Goal: Information Seeking & Learning: Learn about a topic

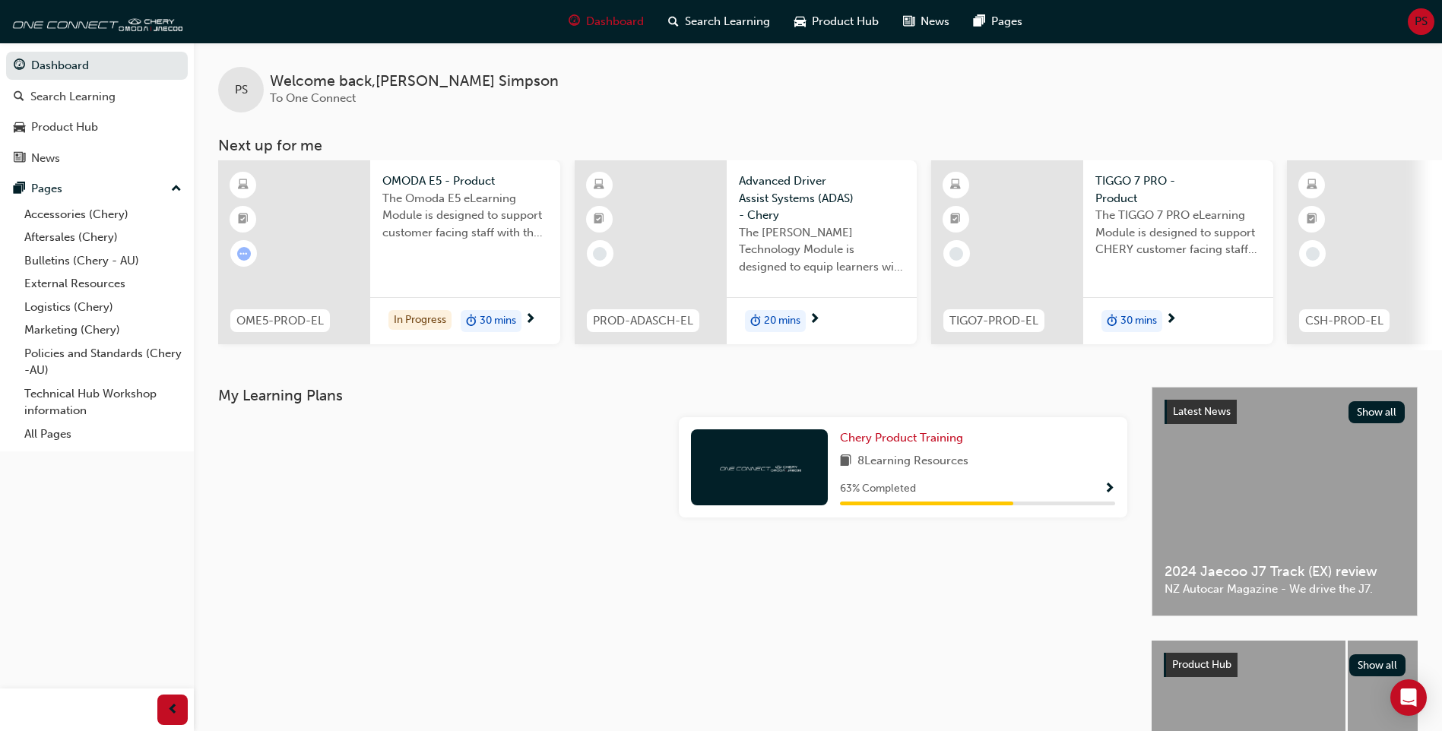
click at [1109, 490] on span "Show Progress" at bounding box center [1109, 490] width 11 height 14
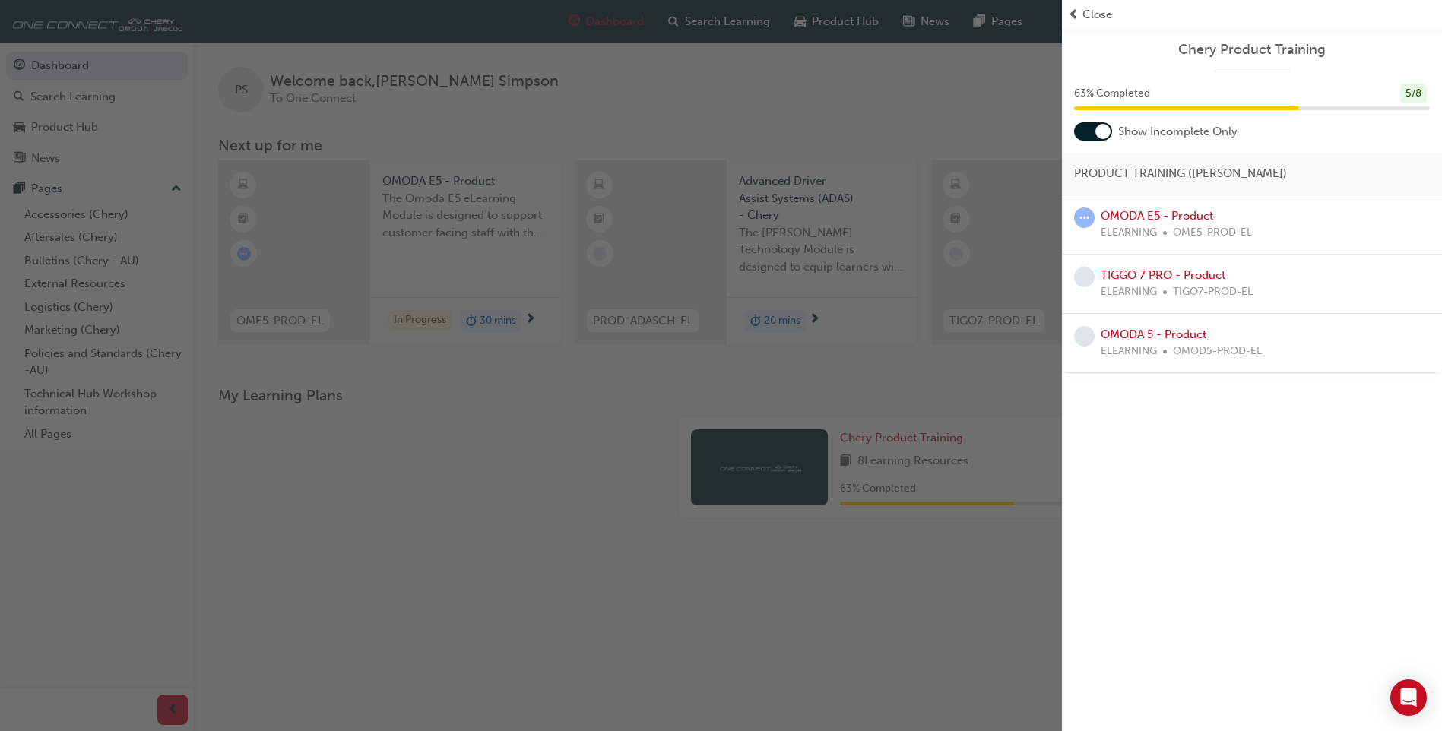
click at [1105, 131] on div at bounding box center [1102, 131] width 15 height 15
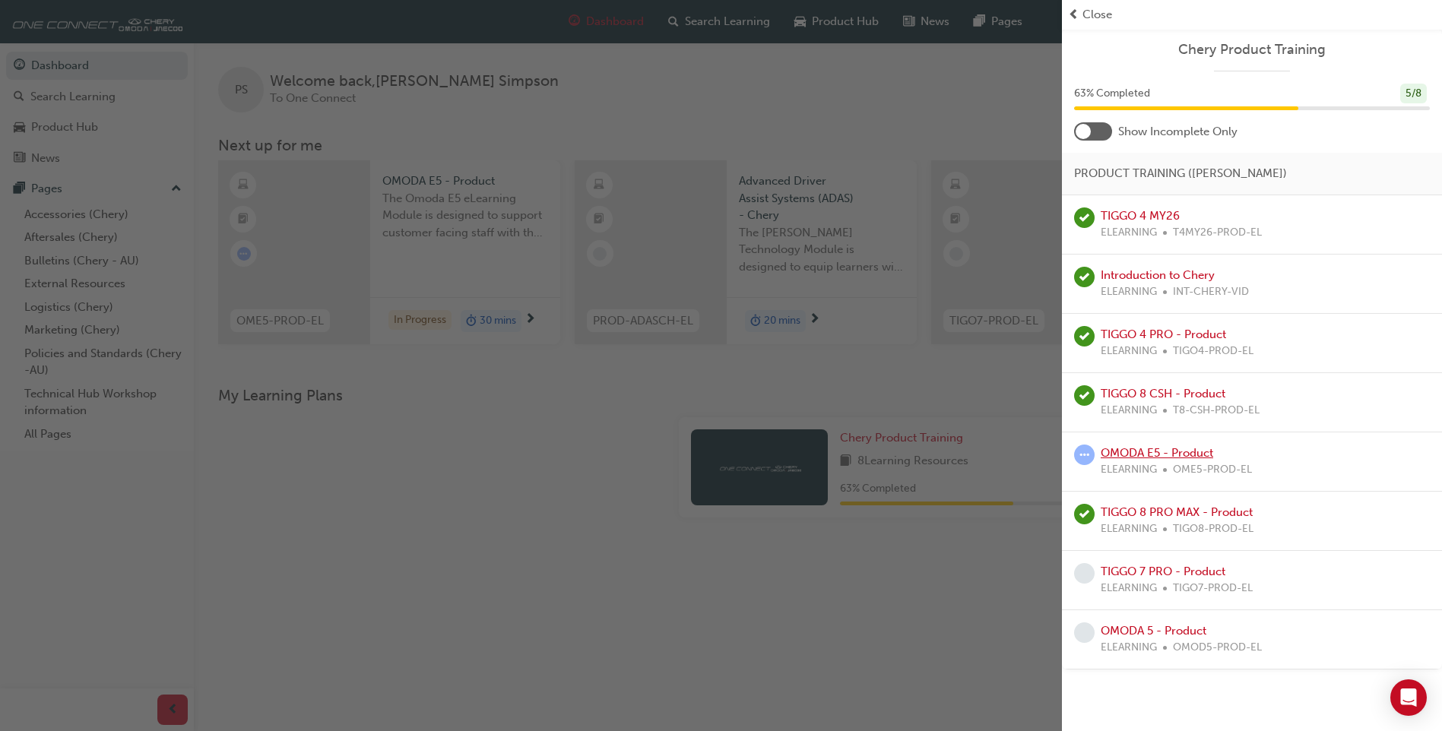
click at [1151, 451] on link "OMODA E5 - Product" at bounding box center [1157, 453] width 112 height 14
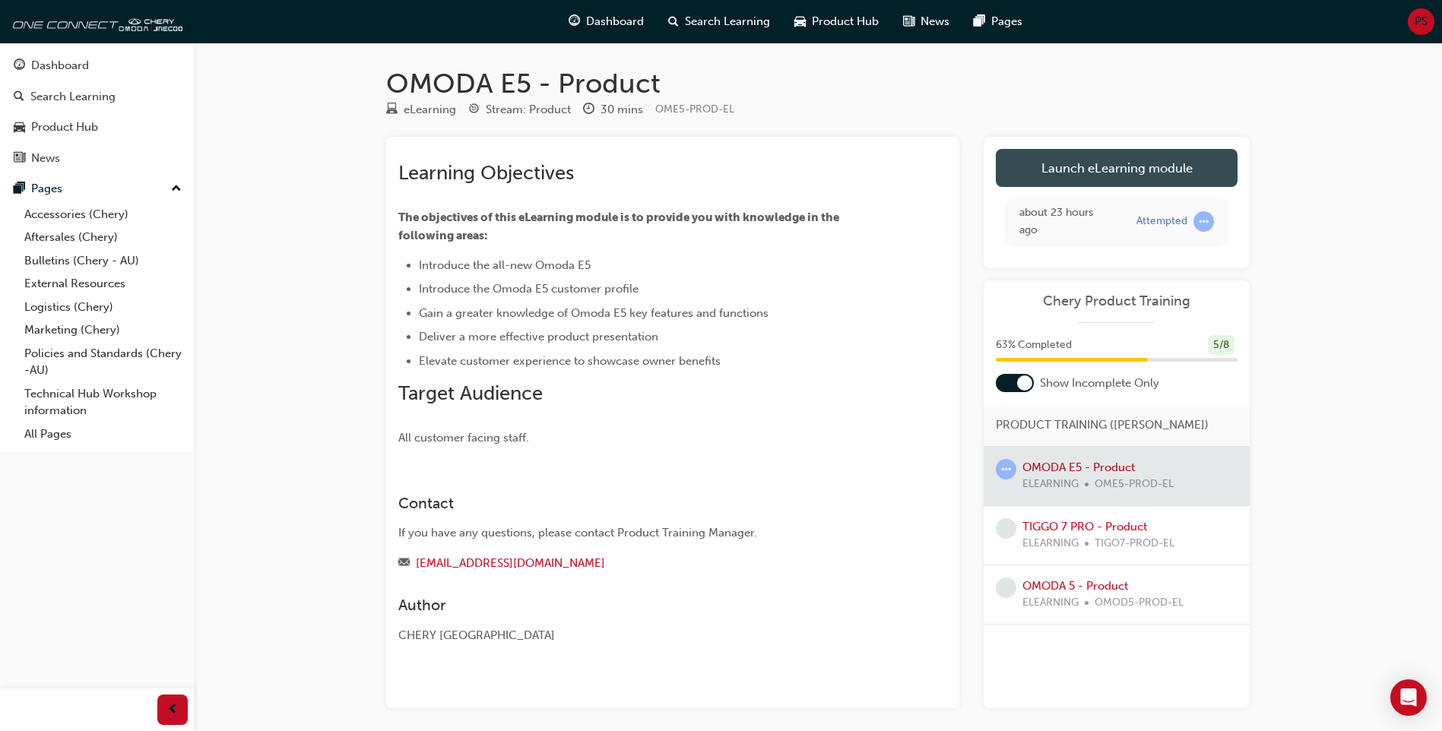
click at [1083, 155] on link "Launch eLearning module" at bounding box center [1117, 168] width 242 height 38
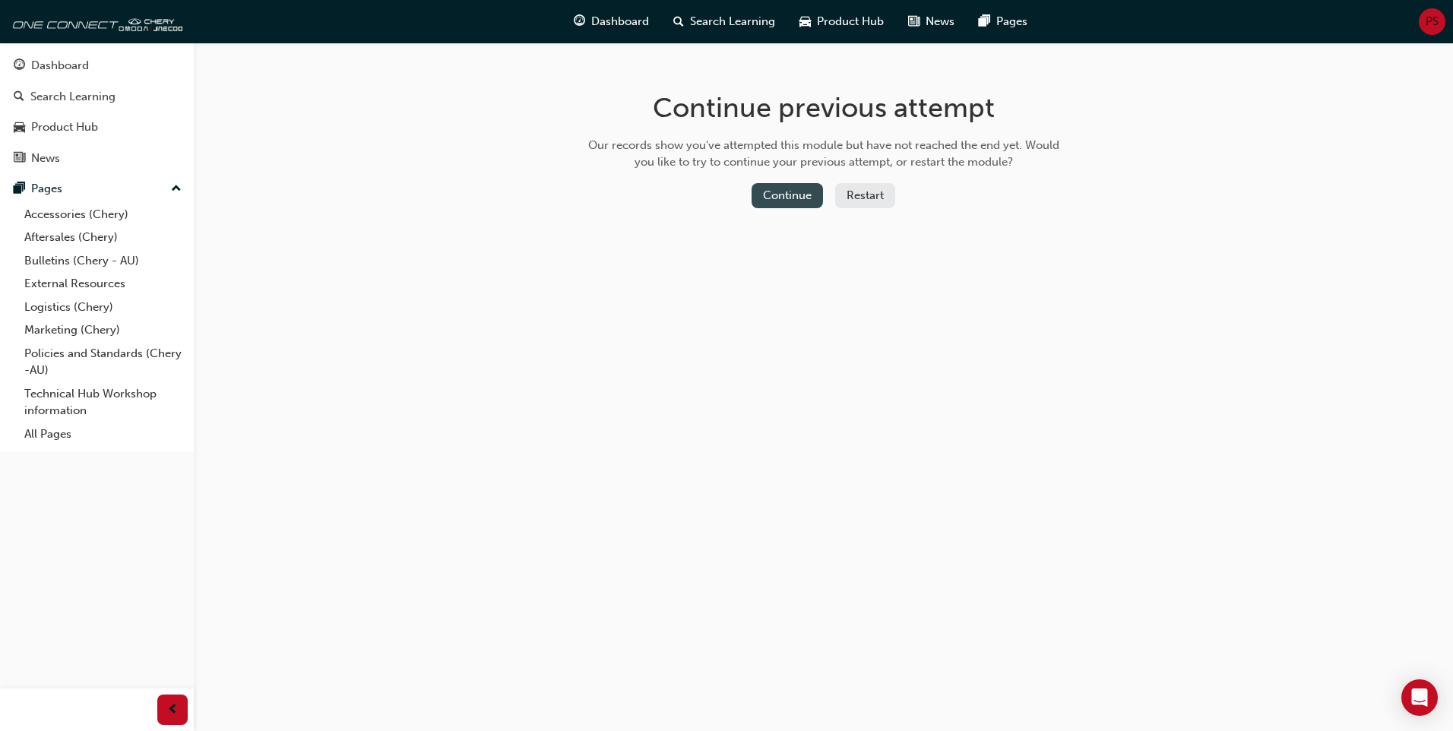
click at [798, 201] on button "Continue" at bounding box center [787, 195] width 71 height 25
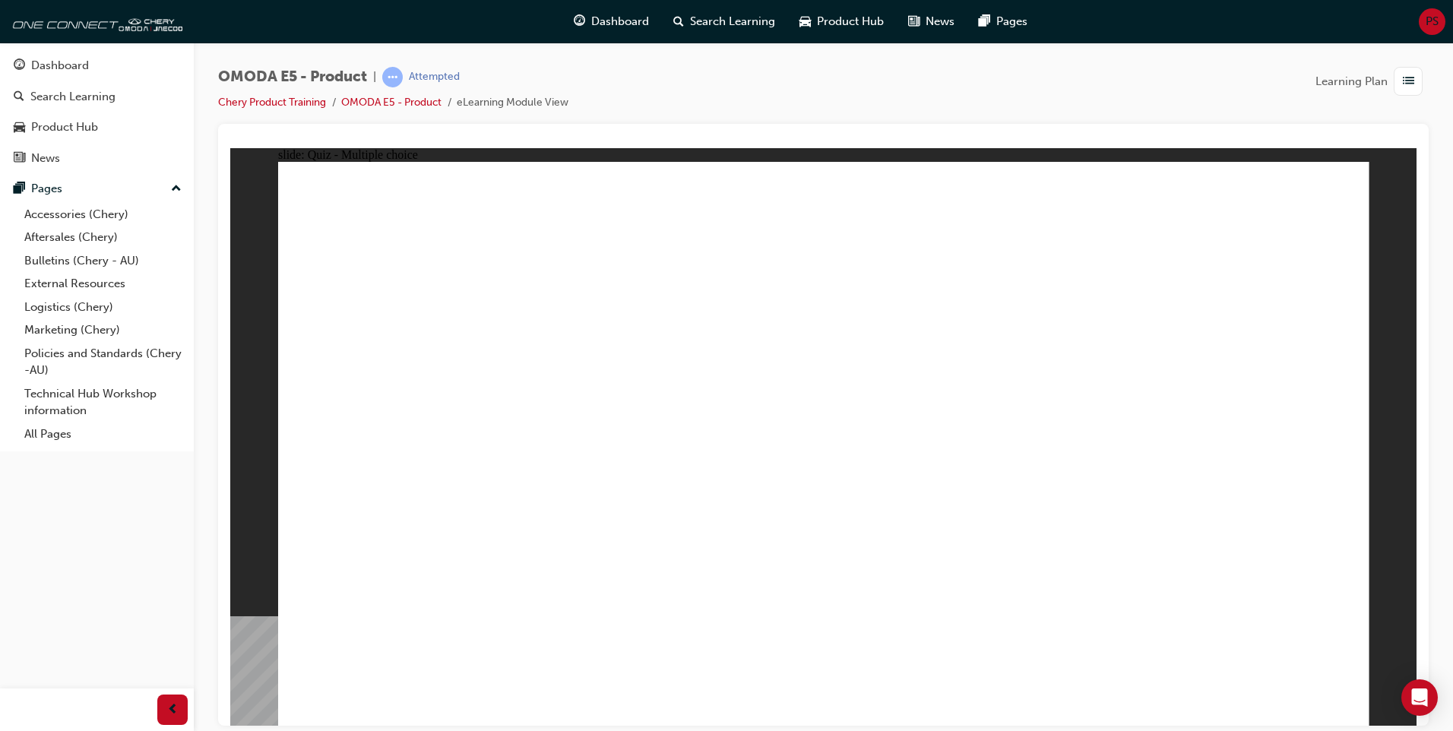
radio input "true"
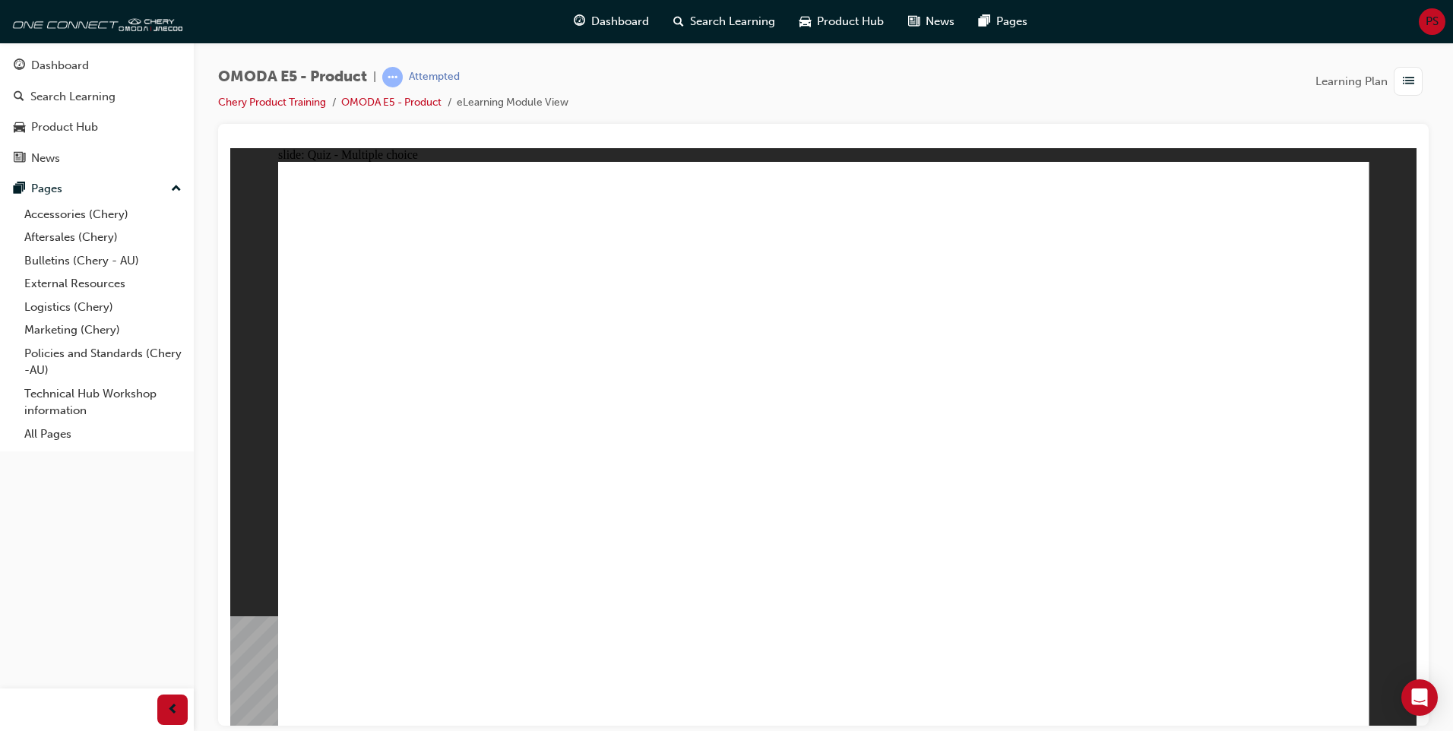
radio input "true"
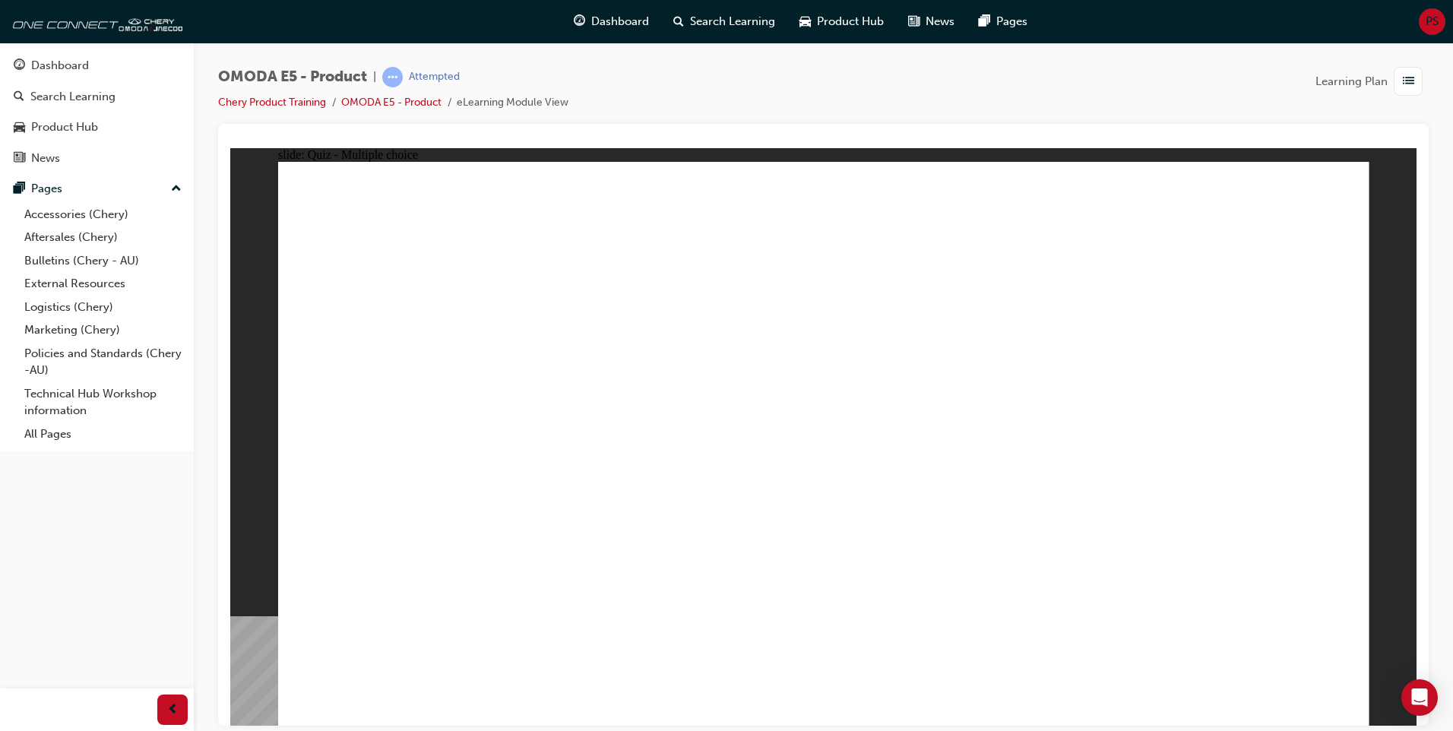
radio input "true"
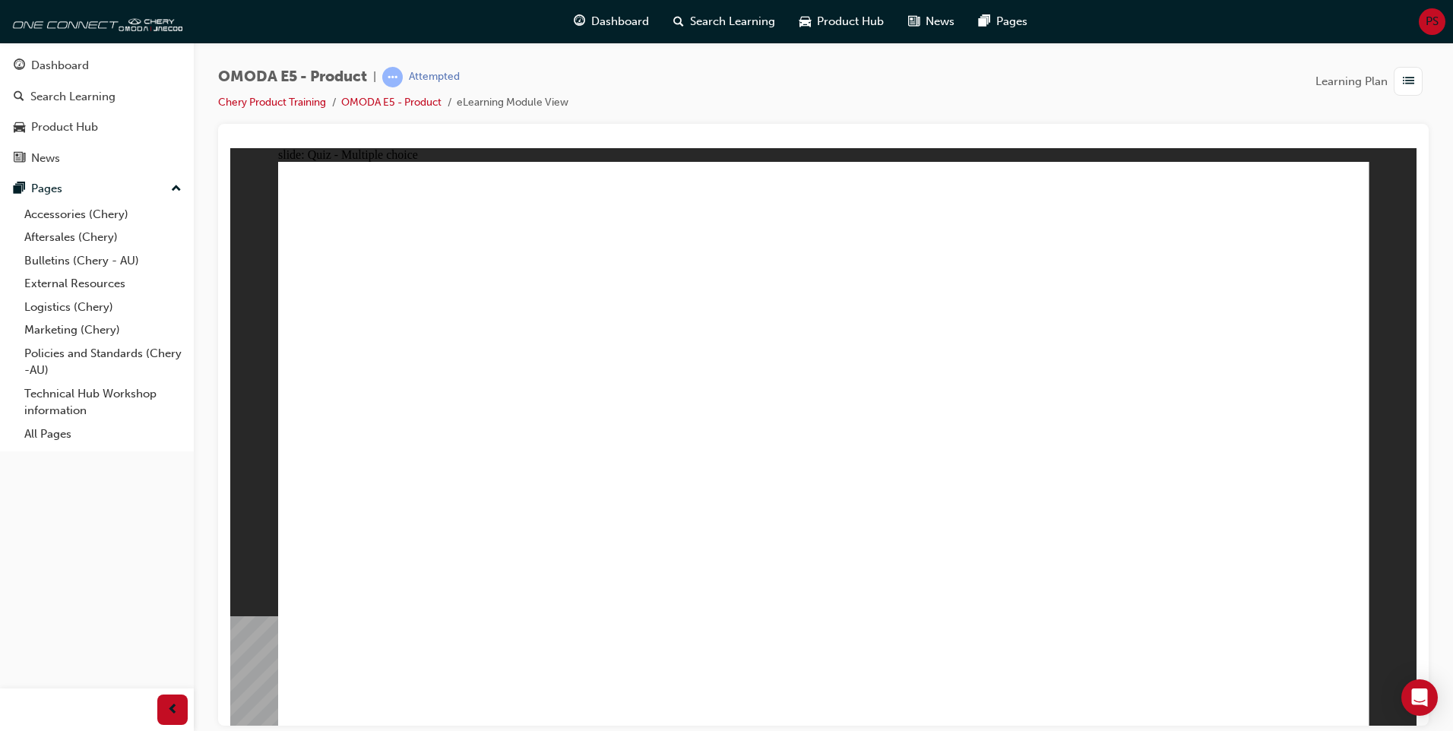
radio input "true"
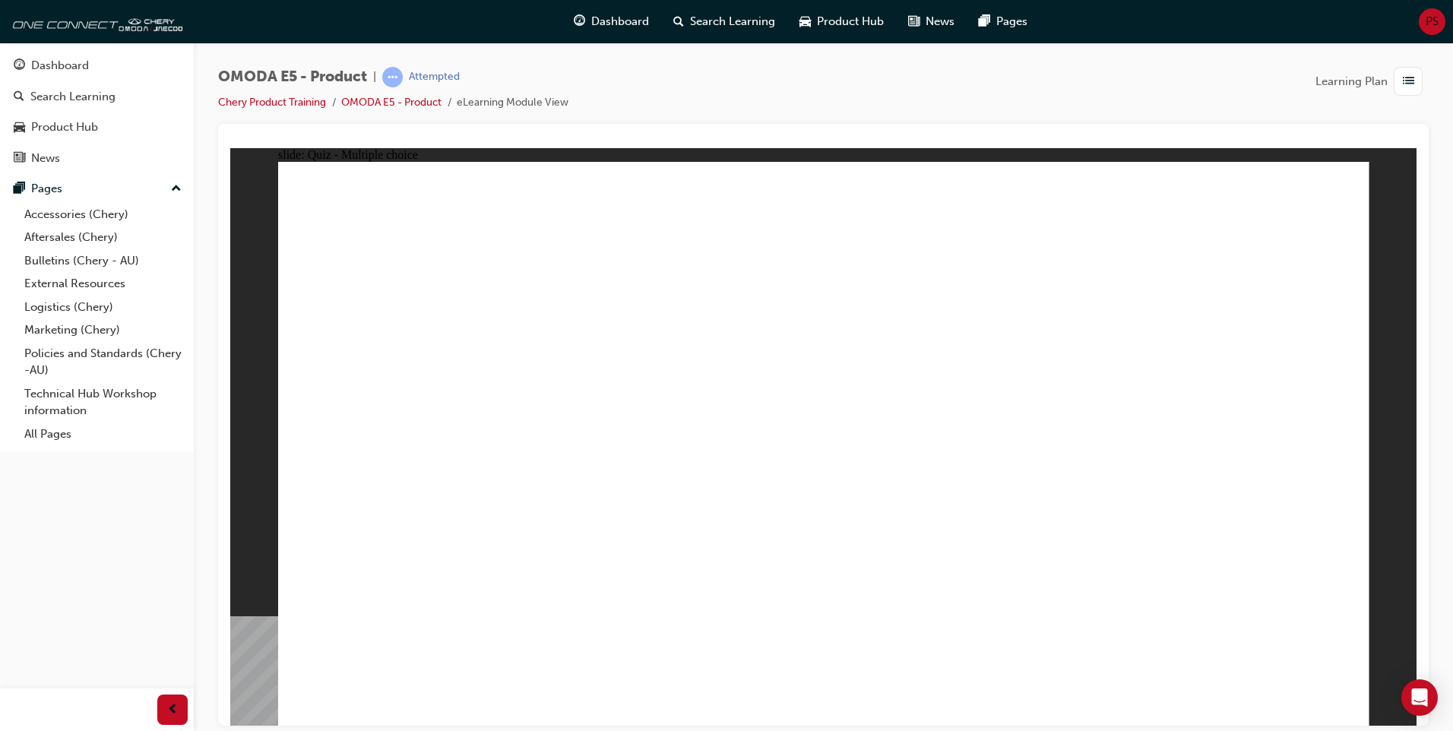
radio input "true"
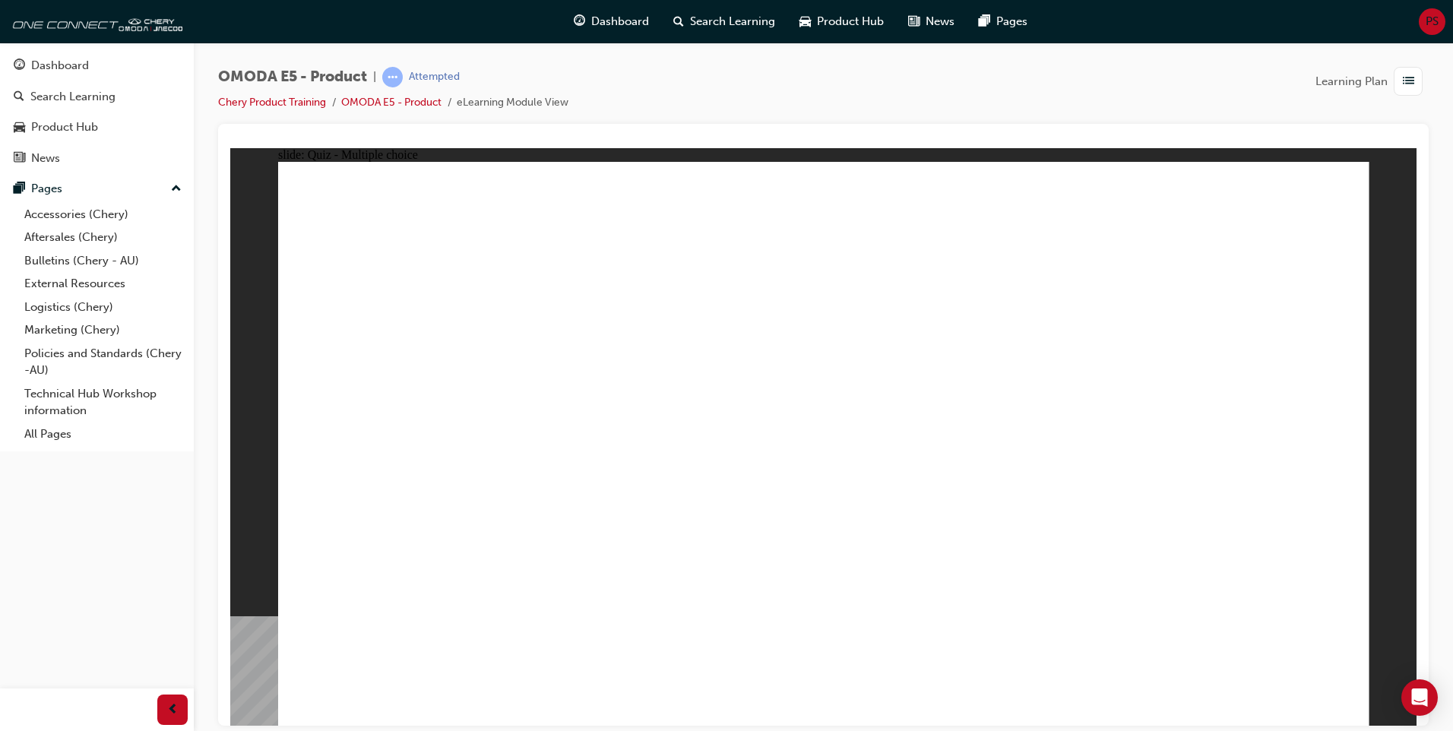
radio input "true"
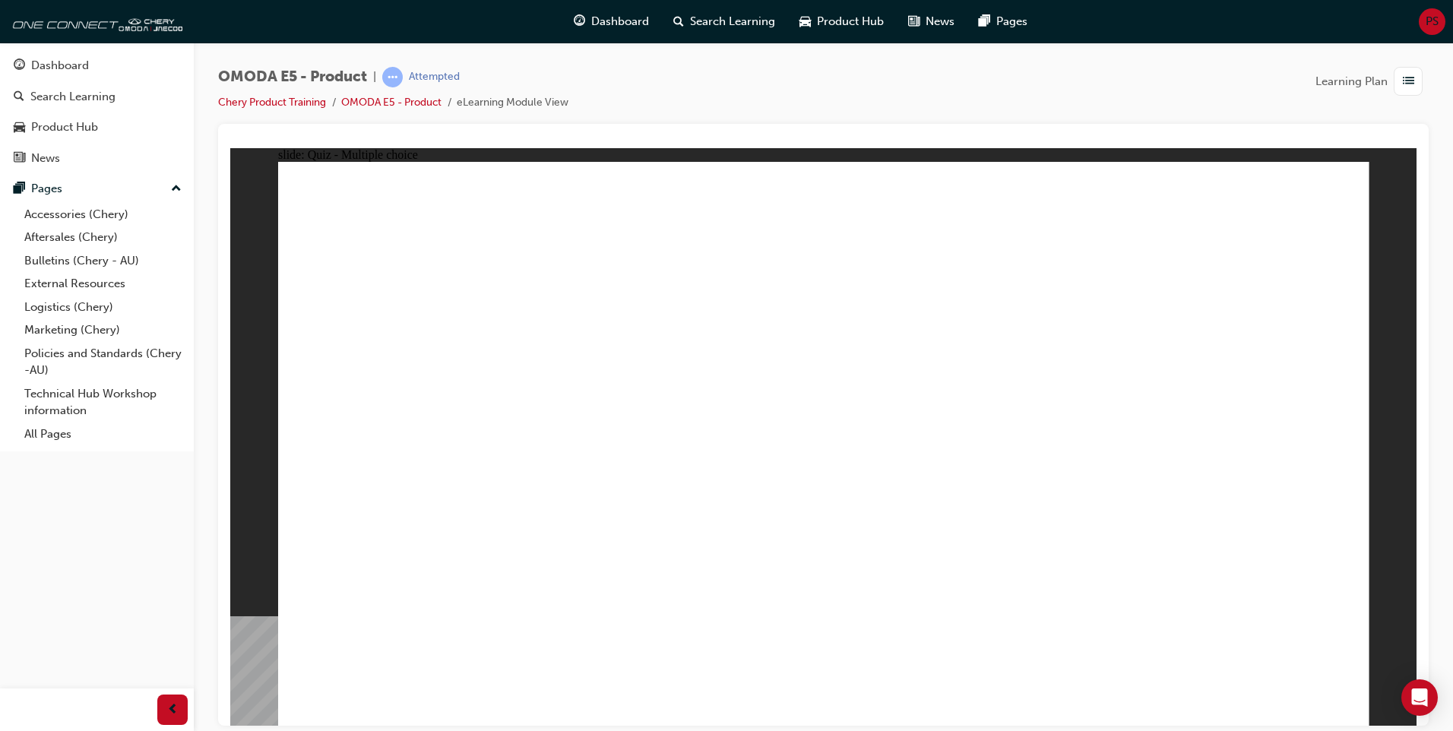
radio input "true"
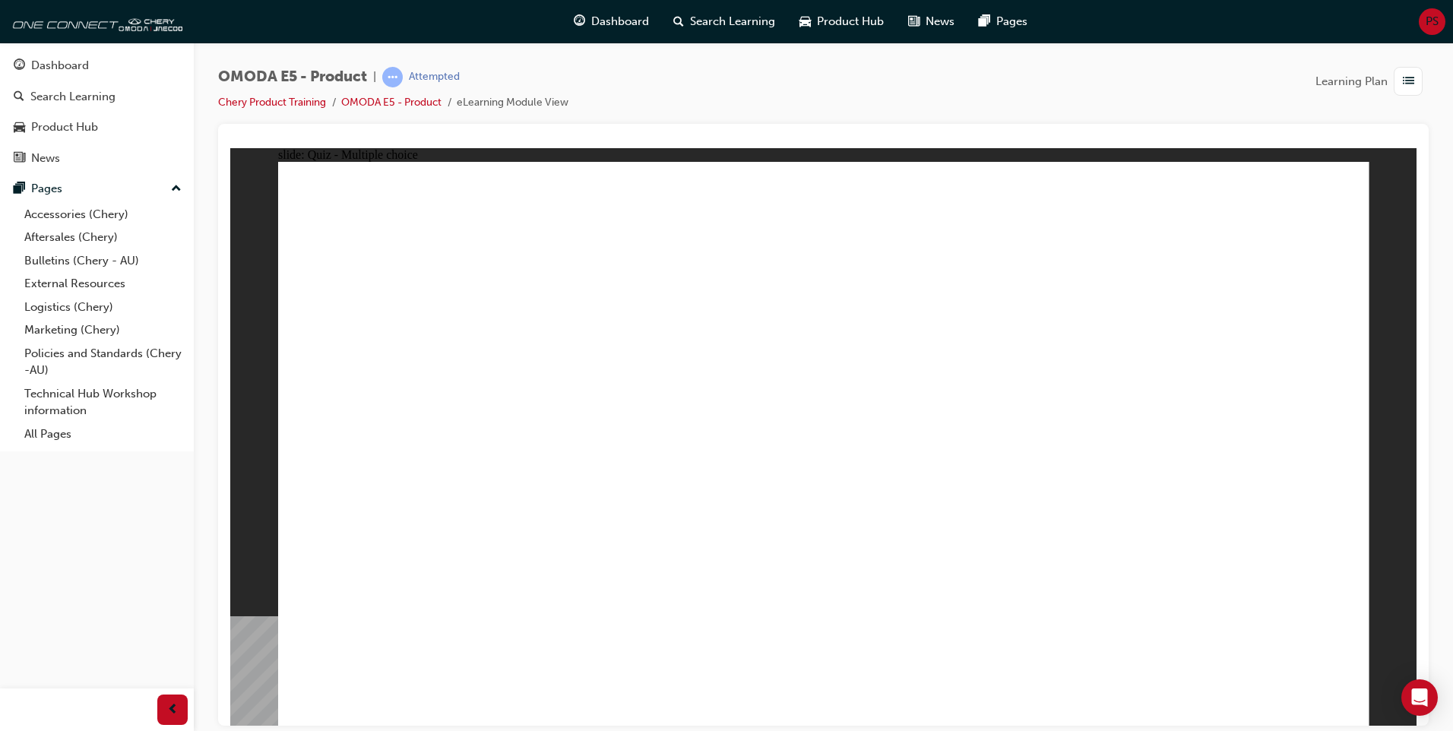
radio input "true"
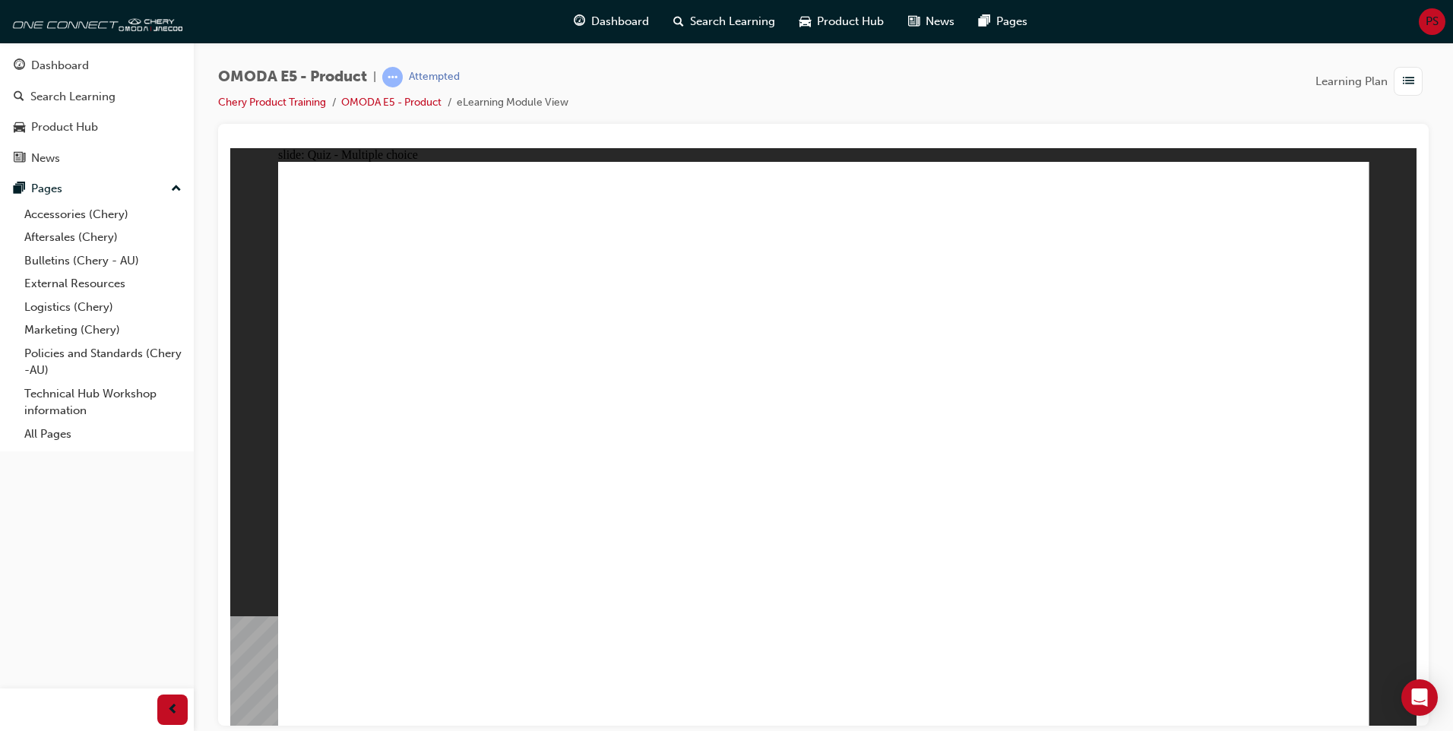
radio input "true"
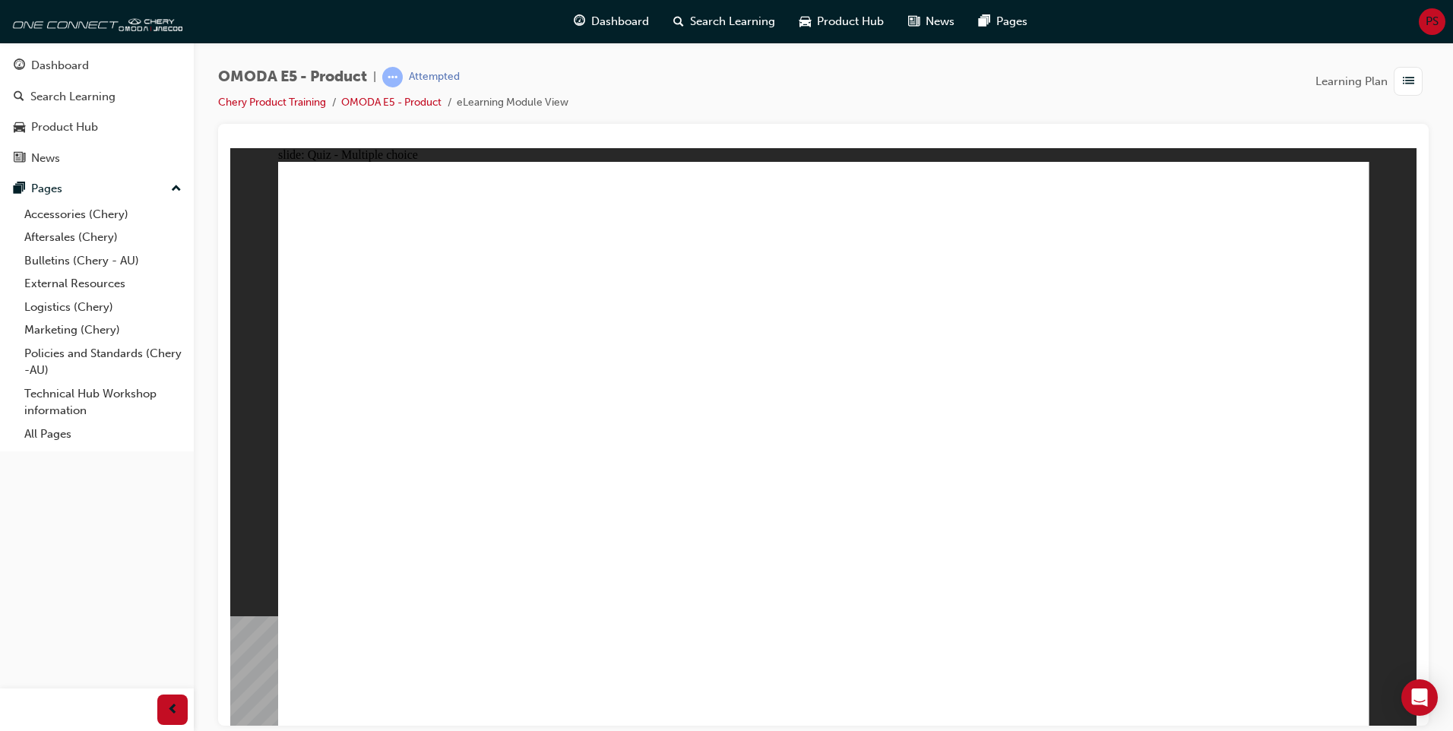
radio input "true"
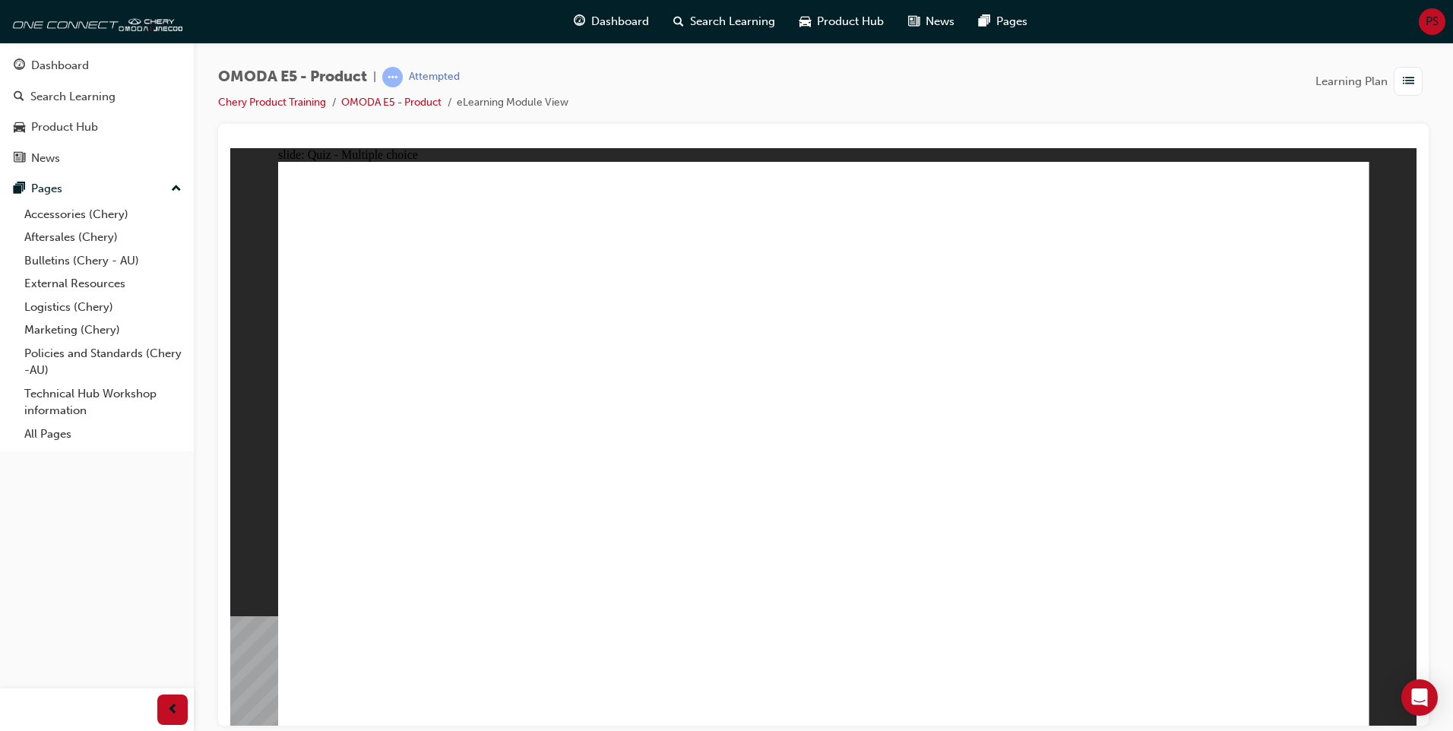
drag, startPoint x: 888, startPoint y: 464, endPoint x: 915, endPoint y: 420, distance: 52.5
radio input "true"
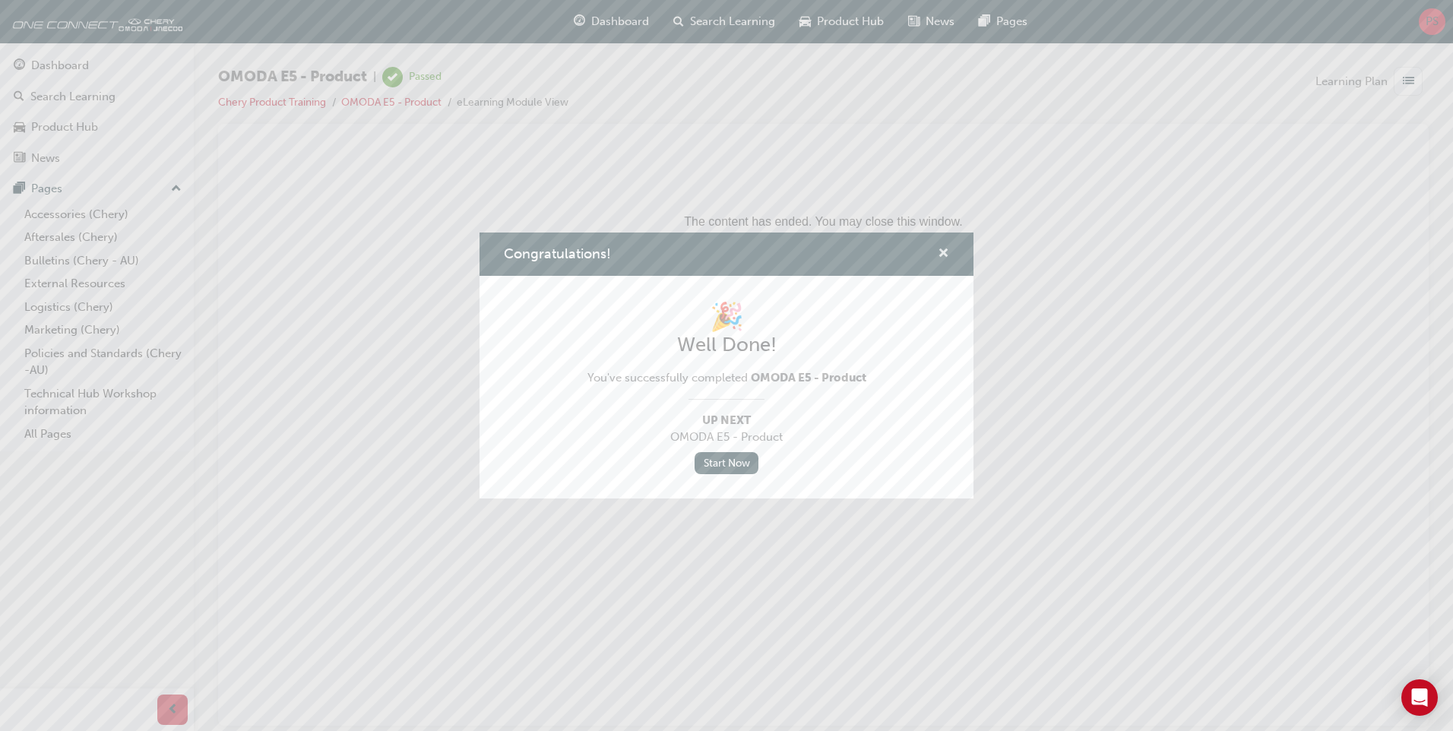
click at [944, 253] on span "cross-icon" at bounding box center [943, 255] width 11 height 14
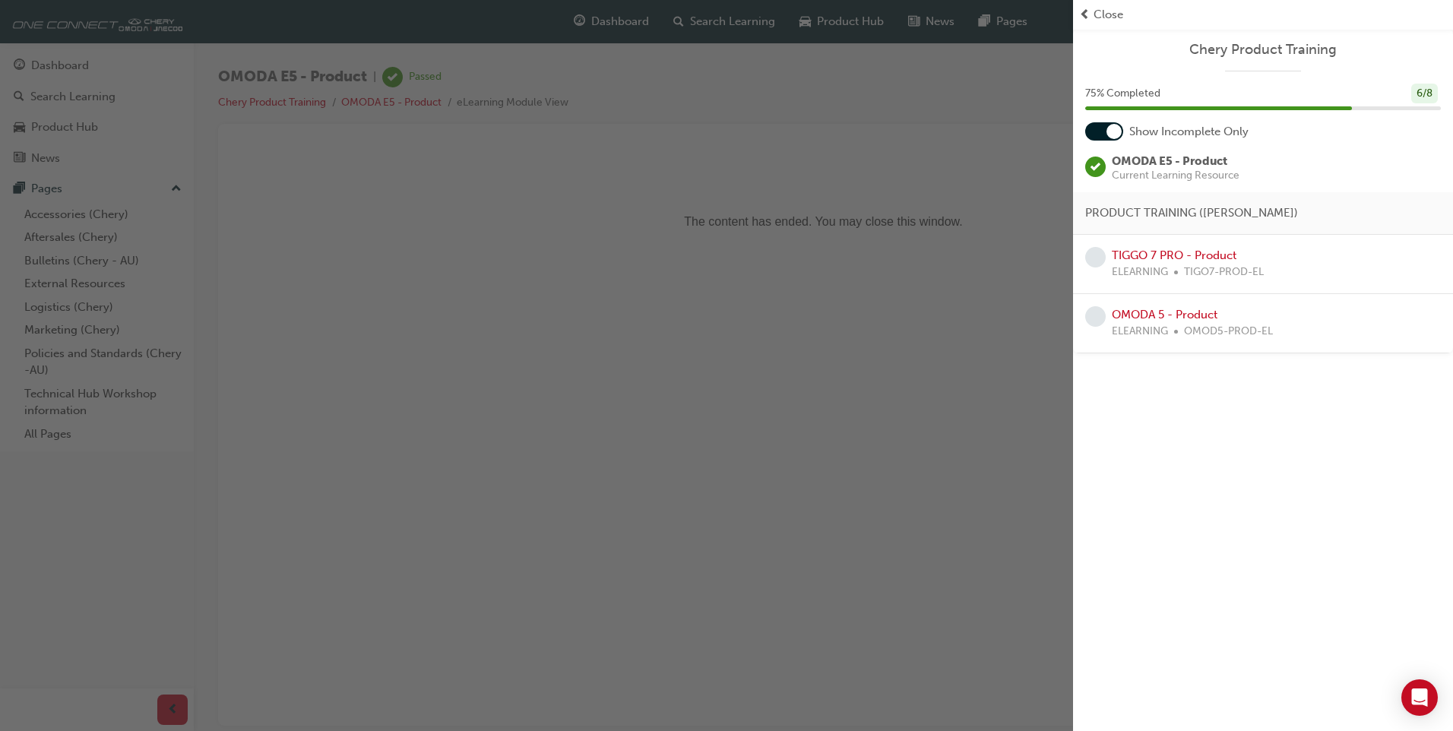
click at [1104, 124] on div at bounding box center [1104, 131] width 38 height 18
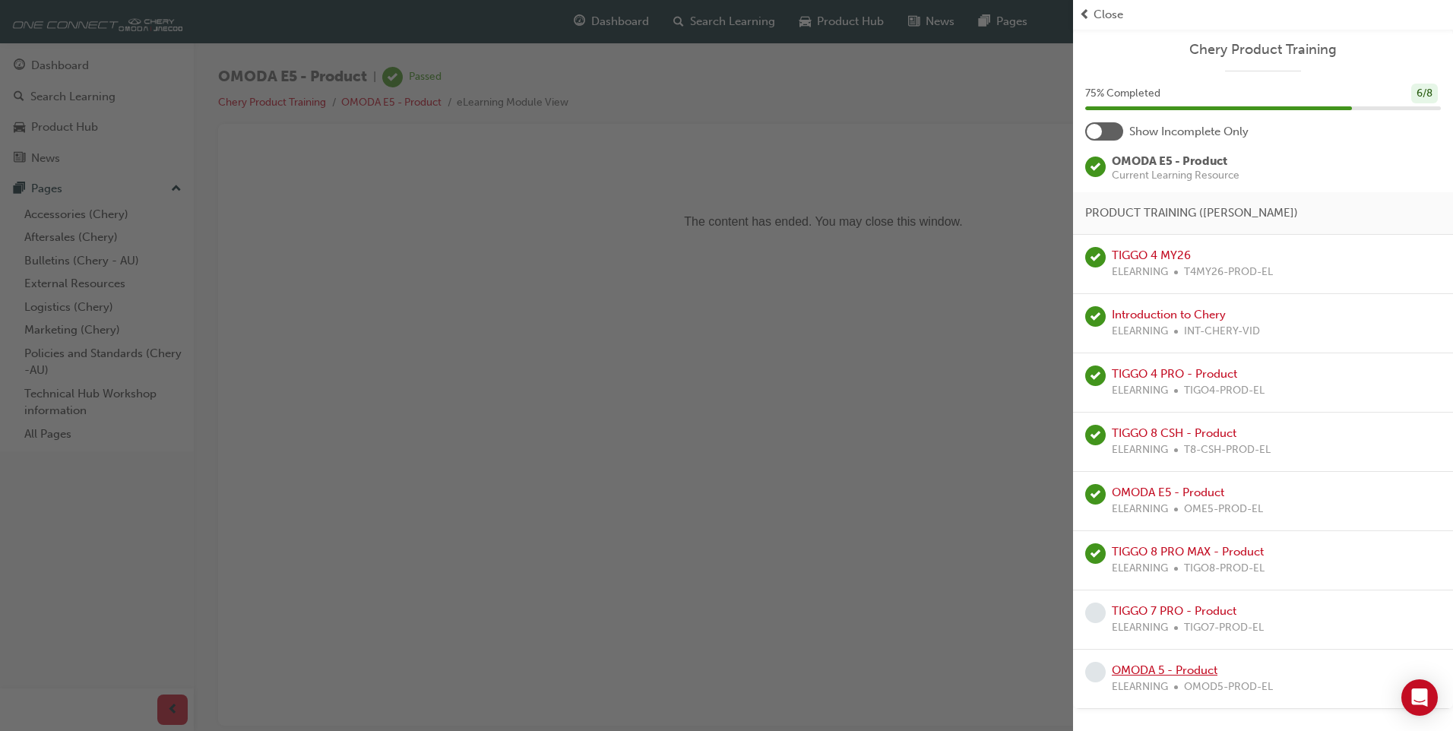
click at [1176, 668] on link "OMODA 5 - Product" at bounding box center [1165, 670] width 106 height 14
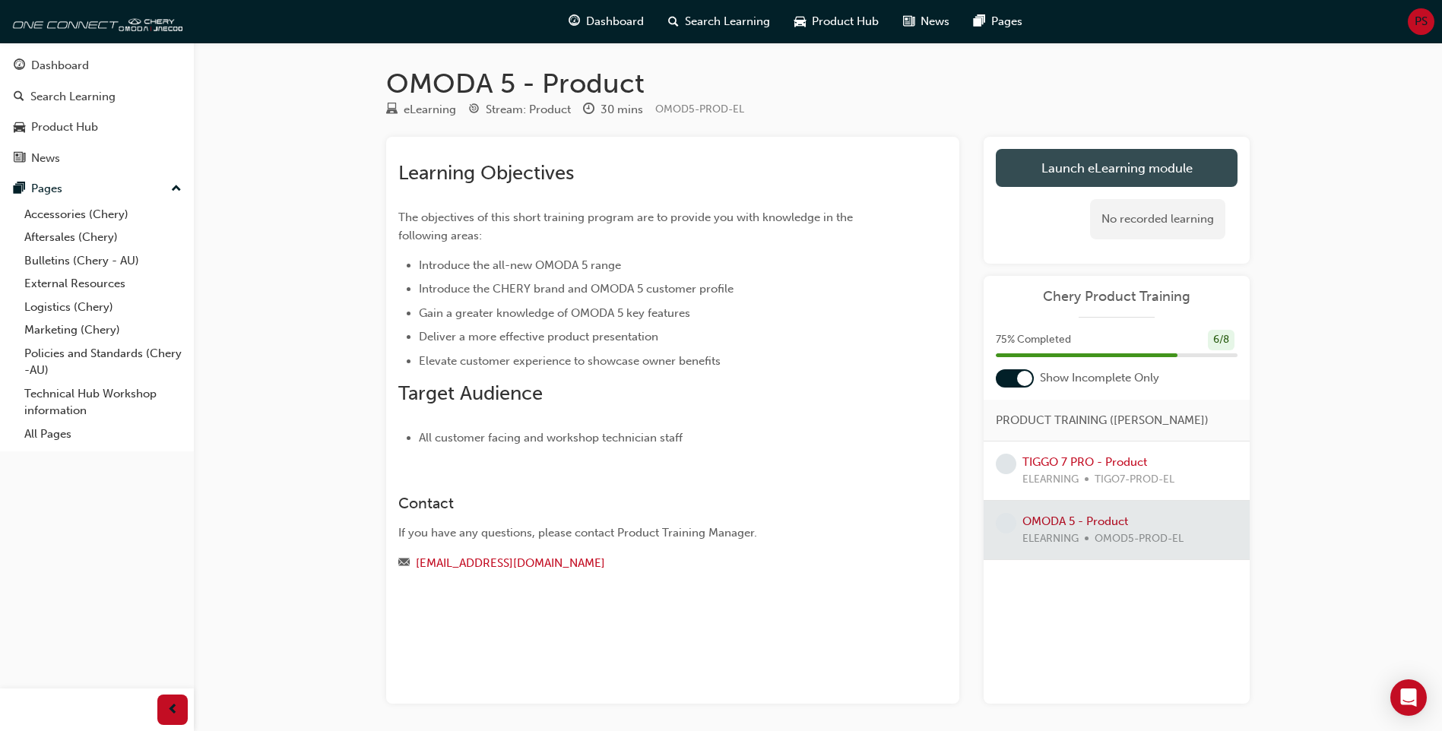
click at [1050, 168] on link "Launch eLearning module" at bounding box center [1117, 168] width 242 height 38
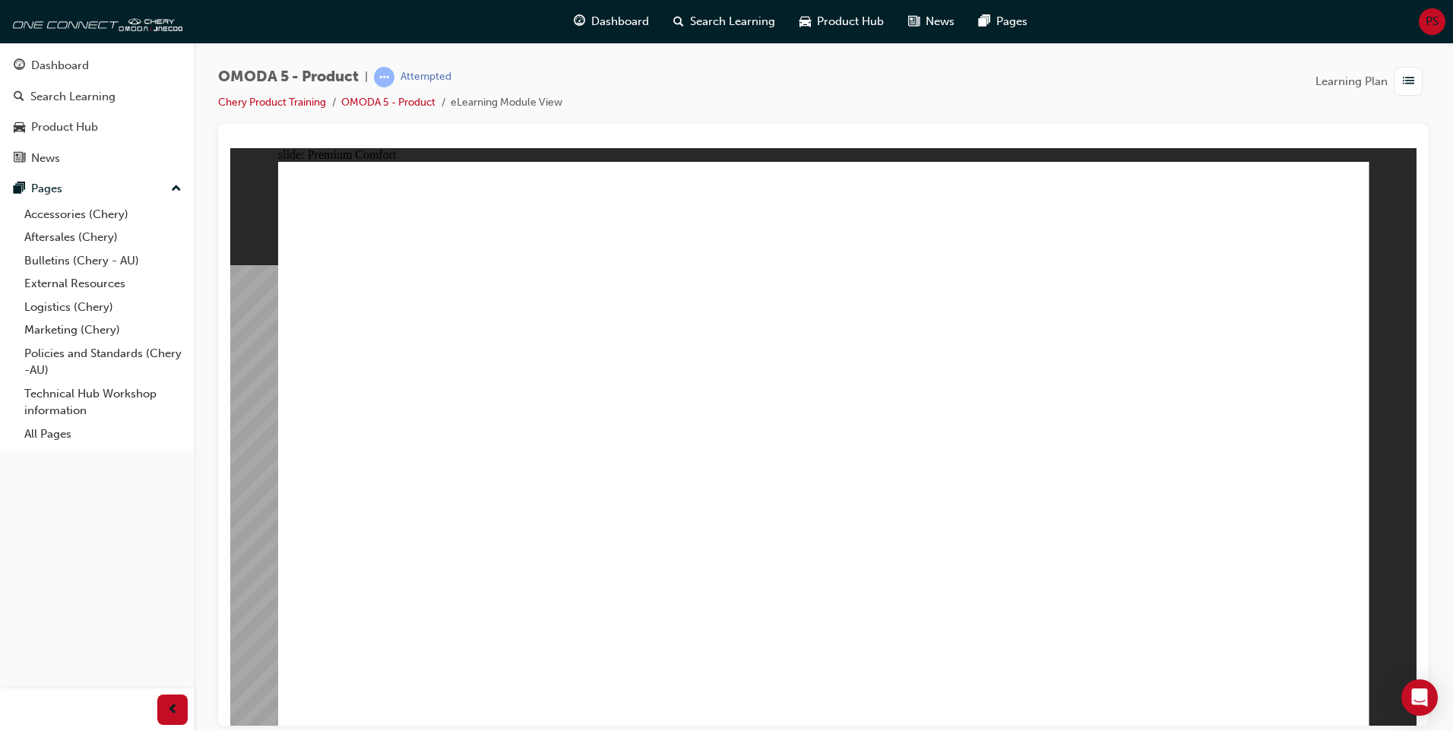
click at [230, 147] on image at bounding box center [230, 147] width 0 height 0
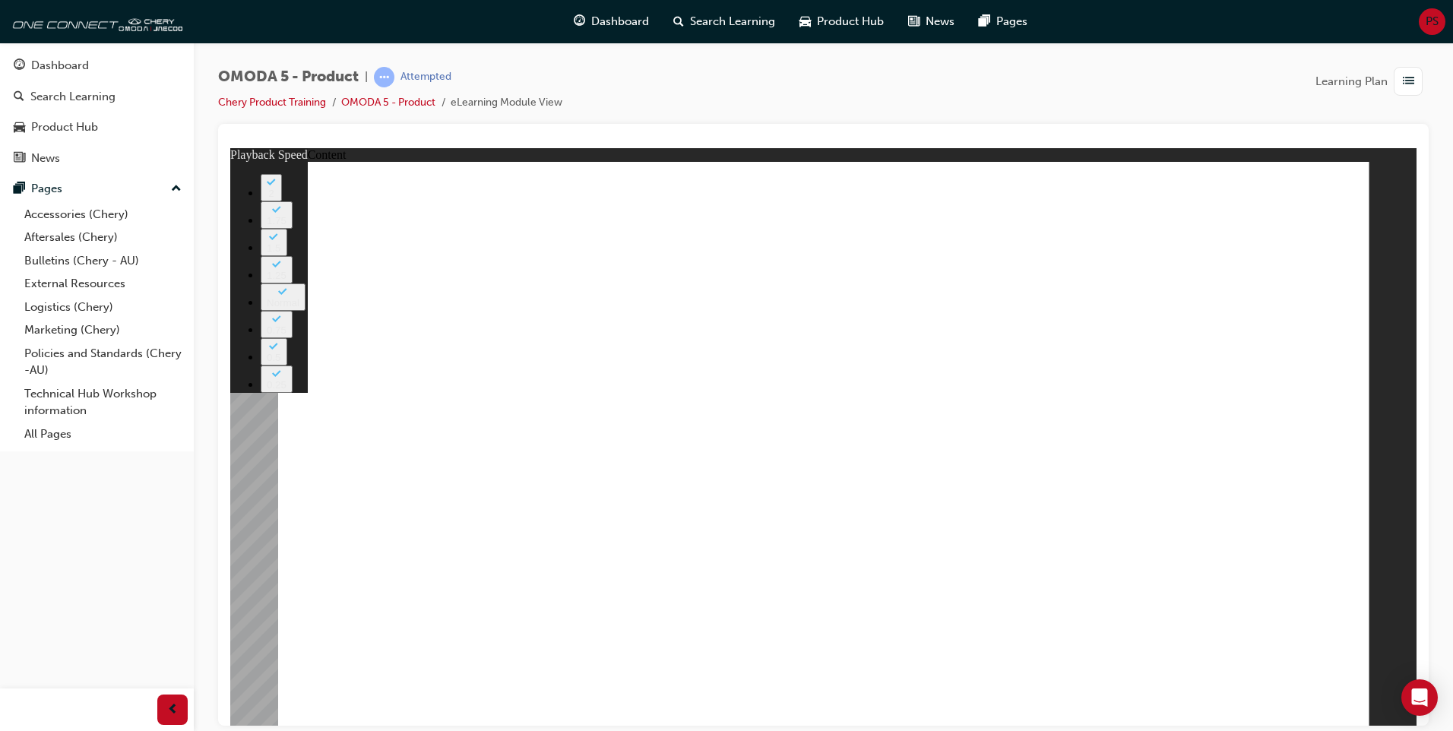
drag, startPoint x: 804, startPoint y: 538, endPoint x: 1341, endPoint y: 540, distance: 537.3
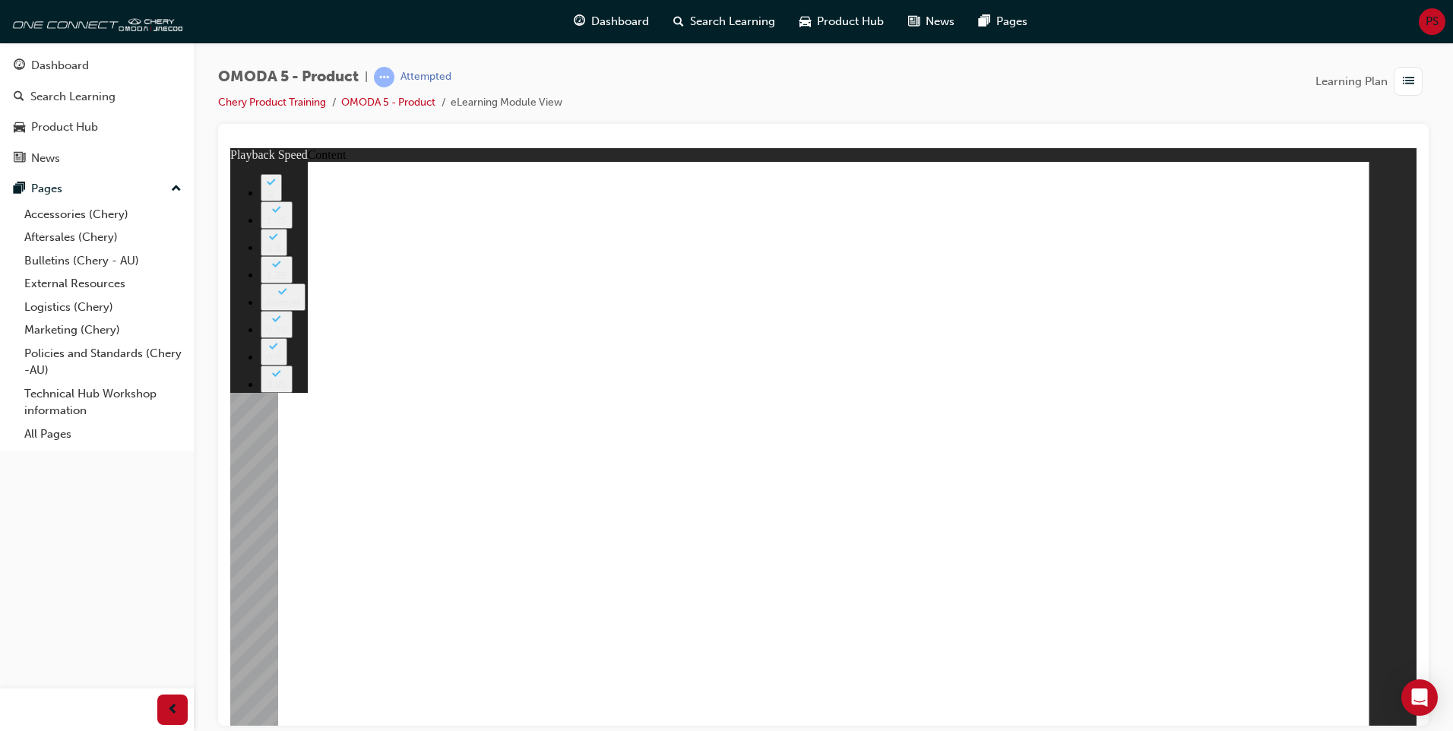
type input "0"
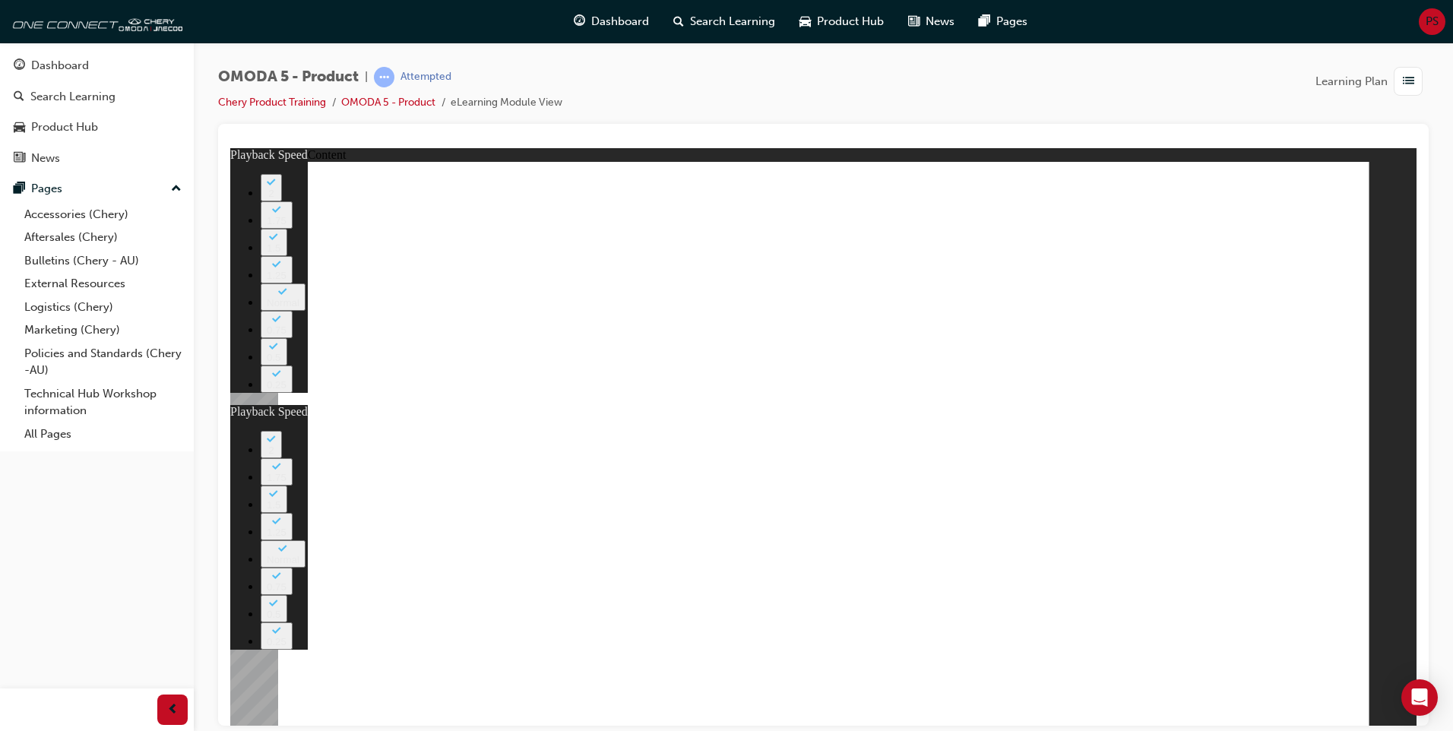
type input "0"
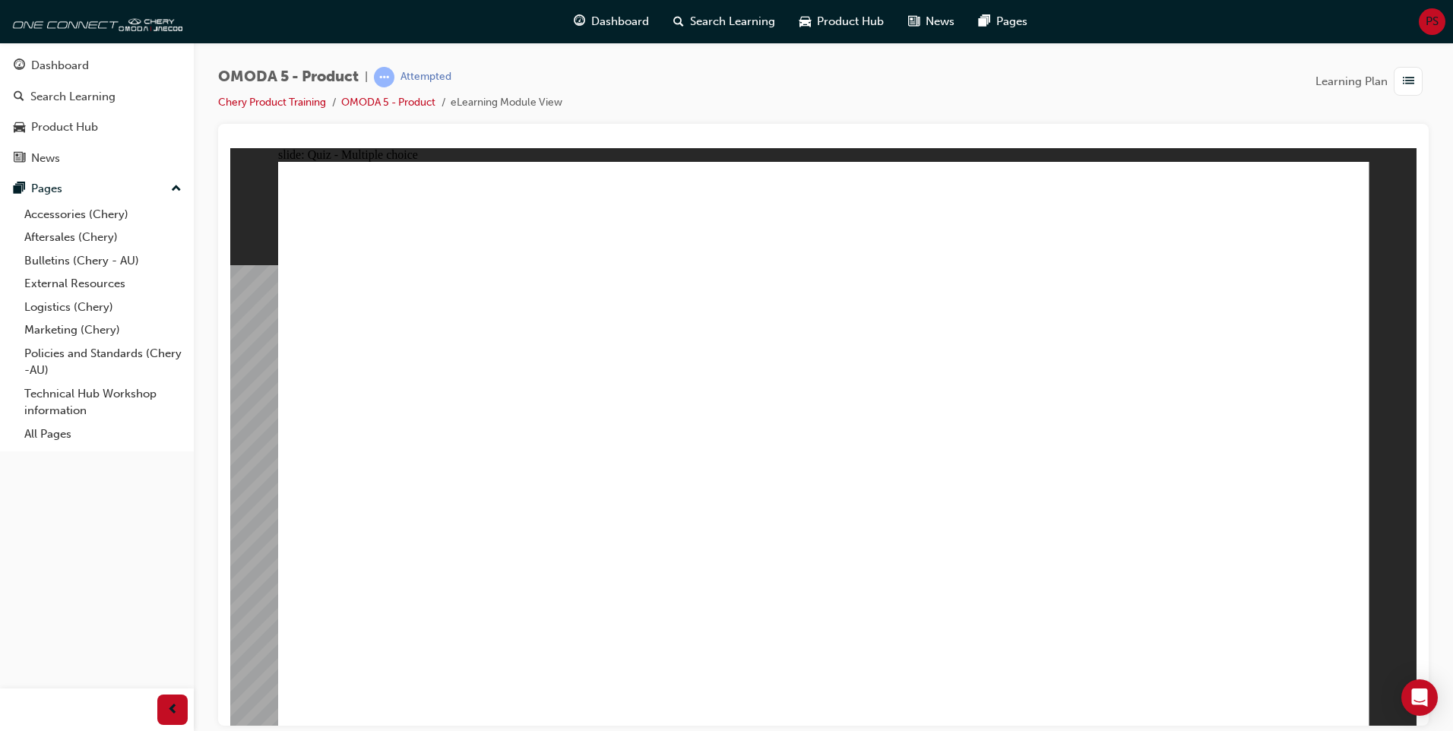
radio input "true"
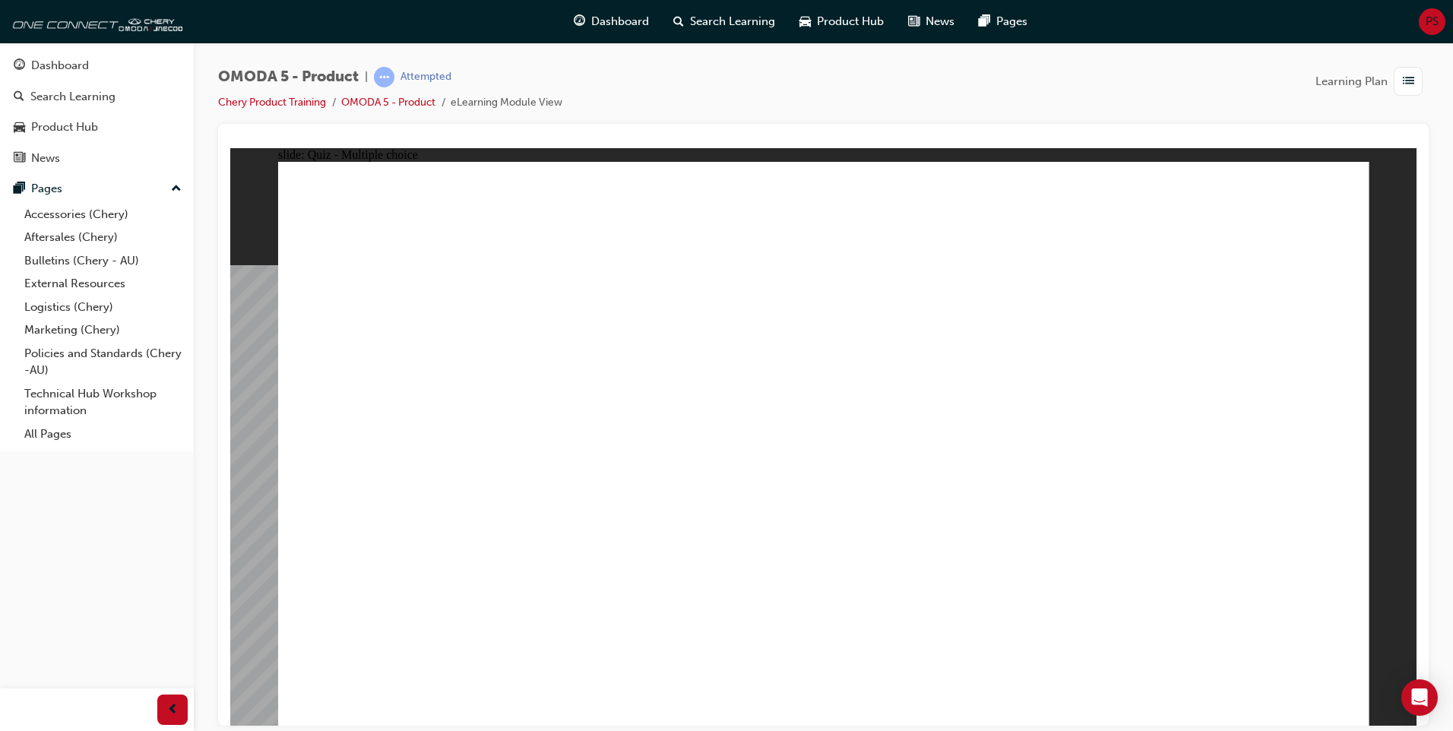
radio input "true"
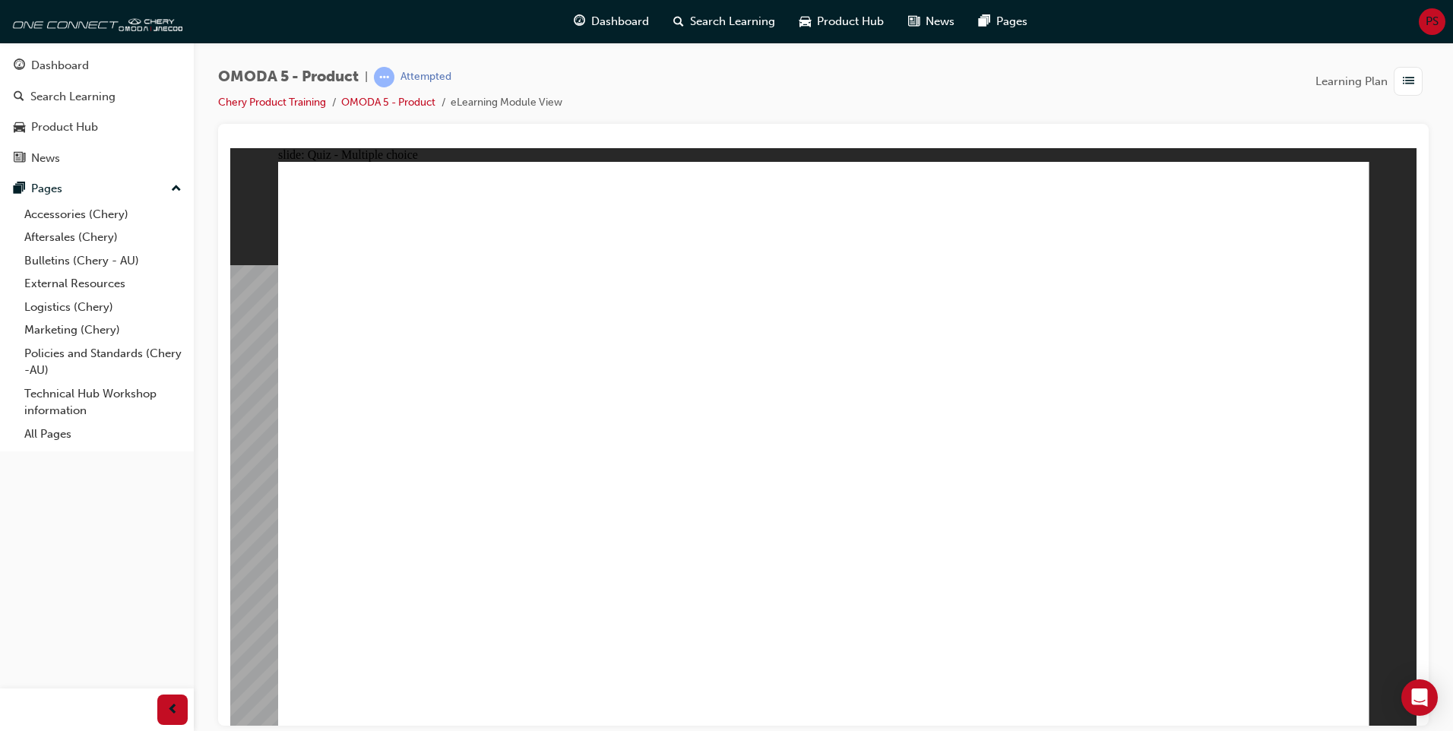
radio input "true"
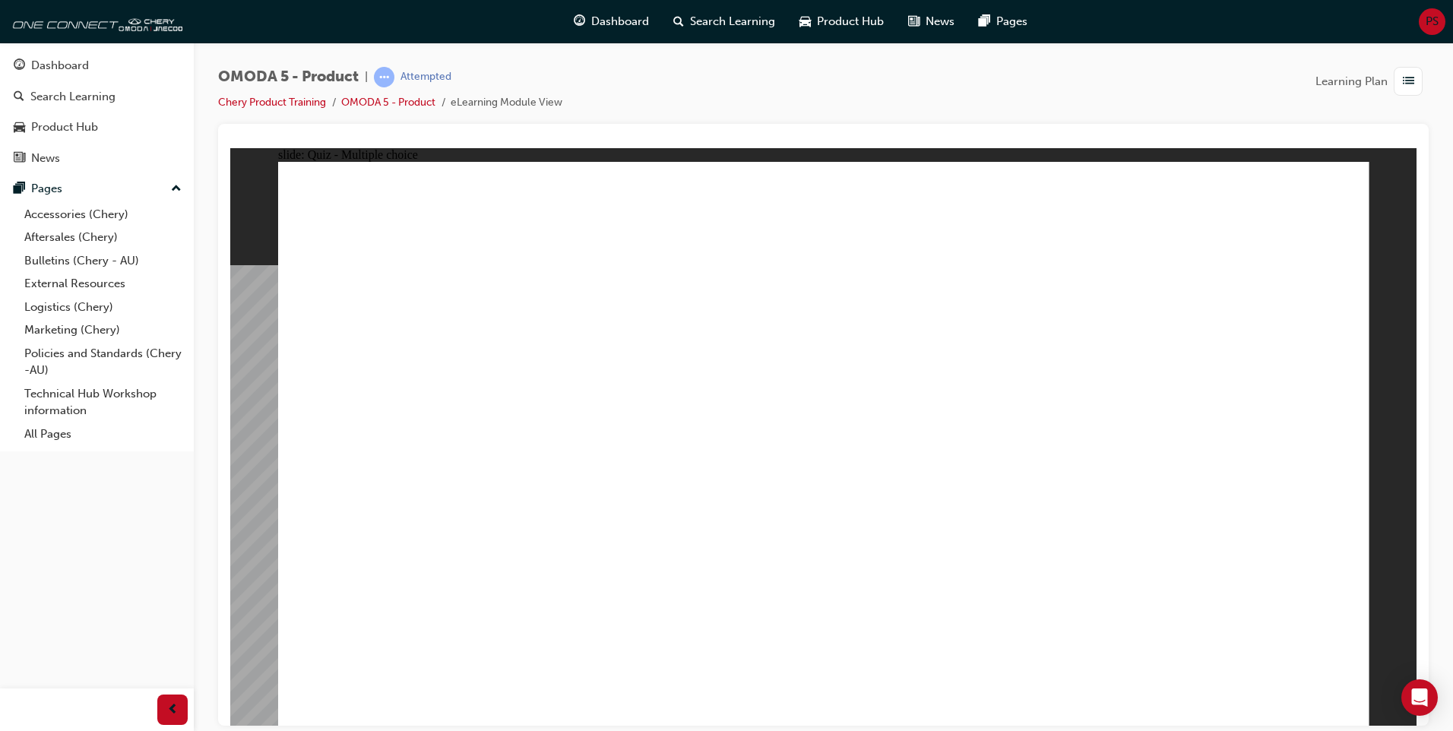
drag, startPoint x: 826, startPoint y: 180, endPoint x: 397, endPoint y: 534, distance: 556.0
drag, startPoint x: 804, startPoint y: 257, endPoint x: 603, endPoint y: 574, distance: 375.1
drag, startPoint x: 812, startPoint y: 314, endPoint x: 383, endPoint y: 555, distance: 491.7
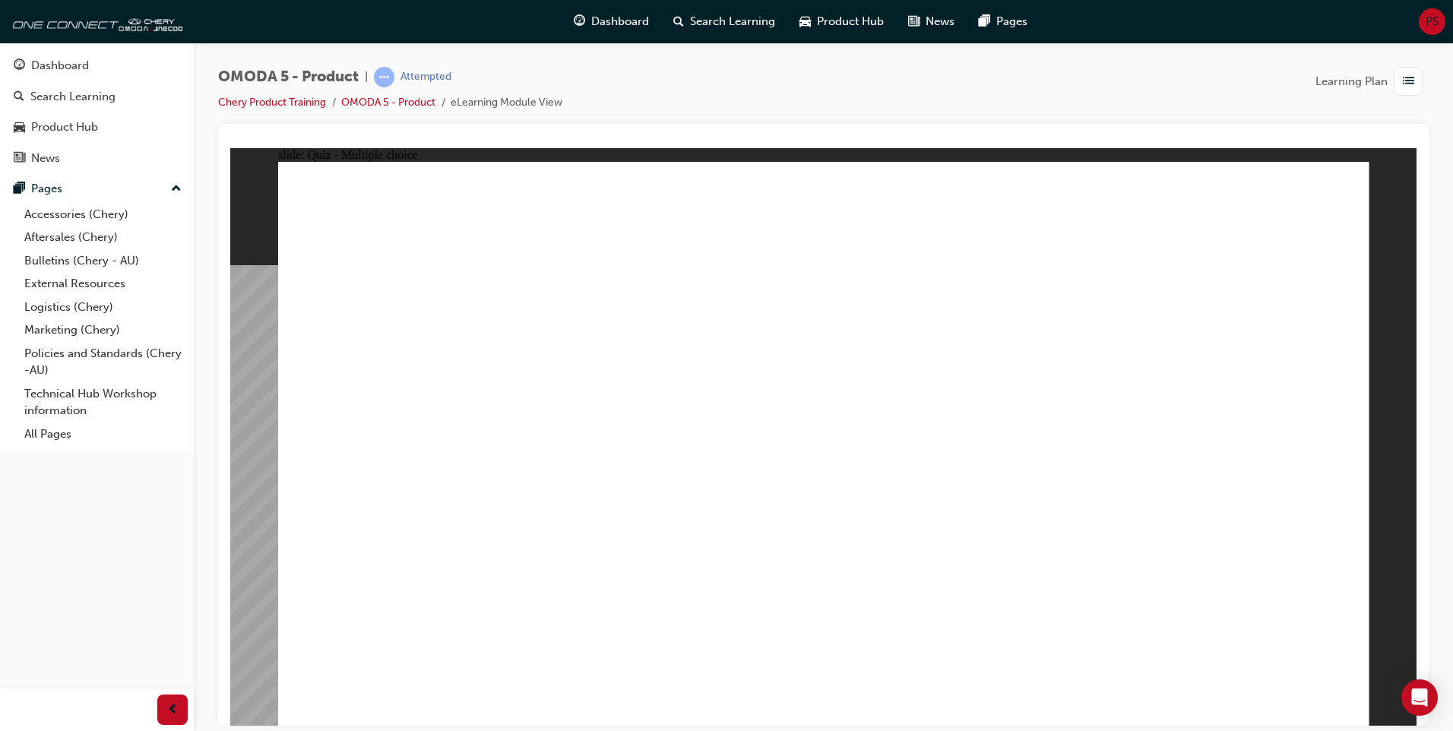
drag, startPoint x: 814, startPoint y: 359, endPoint x: 606, endPoint y: 549, distance: 280.8
drag, startPoint x: 756, startPoint y: 470, endPoint x: 619, endPoint y: 568, distance: 168.9
drag, startPoint x: 1023, startPoint y: 190, endPoint x: 1082, endPoint y: 556, distance: 370.3
drag, startPoint x: 1018, startPoint y: 249, endPoint x: 397, endPoint y: 542, distance: 686.4
drag, startPoint x: 995, startPoint y: 304, endPoint x: 625, endPoint y: 545, distance: 441.0
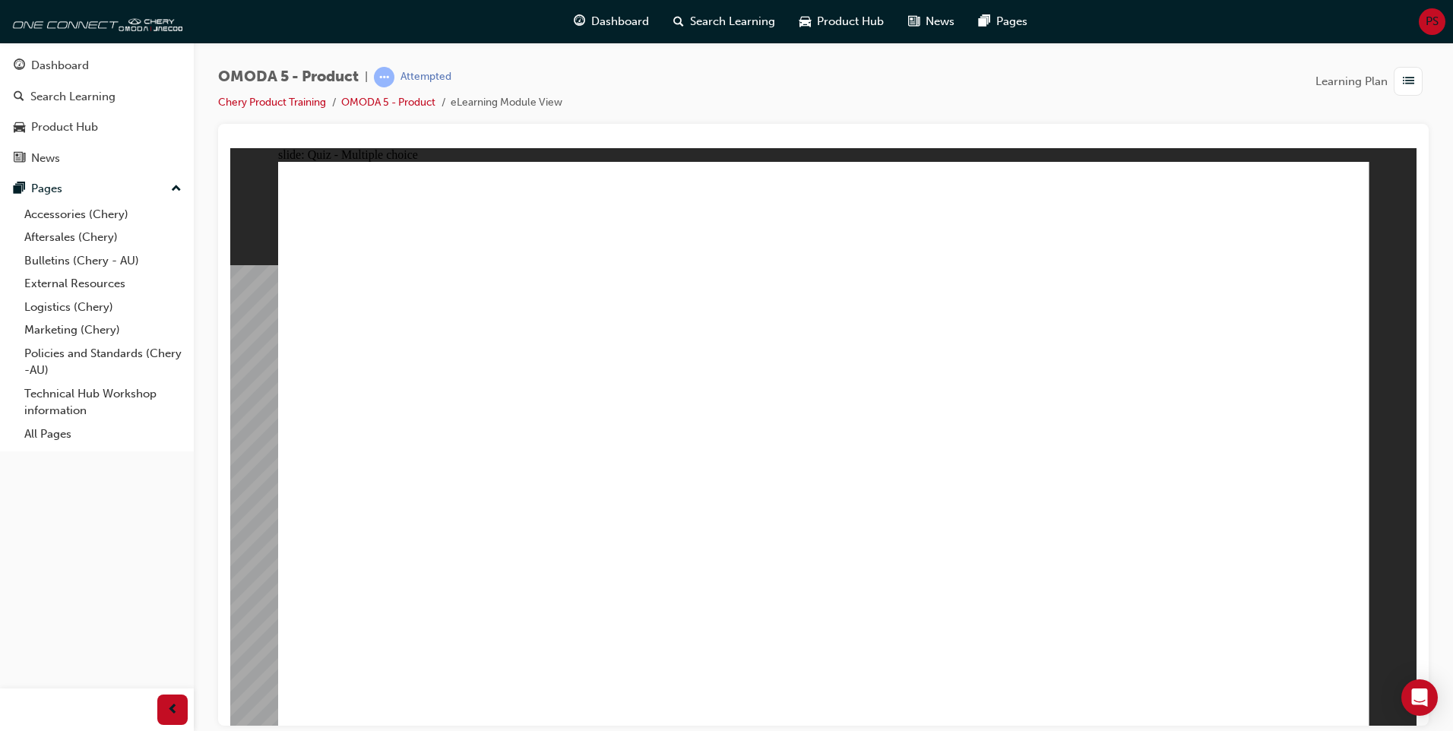
drag, startPoint x: 1012, startPoint y: 365, endPoint x: 391, endPoint y: 558, distance: 649.5
drag, startPoint x: 1048, startPoint y: 422, endPoint x: 635, endPoint y: 564, distance: 437.2
drag, startPoint x: 1254, startPoint y: 192, endPoint x: 676, endPoint y: 552, distance: 681.0
drag, startPoint x: 1208, startPoint y: 252, endPoint x: 869, endPoint y: 549, distance: 451.4
drag, startPoint x: 1249, startPoint y: 302, endPoint x: 892, endPoint y: 548, distance: 433.9
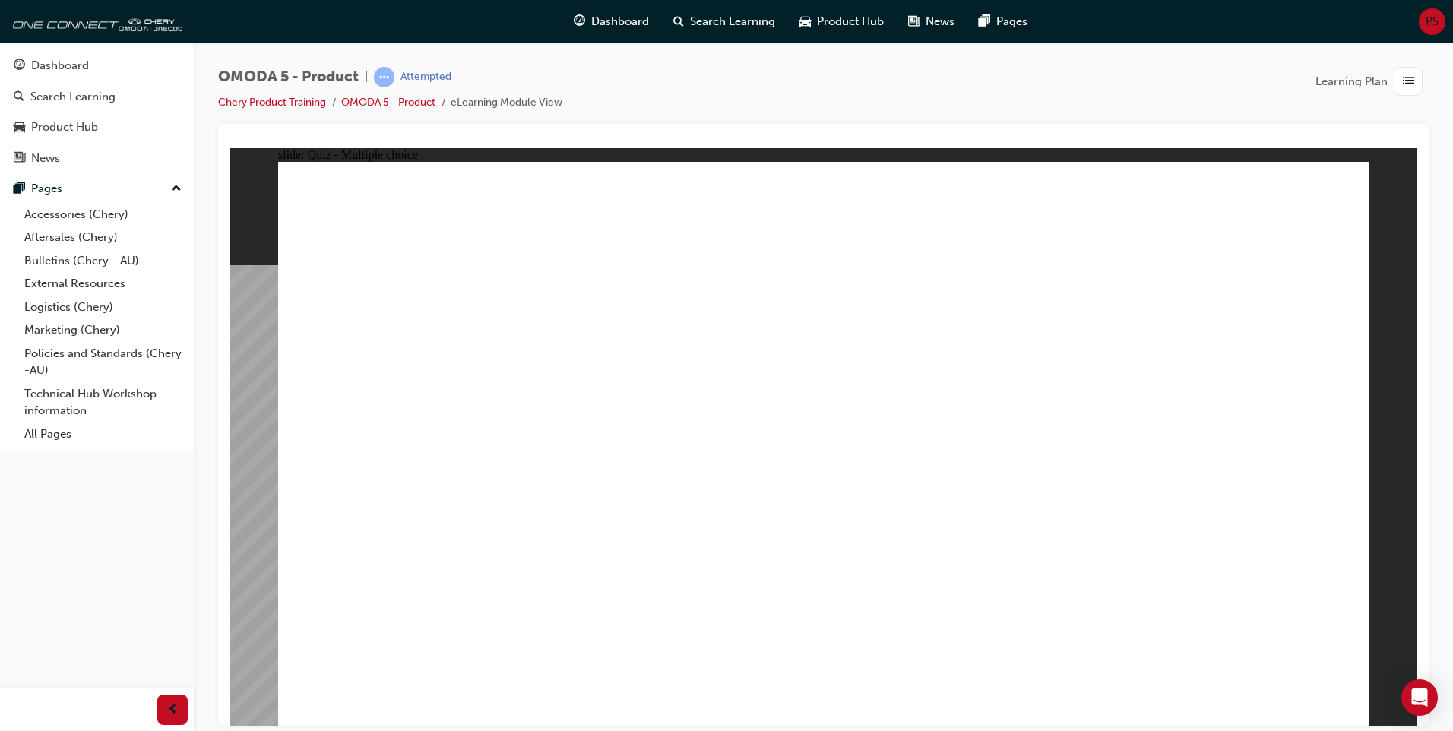
drag, startPoint x: 1215, startPoint y: 362, endPoint x: 361, endPoint y: 555, distance: 875.8
radio input "true"
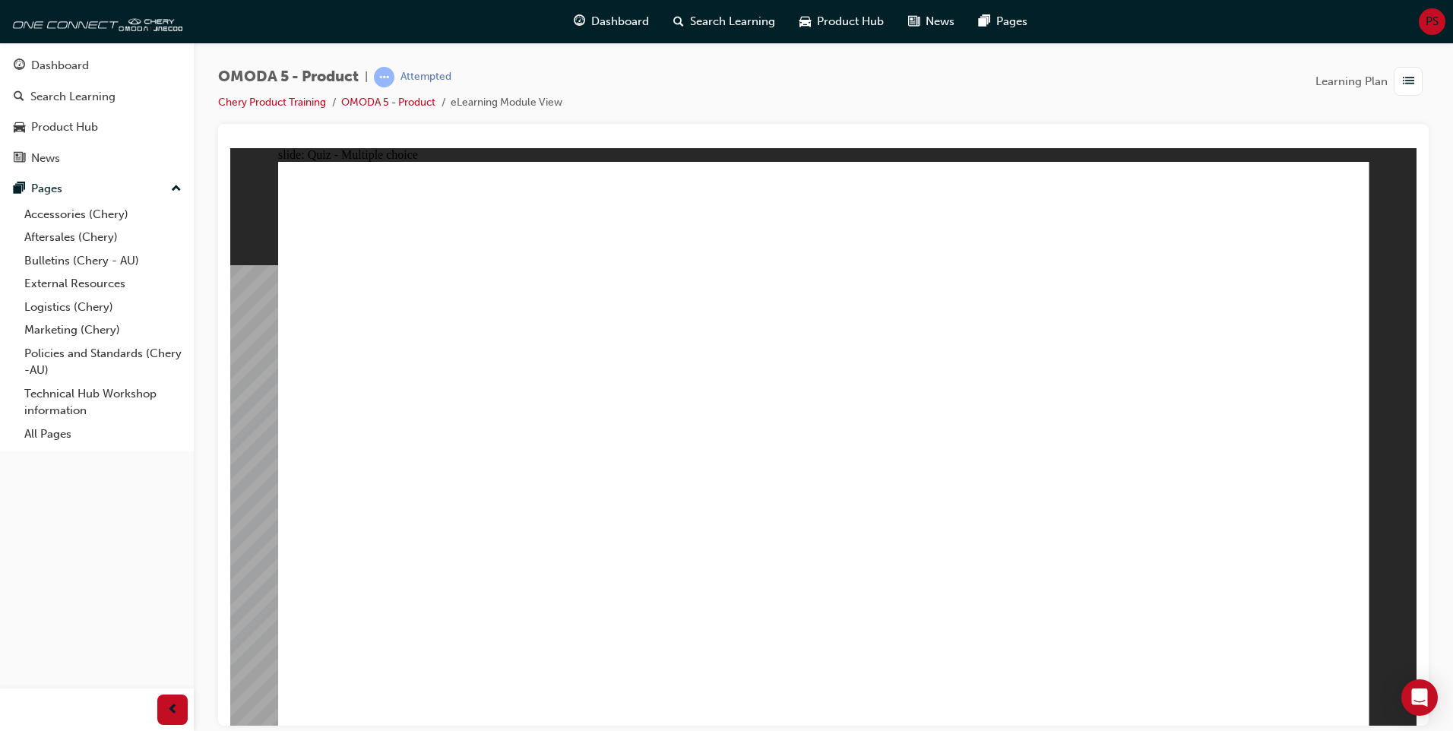
drag, startPoint x: 1165, startPoint y: 347, endPoint x: 407, endPoint y: 502, distance: 773.3
drag, startPoint x: 886, startPoint y: 271, endPoint x: 814, endPoint y: 509, distance: 249.3
drag, startPoint x: 1146, startPoint y: 261, endPoint x: 1056, endPoint y: 499, distance: 255.2
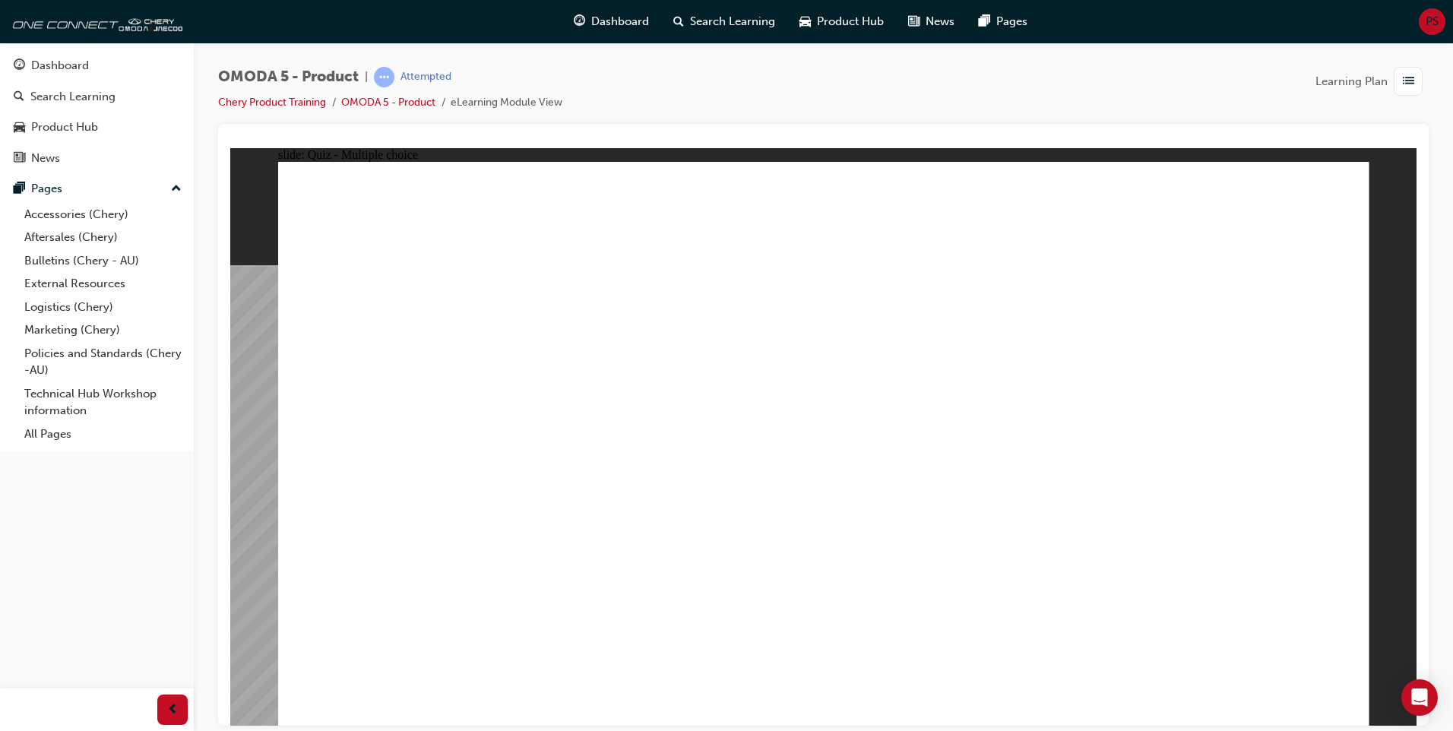
drag, startPoint x: 911, startPoint y: 344, endPoint x: 630, endPoint y: 483, distance: 313.0
radio input "true"
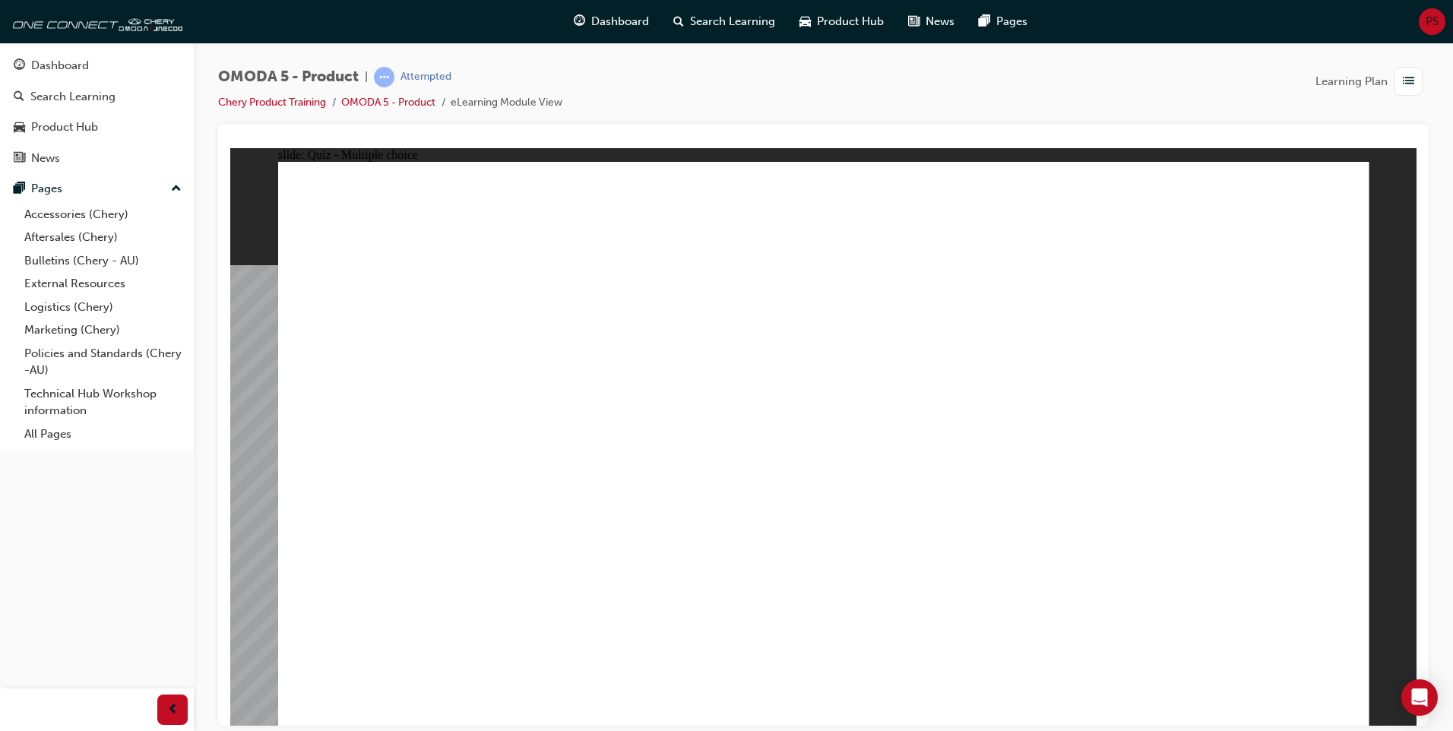
drag, startPoint x: 1124, startPoint y: 208, endPoint x: 546, endPoint y: 480, distance: 638.2
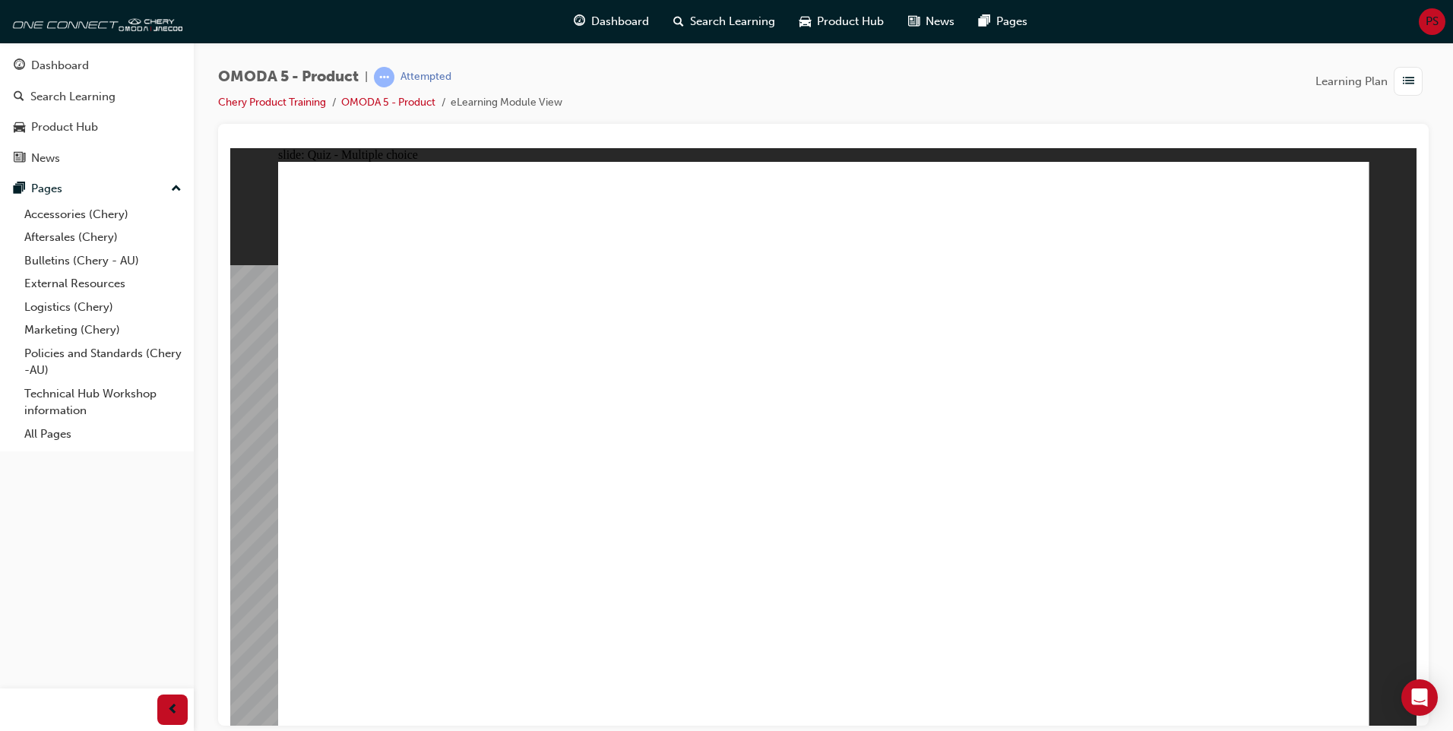
radio input "true"
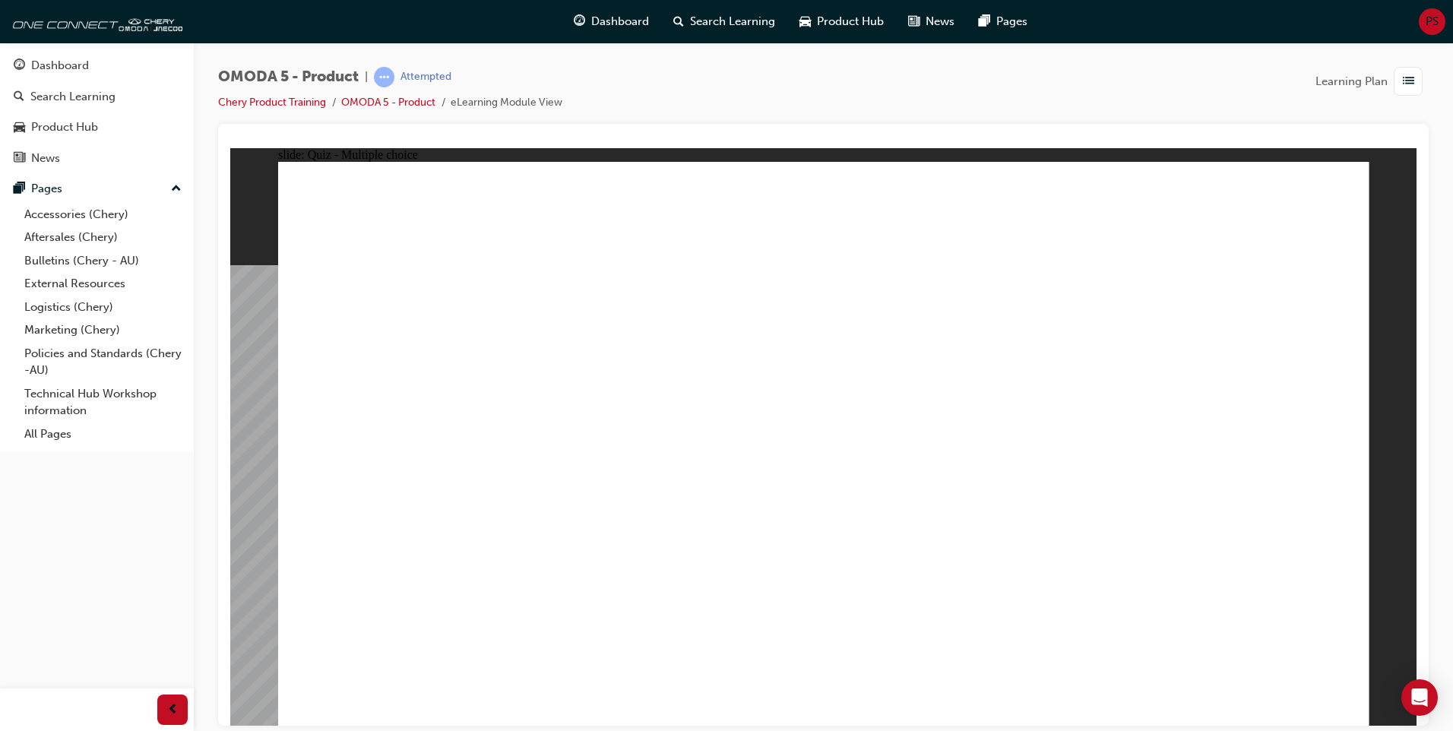
radio input "true"
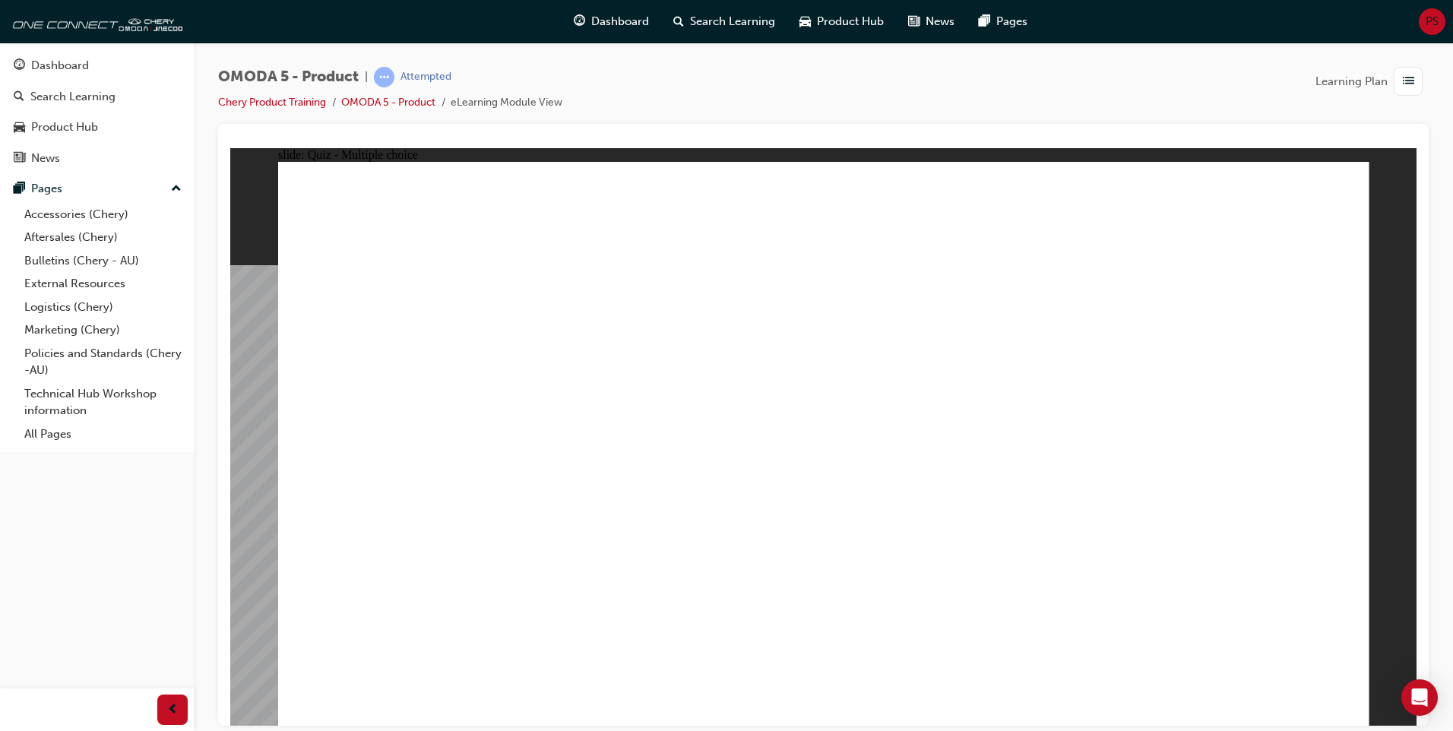
radio input "true"
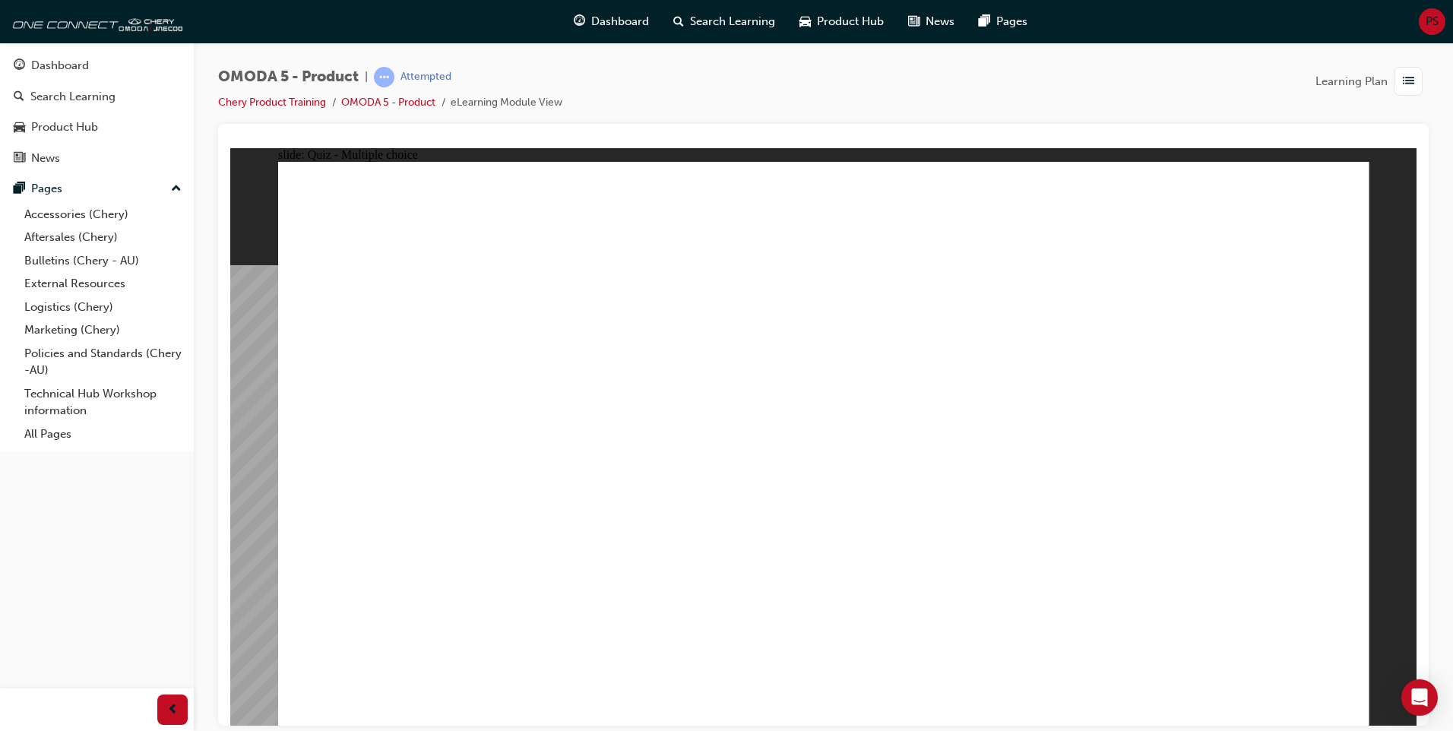
radio input "true"
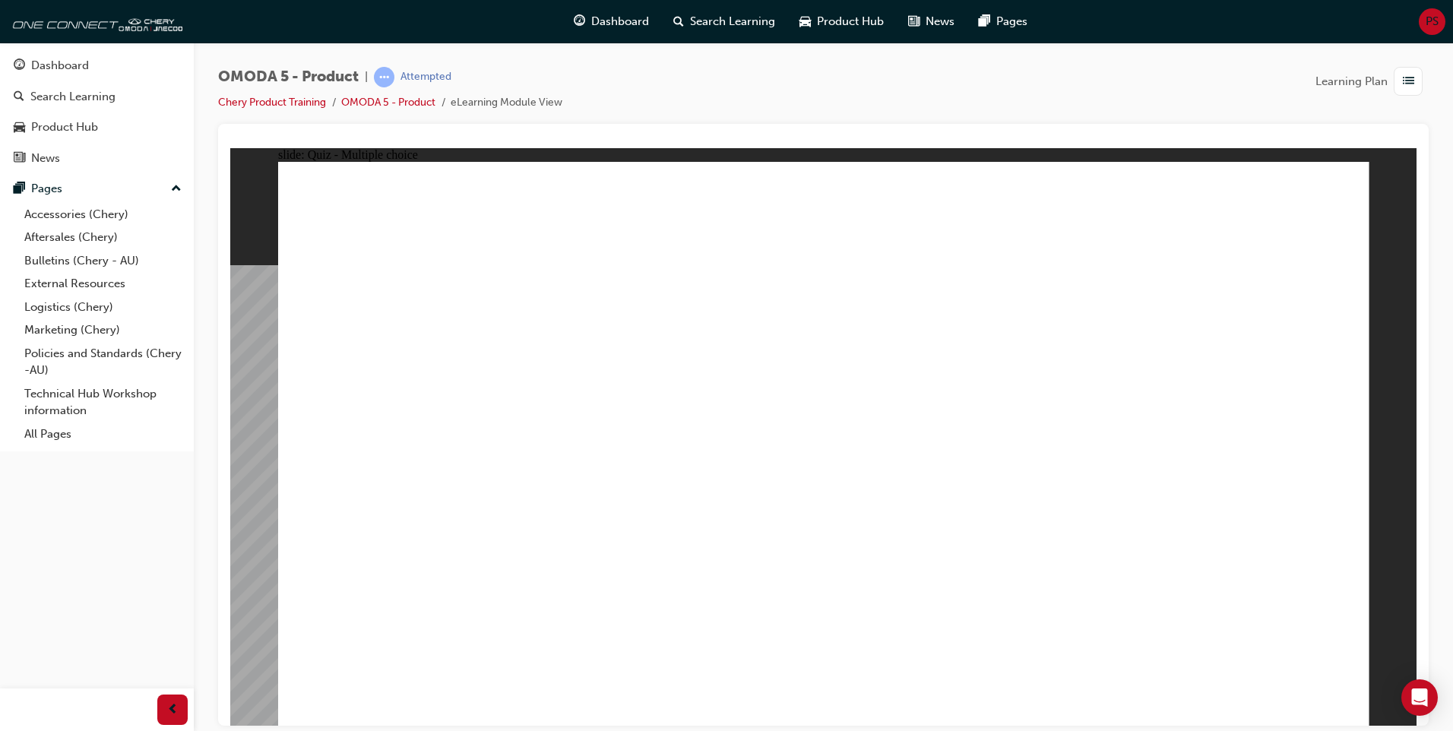
radio input "true"
drag, startPoint x: 813, startPoint y: 188, endPoint x: 387, endPoint y: 546, distance: 557.2
drag, startPoint x: 847, startPoint y: 248, endPoint x: 652, endPoint y: 545, distance: 355.2
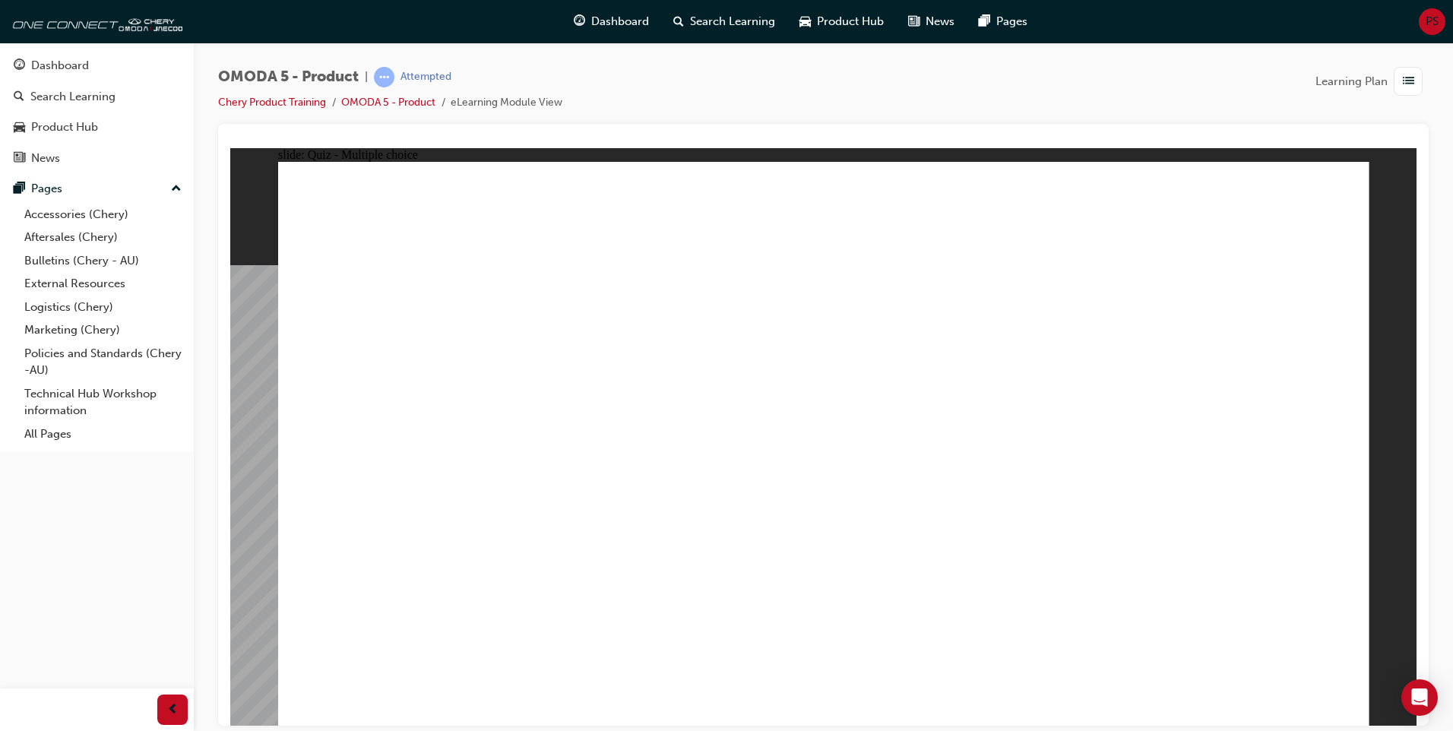
drag, startPoint x: 812, startPoint y: 305, endPoint x: 390, endPoint y: 556, distance: 491.1
drag, startPoint x: 825, startPoint y: 369, endPoint x: 628, endPoint y: 560, distance: 274.1
drag, startPoint x: 809, startPoint y: 429, endPoint x: 619, endPoint y: 555, distance: 227.4
drag, startPoint x: 1012, startPoint y: 194, endPoint x: 1065, endPoint y: 556, distance: 366.4
drag, startPoint x: 1025, startPoint y: 263, endPoint x: 436, endPoint y: 536, distance: 648.4
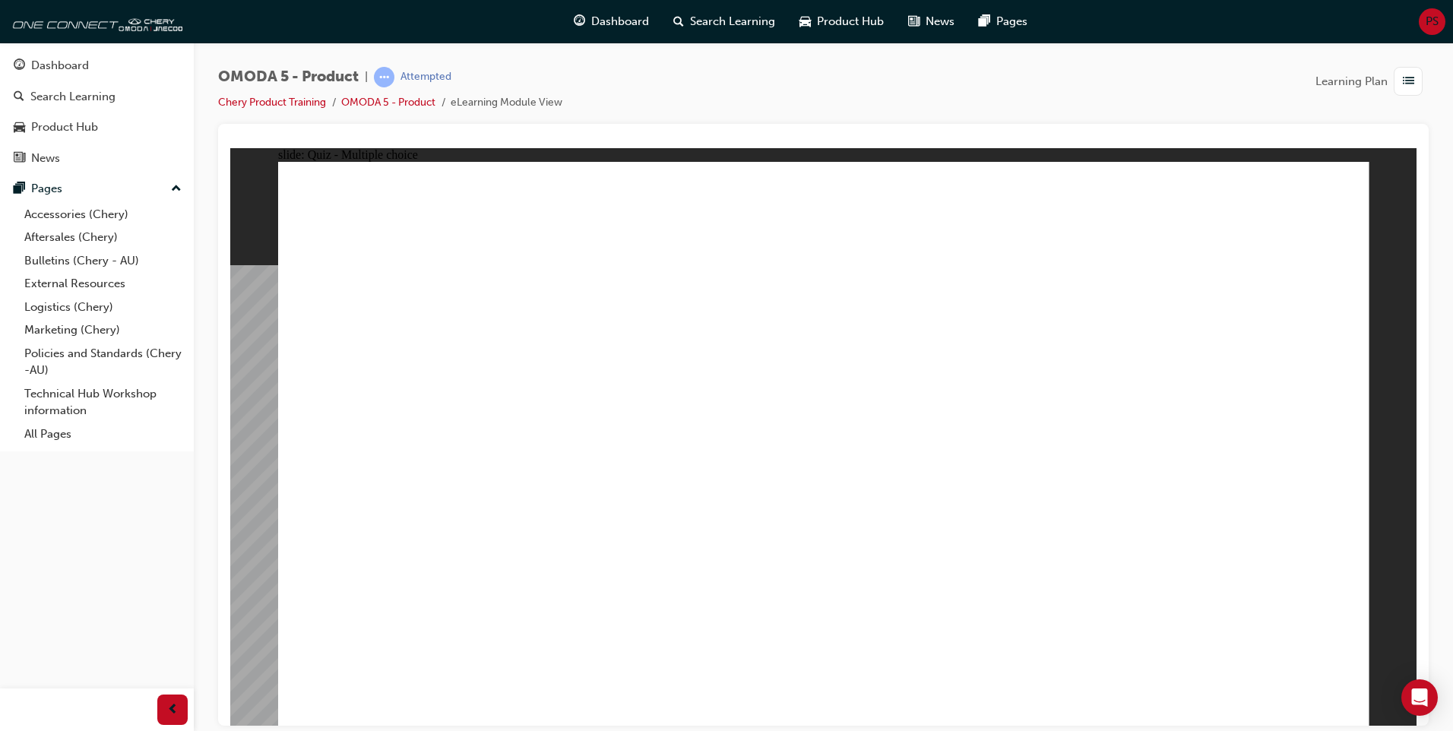
drag, startPoint x: 1036, startPoint y: 305, endPoint x: 657, endPoint y: 559, distance: 456.2
drag, startPoint x: 1072, startPoint y: 360, endPoint x: 419, endPoint y: 551, distance: 680.9
drag, startPoint x: 1031, startPoint y: 422, endPoint x: 866, endPoint y: 560, distance: 214.7
drag, startPoint x: 1224, startPoint y: 190, endPoint x: 657, endPoint y: 552, distance: 672.6
drag, startPoint x: 1251, startPoint y: 246, endPoint x: 891, endPoint y: 553, distance: 472.9
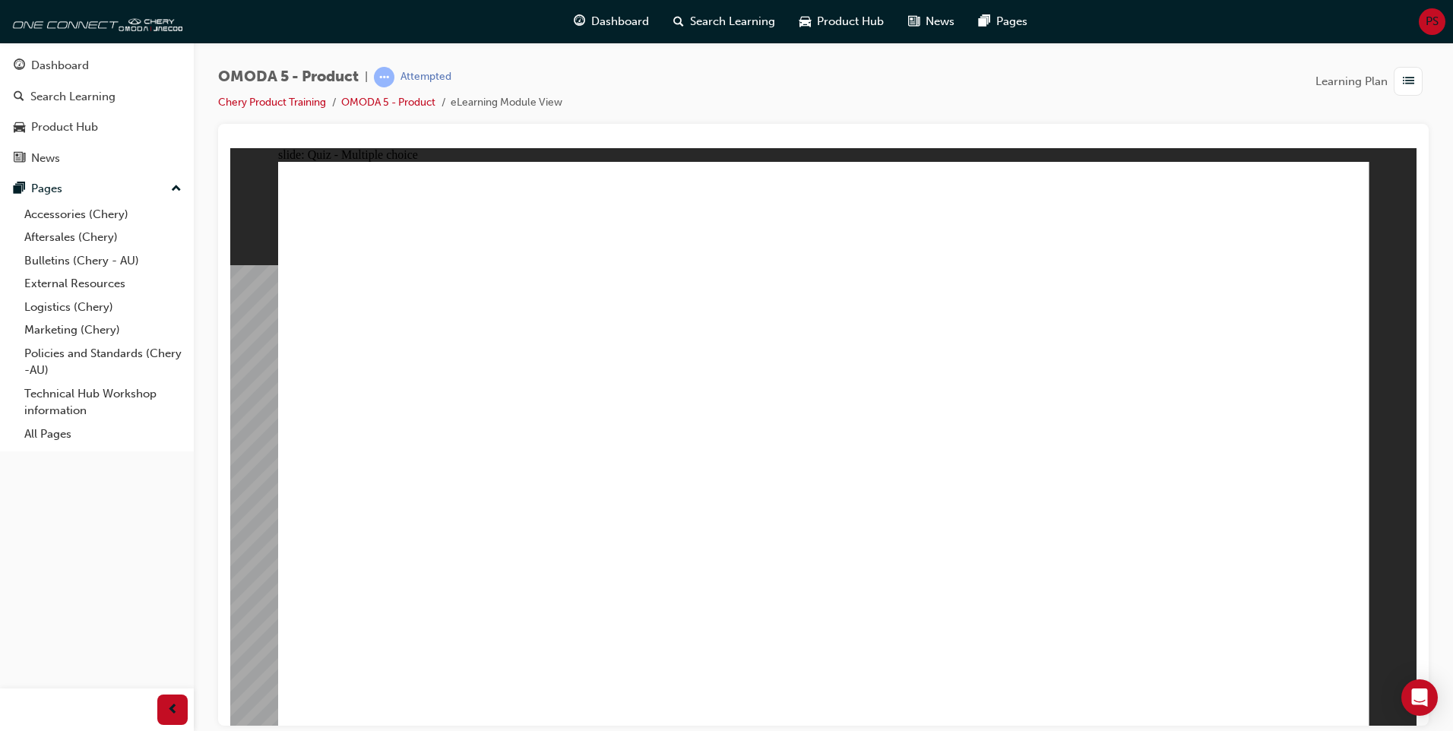
drag, startPoint x: 1209, startPoint y: 305, endPoint x: 866, endPoint y: 537, distance: 414.4
drag, startPoint x: 1216, startPoint y: 369, endPoint x: 402, endPoint y: 571, distance: 838.5
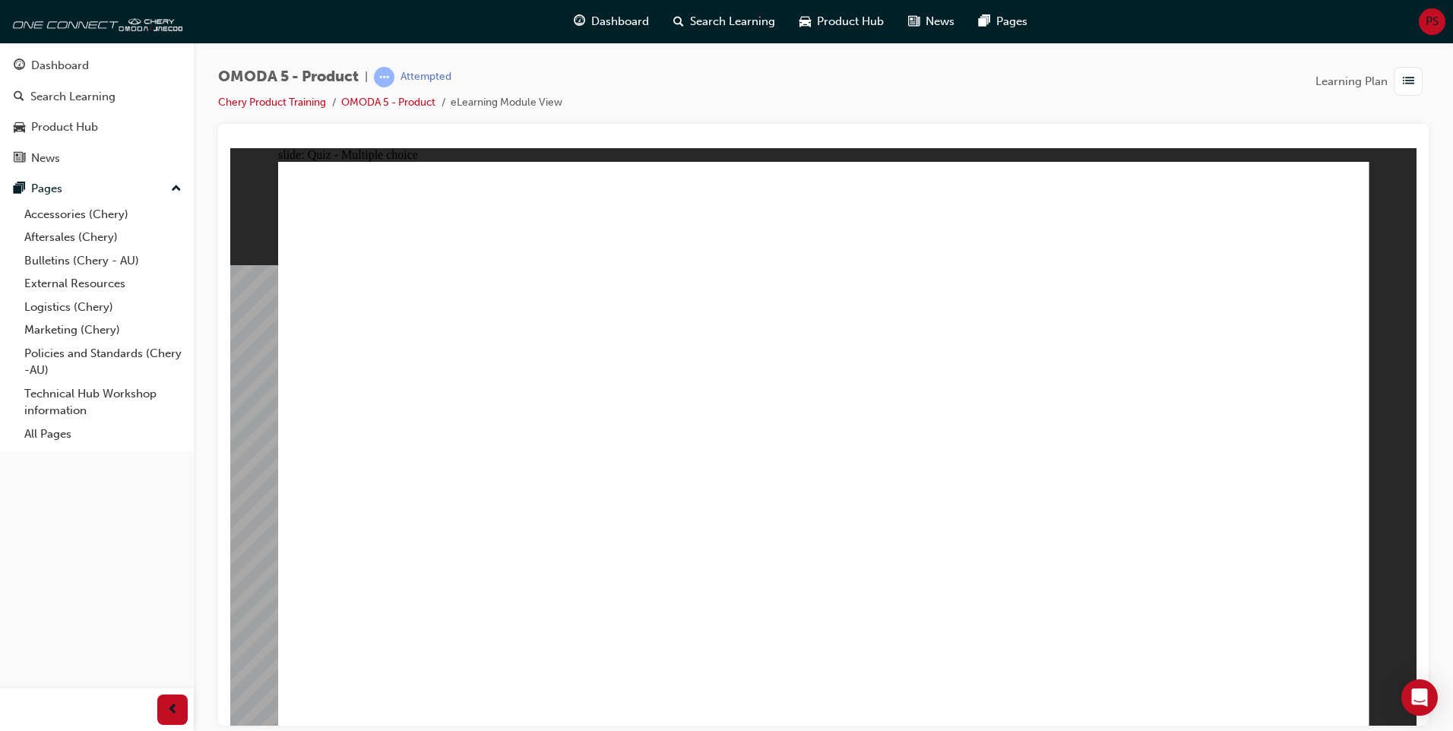
radio input "true"
drag, startPoint x: 1169, startPoint y: 343, endPoint x: 413, endPoint y: 484, distance: 768.6
drag, startPoint x: 901, startPoint y: 262, endPoint x: 845, endPoint y: 490, distance: 234.8
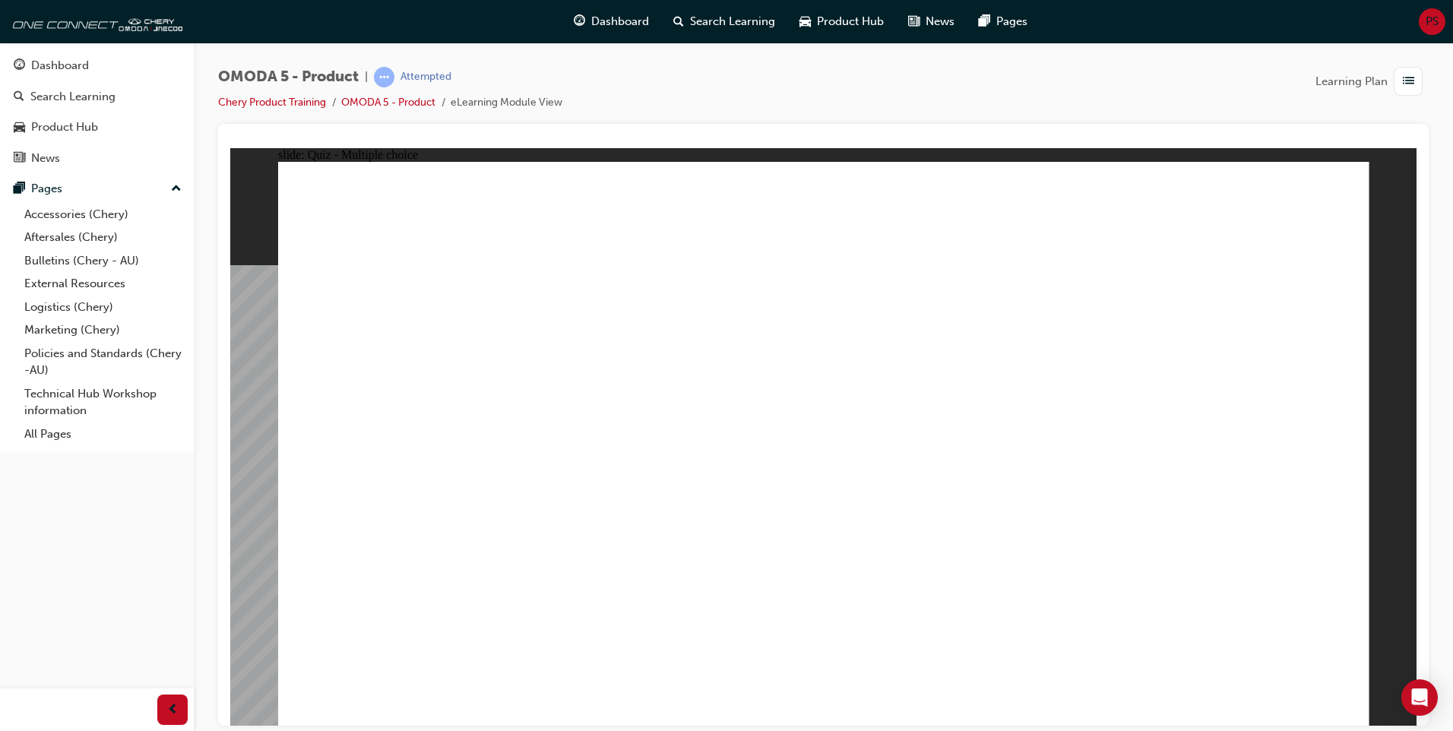
drag, startPoint x: 1104, startPoint y: 251, endPoint x: 1033, endPoint y: 497, distance: 256.2
drag, startPoint x: 964, startPoint y: 355, endPoint x: 695, endPoint y: 493, distance: 301.8
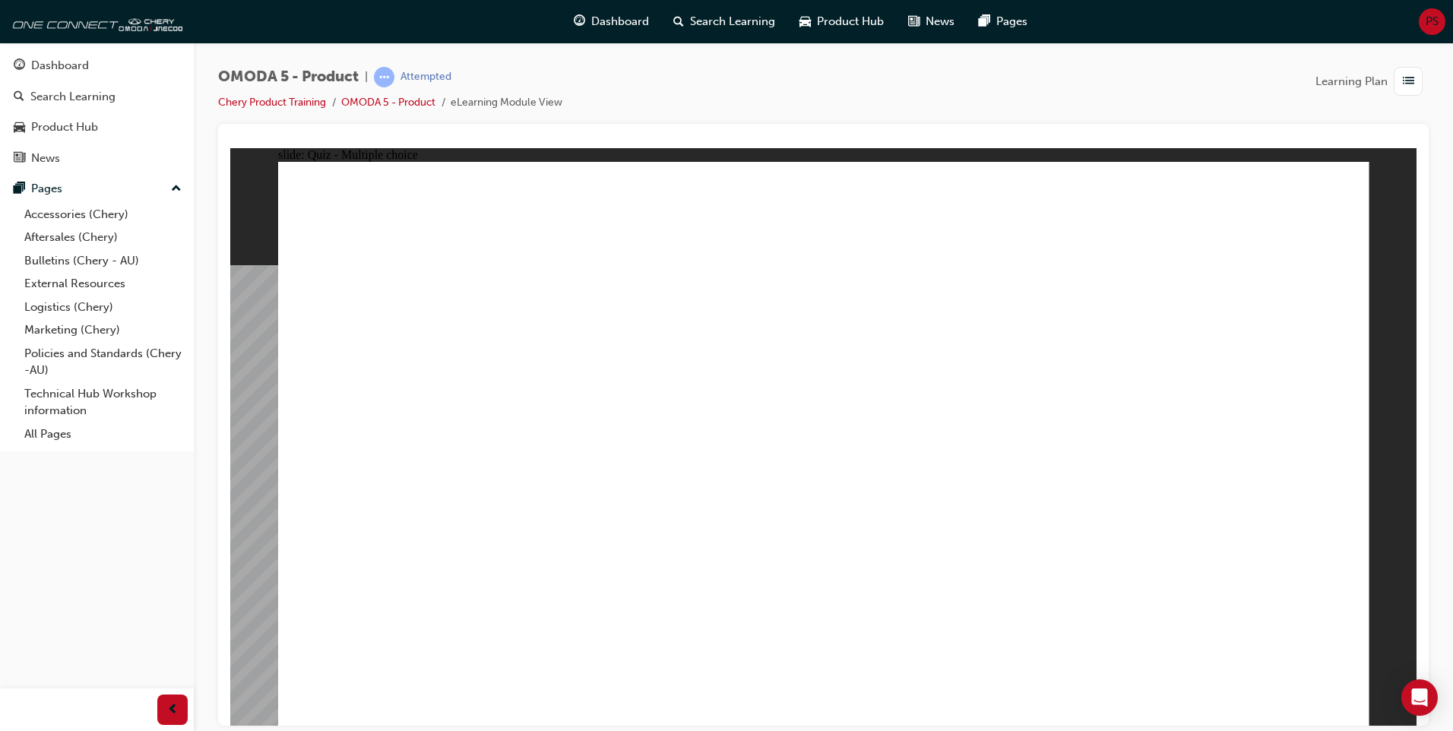
radio input "true"
drag, startPoint x: 1170, startPoint y: 208, endPoint x: 455, endPoint y: 439, distance: 751.3
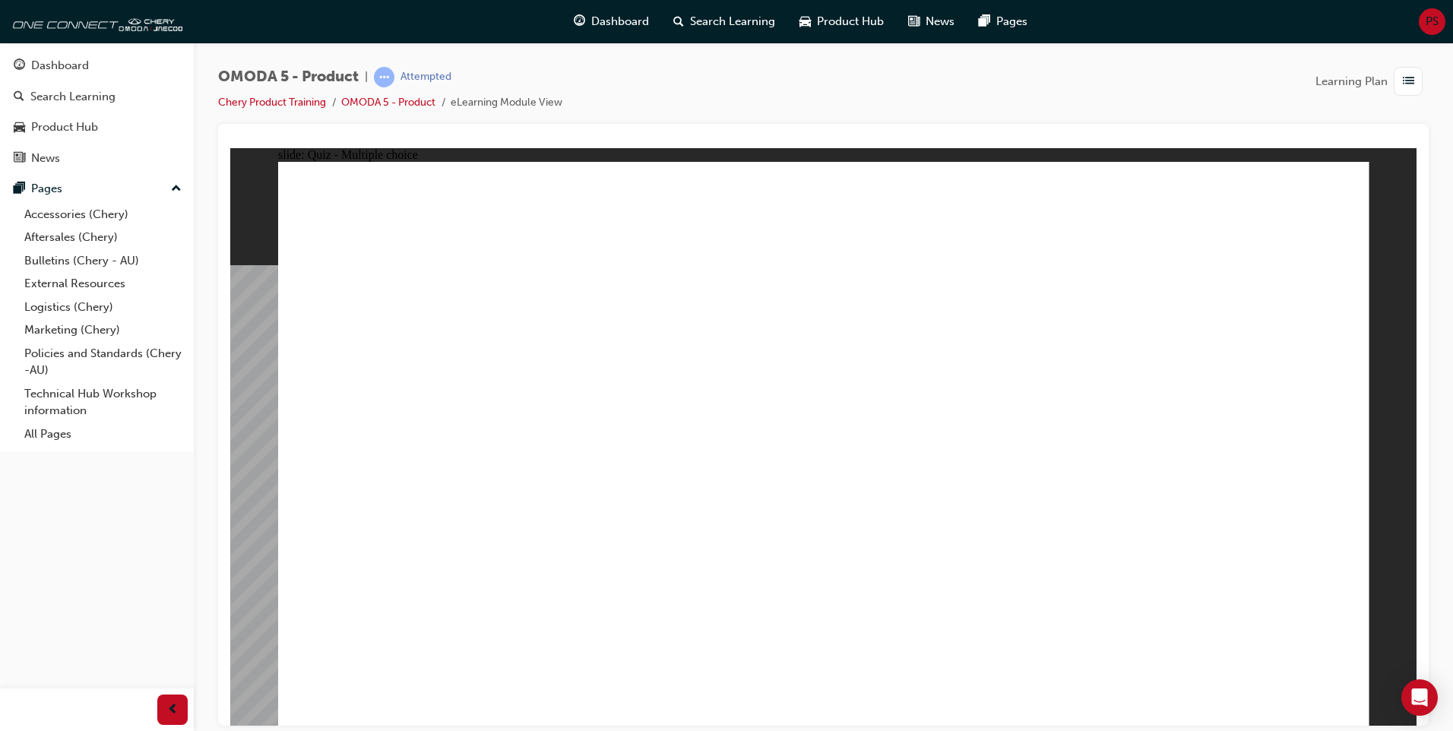
radio input "true"
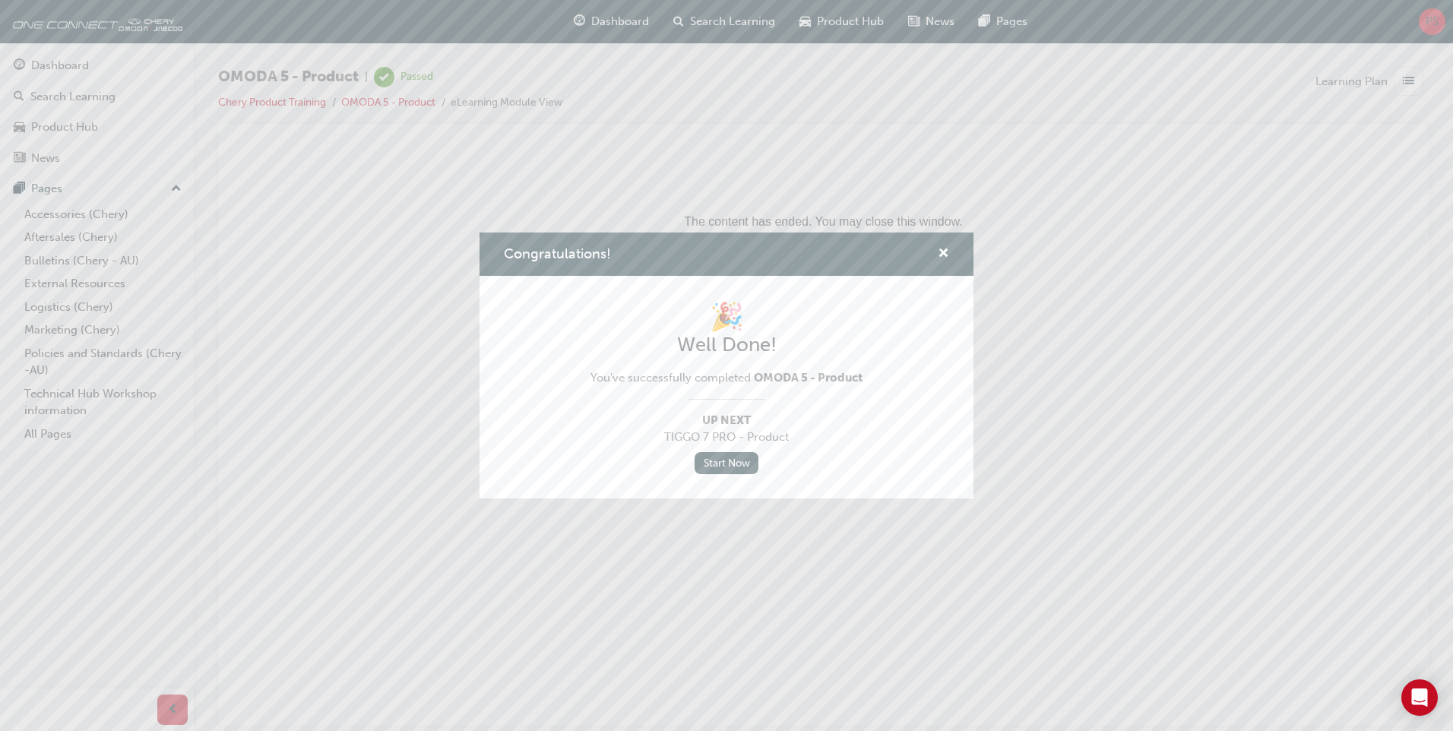
click at [936, 246] on div "Congratulations!" at bounding box center [938, 254] width 24 height 19
click at [945, 248] on span "cross-icon" at bounding box center [943, 255] width 11 height 14
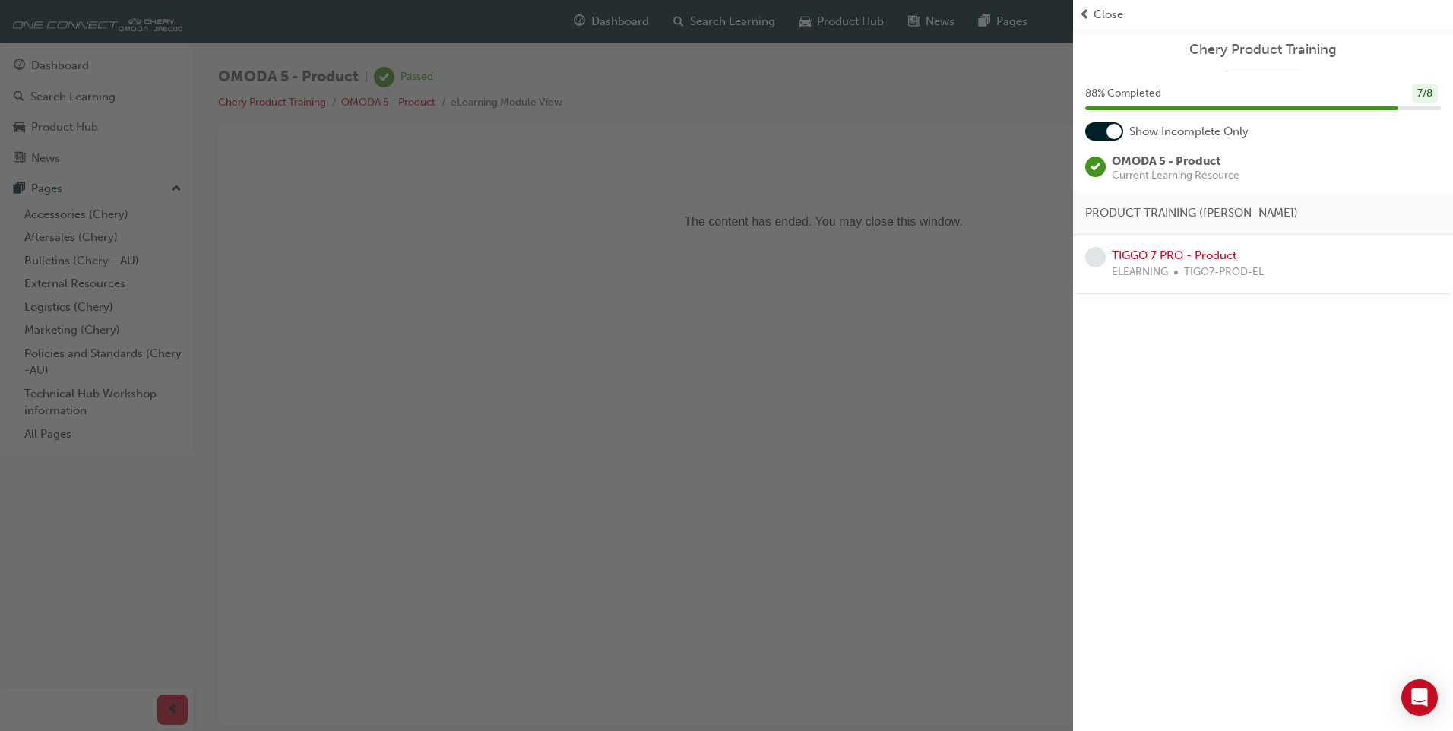
click at [1108, 134] on div at bounding box center [1114, 131] width 15 height 15
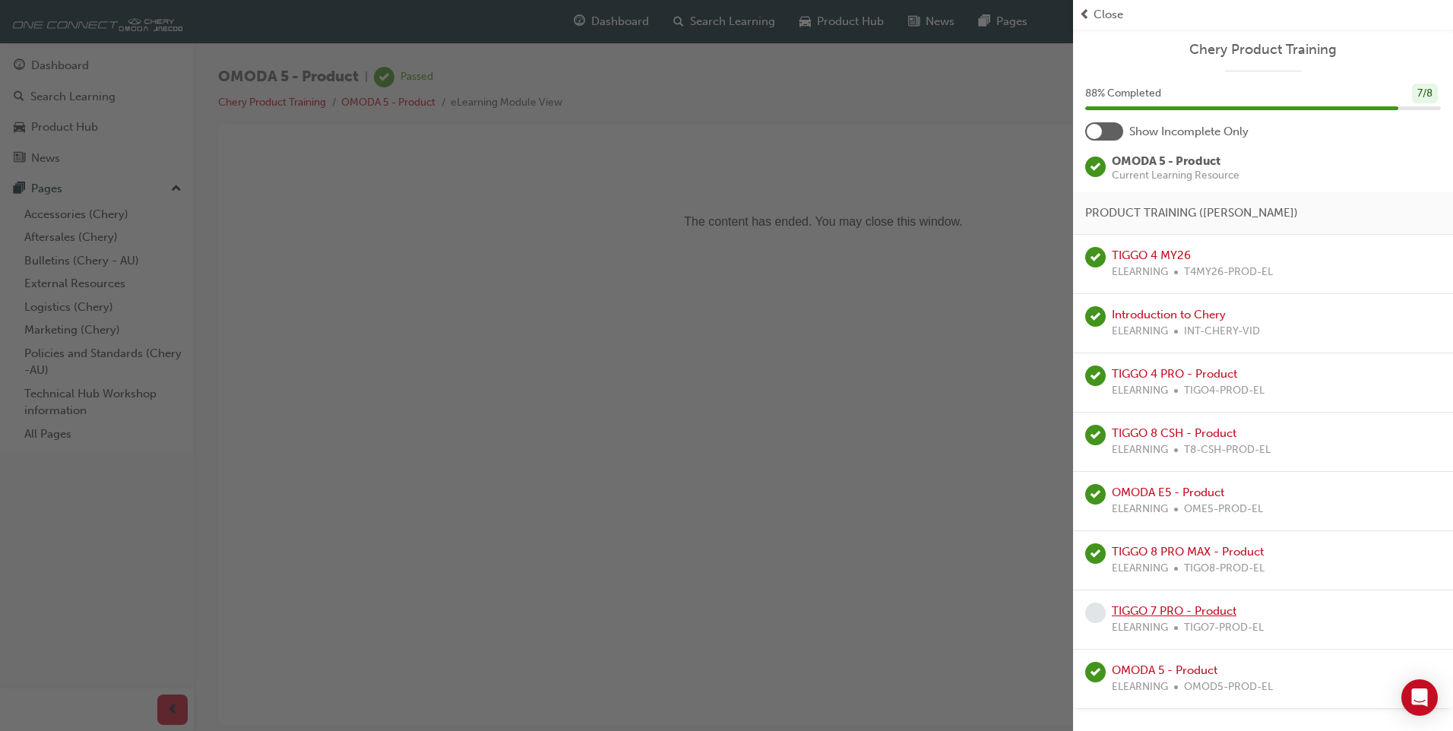
click at [1192, 614] on link "TIGGO 7 PRO - Product" at bounding box center [1174, 611] width 125 height 14
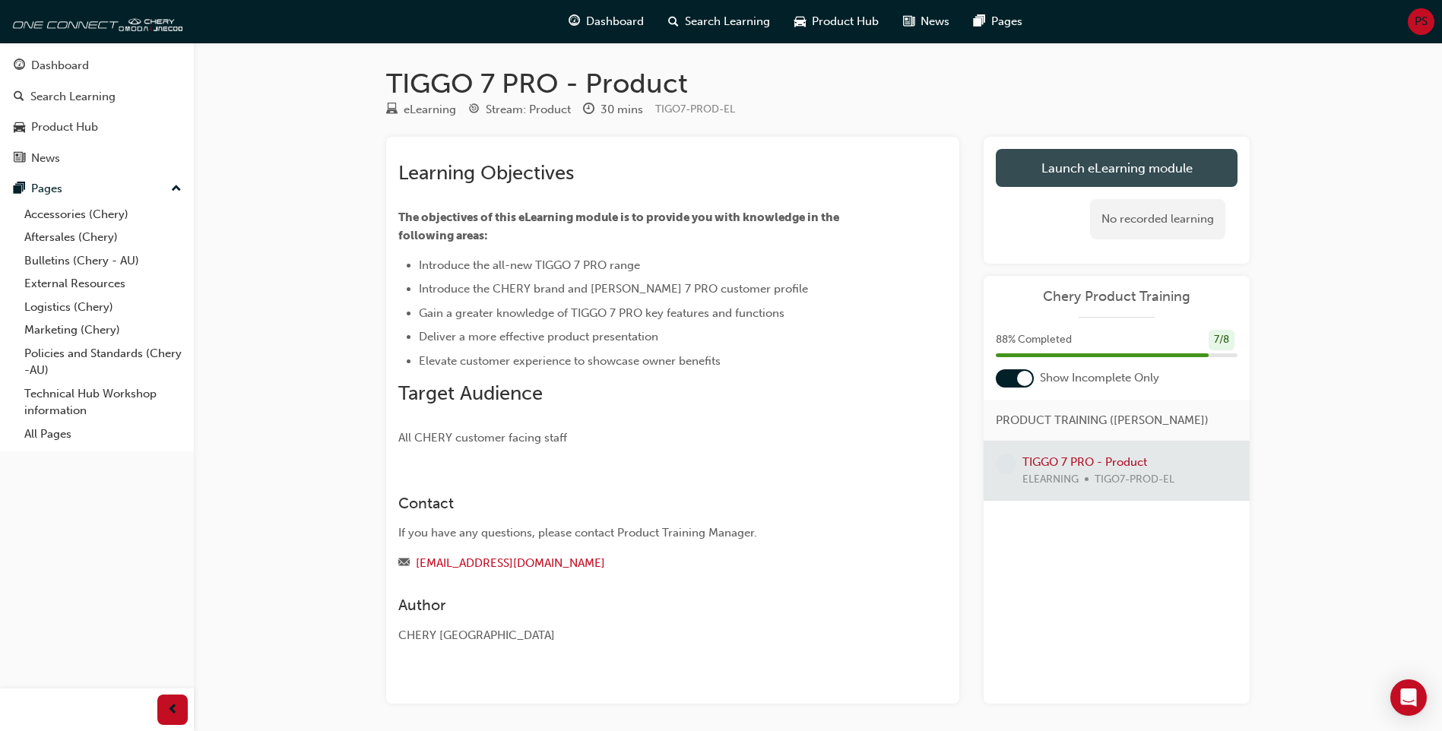
click at [1050, 154] on link "Launch eLearning module" at bounding box center [1117, 168] width 242 height 38
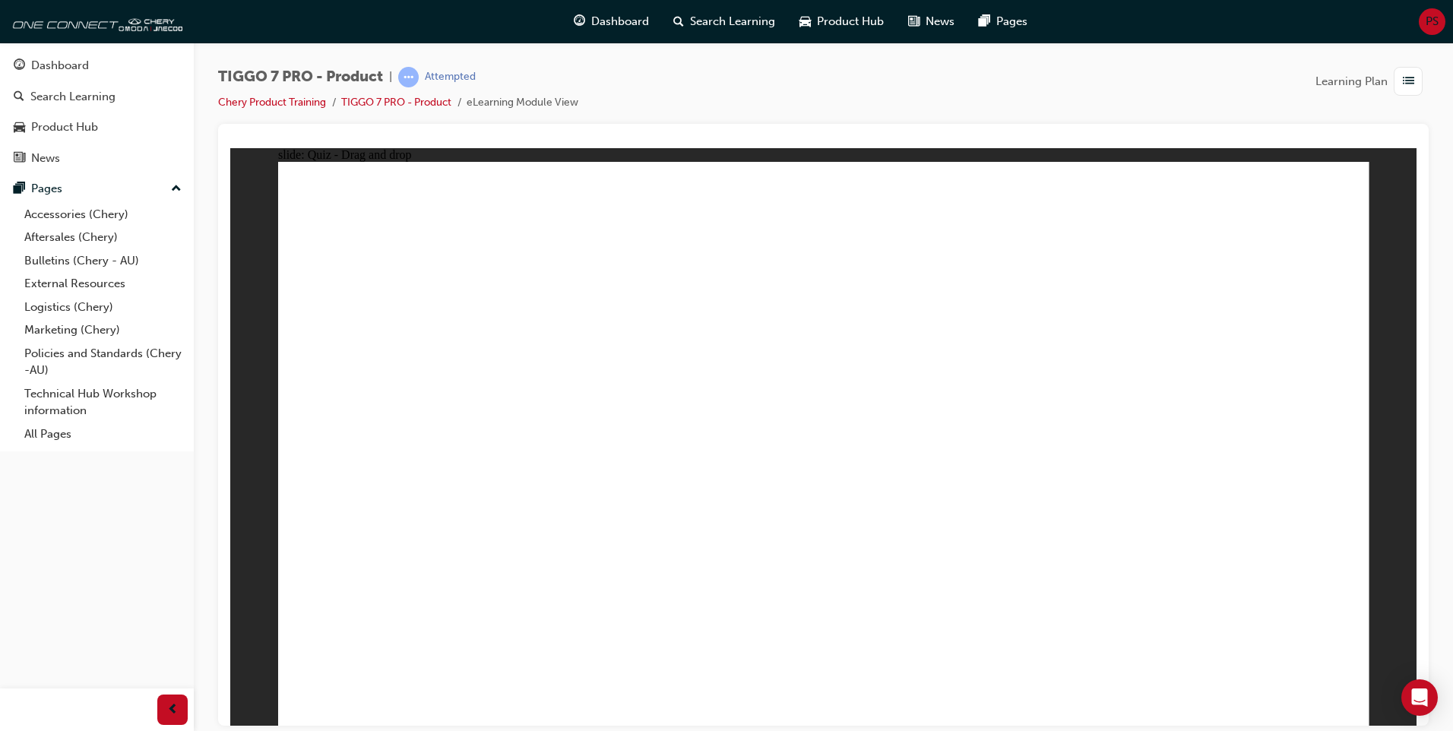
drag, startPoint x: 800, startPoint y: 223, endPoint x: 1259, endPoint y: 470, distance: 522.0
drag, startPoint x: 1104, startPoint y: 325, endPoint x: 824, endPoint y: 461, distance: 312.0
drag, startPoint x: 884, startPoint y: 344, endPoint x: 1032, endPoint y: 486, distance: 205.9
drag, startPoint x: 990, startPoint y: 217, endPoint x: 395, endPoint y: 455, distance: 640.5
drag, startPoint x: 1238, startPoint y: 214, endPoint x: 637, endPoint y: 461, distance: 649.7
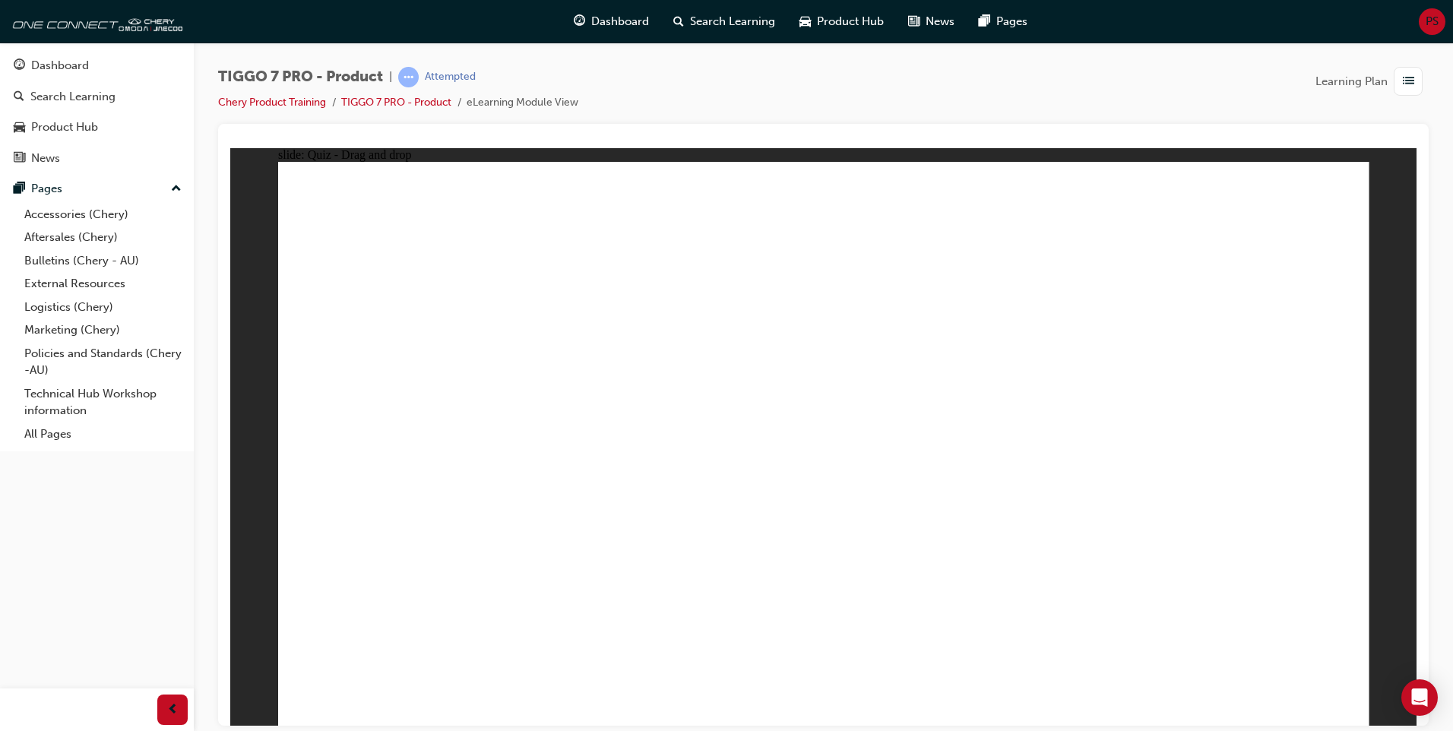
drag, startPoint x: 840, startPoint y: 284, endPoint x: 461, endPoint y: 505, distance: 438.6
drag, startPoint x: 1001, startPoint y: 302, endPoint x: 877, endPoint y: 509, distance: 241.0
drag, startPoint x: 1281, startPoint y: 308, endPoint x: 945, endPoint y: 558, distance: 418.2
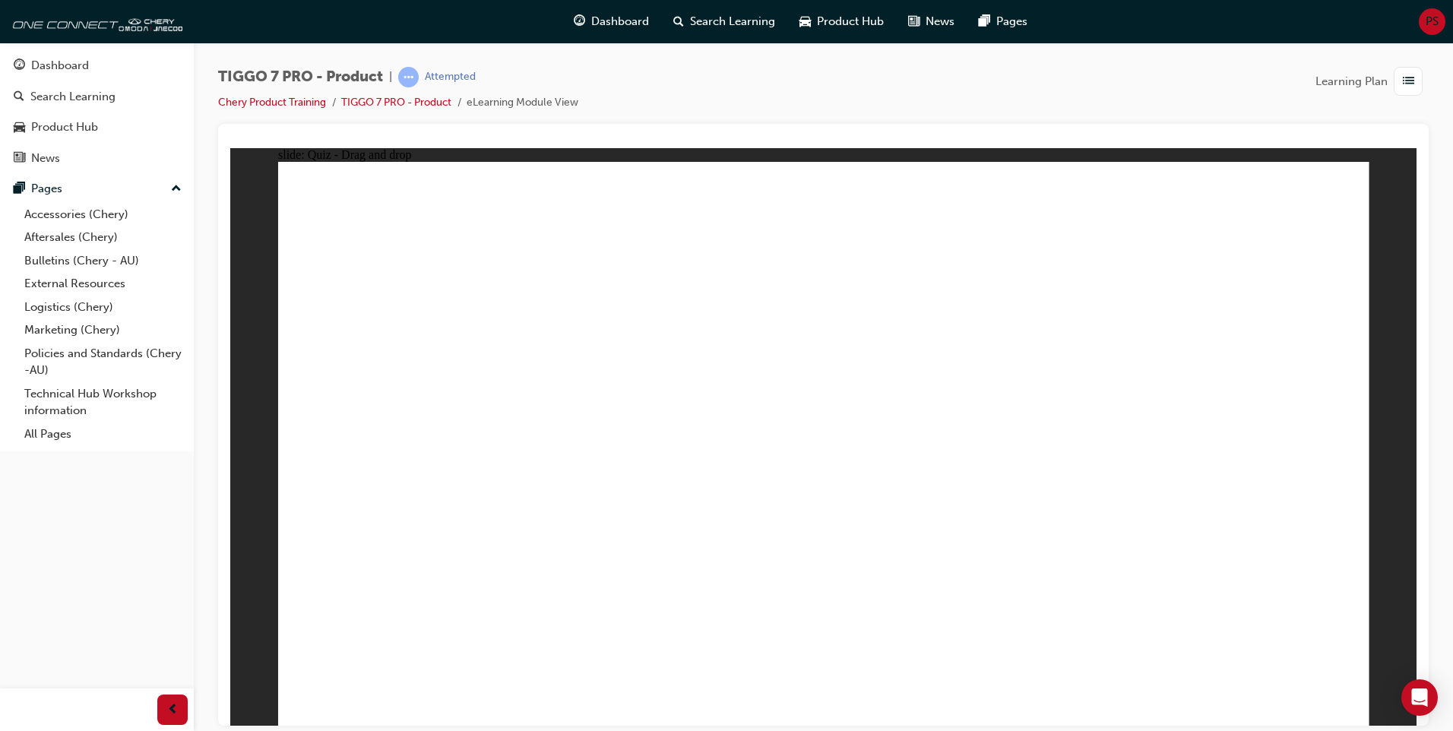
drag, startPoint x: 778, startPoint y: 210, endPoint x: 584, endPoint y: 500, distance: 349.5
drag, startPoint x: 799, startPoint y: 264, endPoint x: 537, endPoint y: 539, distance: 379.0
drag, startPoint x: 903, startPoint y: 216, endPoint x: 926, endPoint y: 477, distance: 262.5
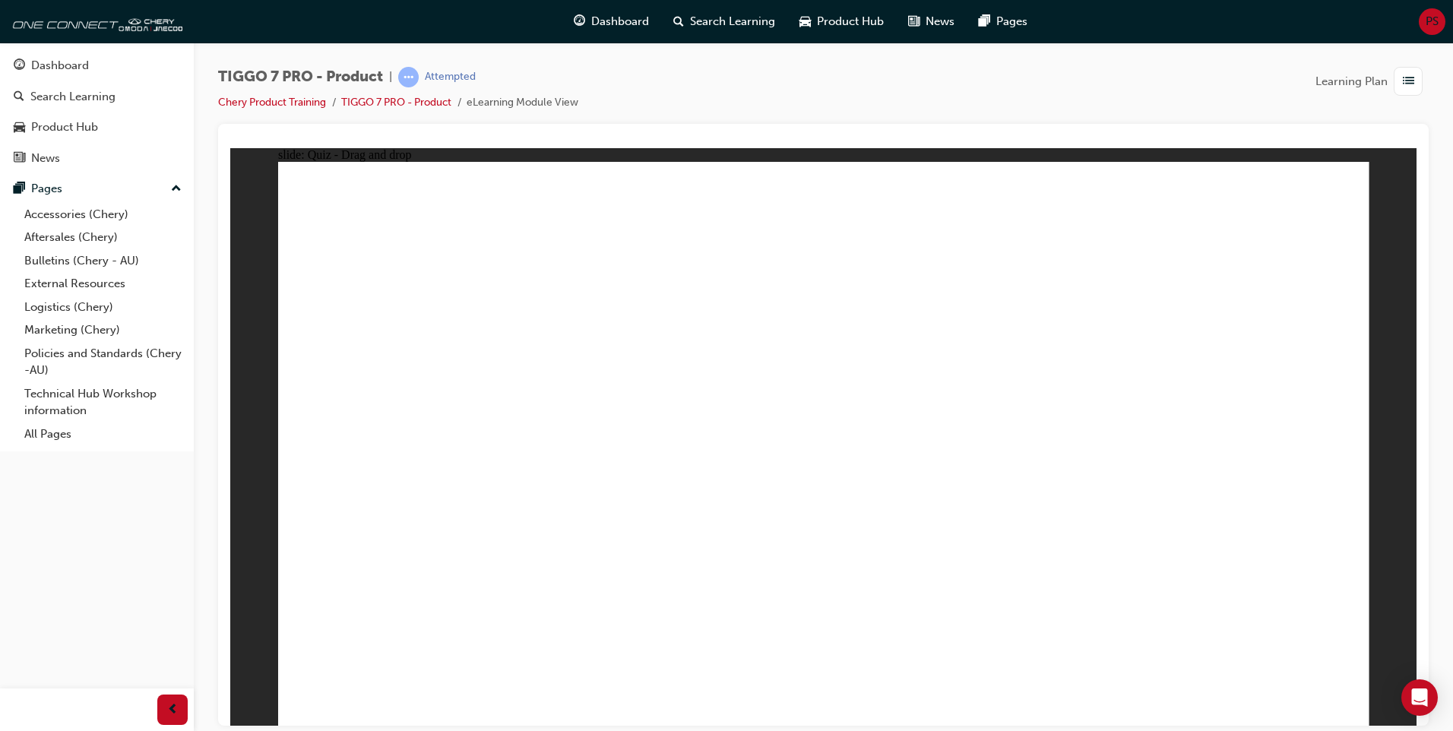
drag, startPoint x: 912, startPoint y: 255, endPoint x: 936, endPoint y: 563, distance: 309.5
drag, startPoint x: 916, startPoint y: 302, endPoint x: 927, endPoint y: 540, distance: 238.2
drag, startPoint x: 1056, startPoint y: 209, endPoint x: 595, endPoint y: 522, distance: 557.6
drag, startPoint x: 1023, startPoint y: 260, endPoint x: 559, endPoint y: 602, distance: 576.7
drag, startPoint x: 1042, startPoint y: 319, endPoint x: 581, endPoint y: 631, distance: 556.7
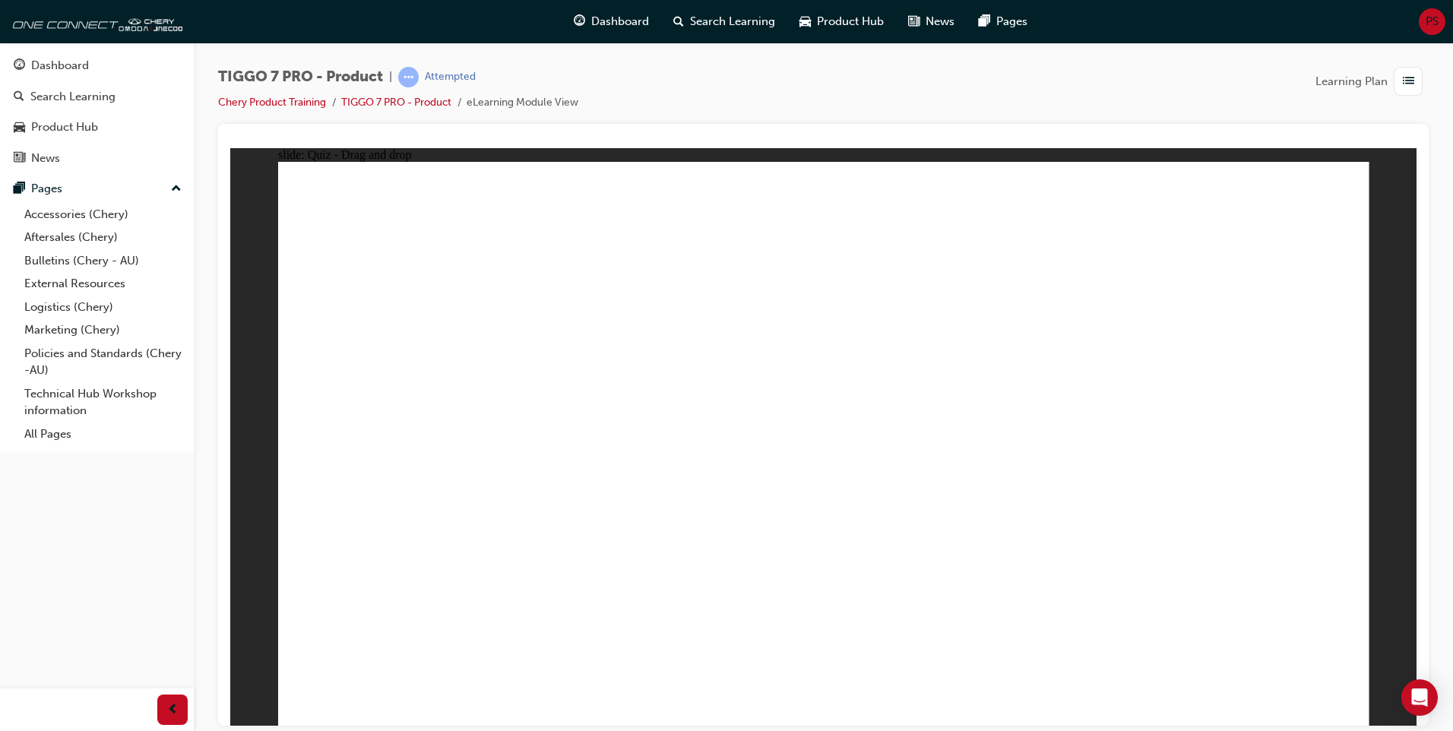
drag, startPoint x: 1109, startPoint y: 316, endPoint x: 922, endPoint y: 562, distance: 309.2
drag, startPoint x: 1028, startPoint y: 325, endPoint x: 633, endPoint y: 576, distance: 468.5
drag, startPoint x: 1147, startPoint y: 261, endPoint x: 995, endPoint y: 505, distance: 286.8
drag, startPoint x: 1173, startPoint y: 226, endPoint x: 999, endPoint y: 566, distance: 382.4
drag, startPoint x: 1281, startPoint y: 213, endPoint x: 501, endPoint y: 566, distance: 856.1
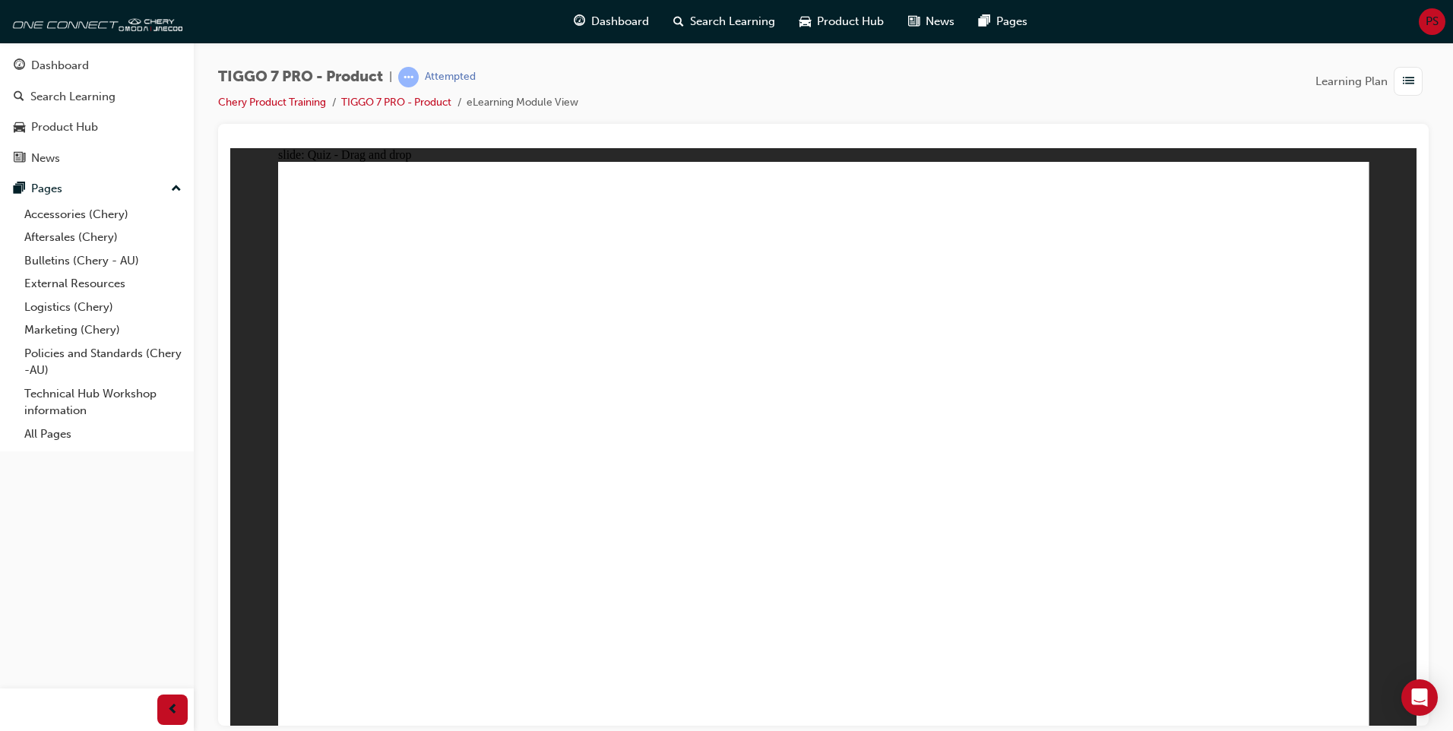
drag, startPoint x: 1234, startPoint y: 272, endPoint x: 973, endPoint y: 545, distance: 377.9
drag, startPoint x: 807, startPoint y: 263, endPoint x: 568, endPoint y: 442, distance: 299.1
drag, startPoint x: 1005, startPoint y: 238, endPoint x: 918, endPoint y: 413, distance: 195.1
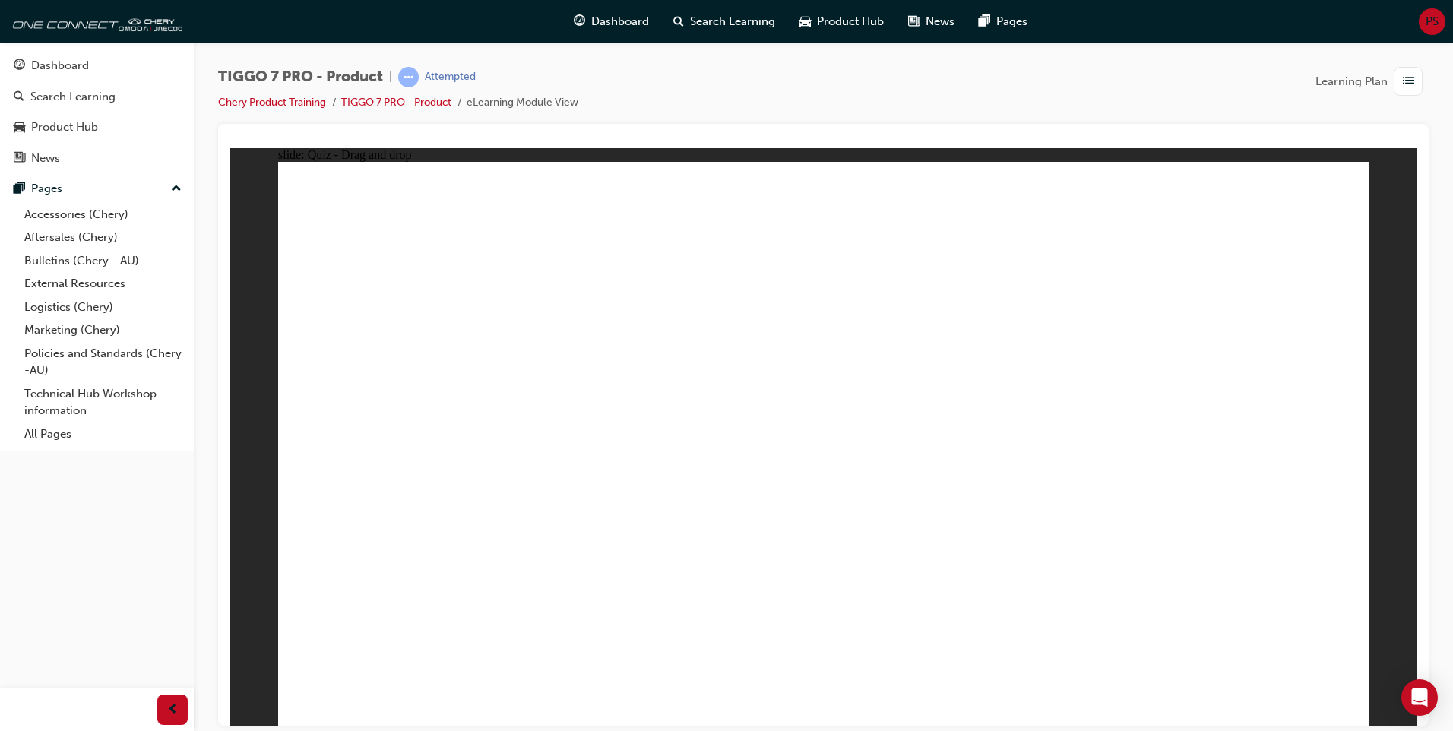
drag, startPoint x: 850, startPoint y: 436, endPoint x: 600, endPoint y: 430, distance: 250.1
drag, startPoint x: 1284, startPoint y: 269, endPoint x: 895, endPoint y: 473, distance: 439.2
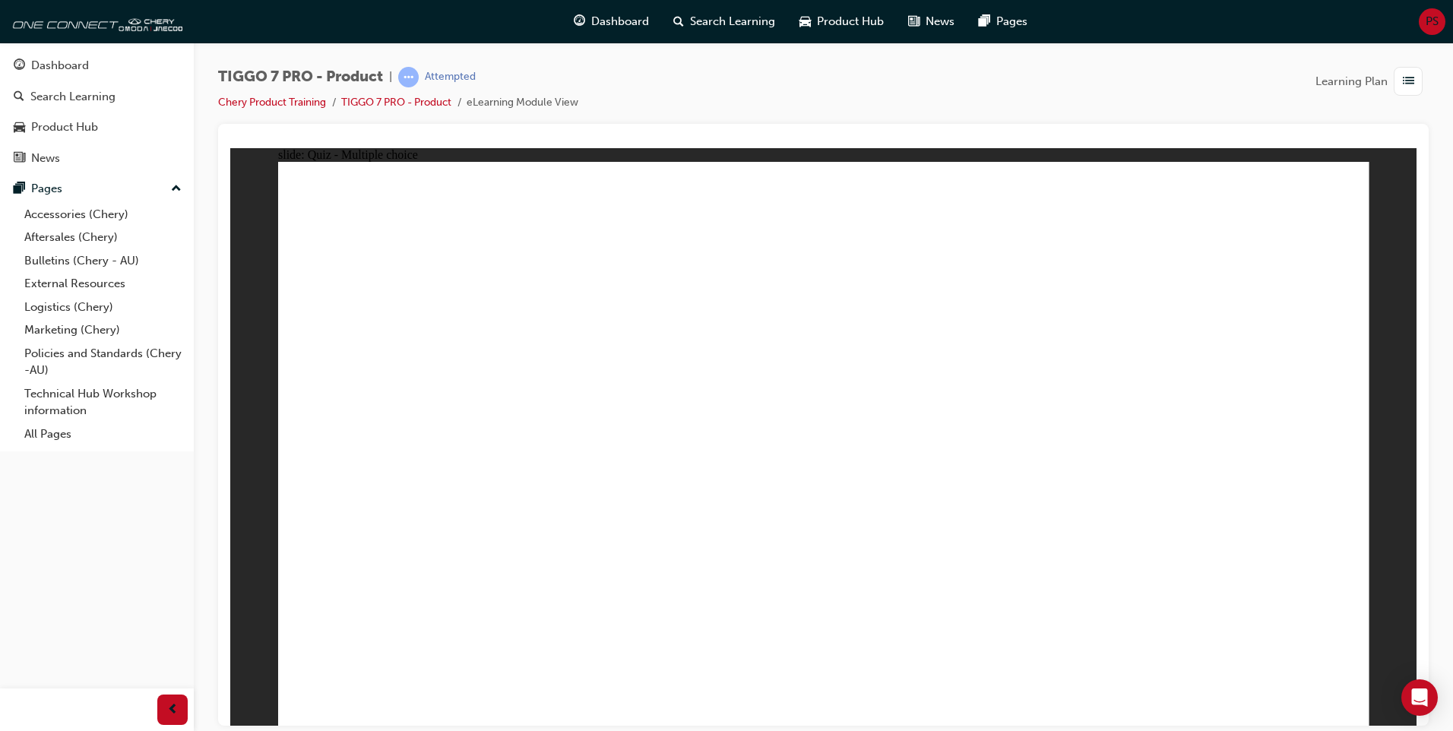
radio input "true"
drag, startPoint x: 796, startPoint y: 214, endPoint x: 898, endPoint y: 540, distance: 342.3
drag, startPoint x: 790, startPoint y: 265, endPoint x: 876, endPoint y: 555, distance: 302.0
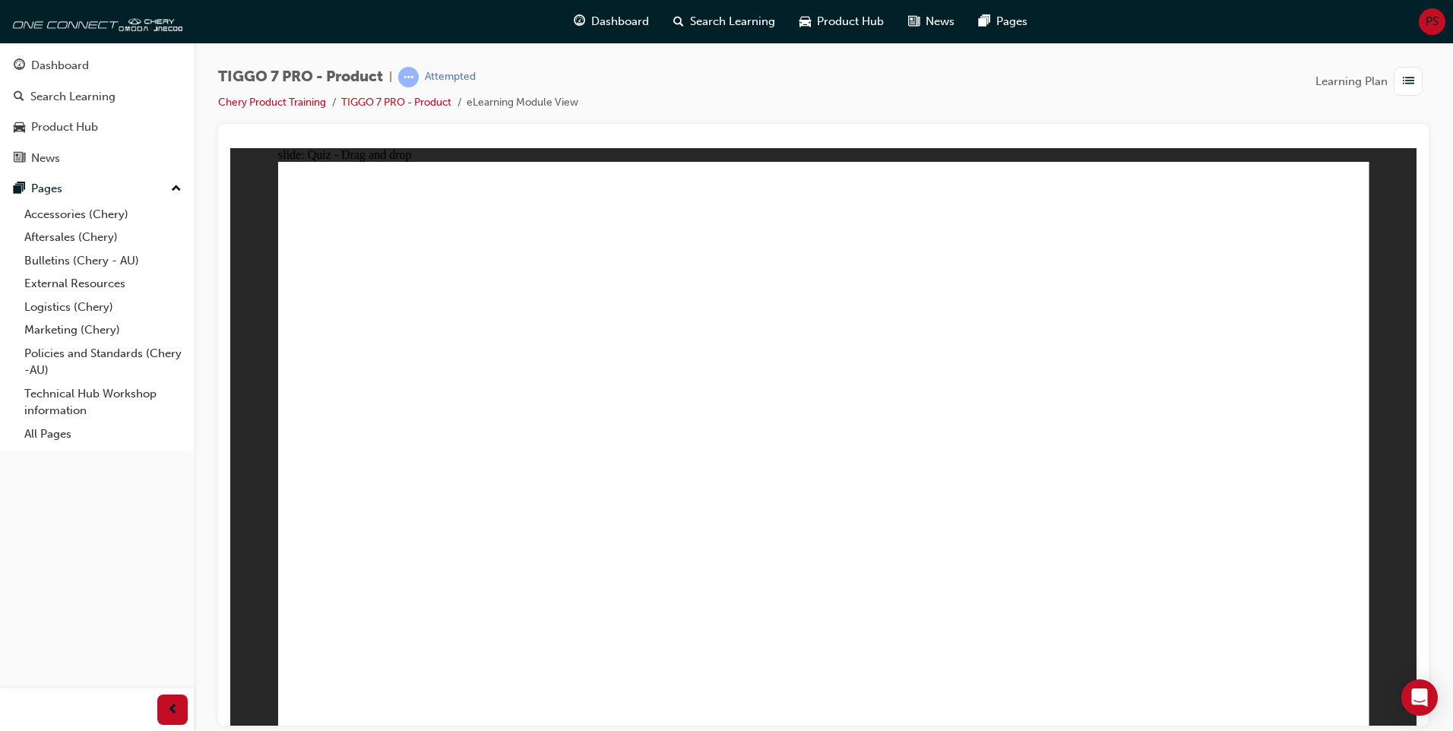
drag, startPoint x: 1039, startPoint y: 222, endPoint x: 580, endPoint y: 537, distance: 556.5
drag, startPoint x: 978, startPoint y: 219, endPoint x: 976, endPoint y: 551, distance: 332.1
drag, startPoint x: 1219, startPoint y: 217, endPoint x: 531, endPoint y: 524, distance: 753.5
drag, startPoint x: 1251, startPoint y: 226, endPoint x: 571, endPoint y: 543, distance: 750.7
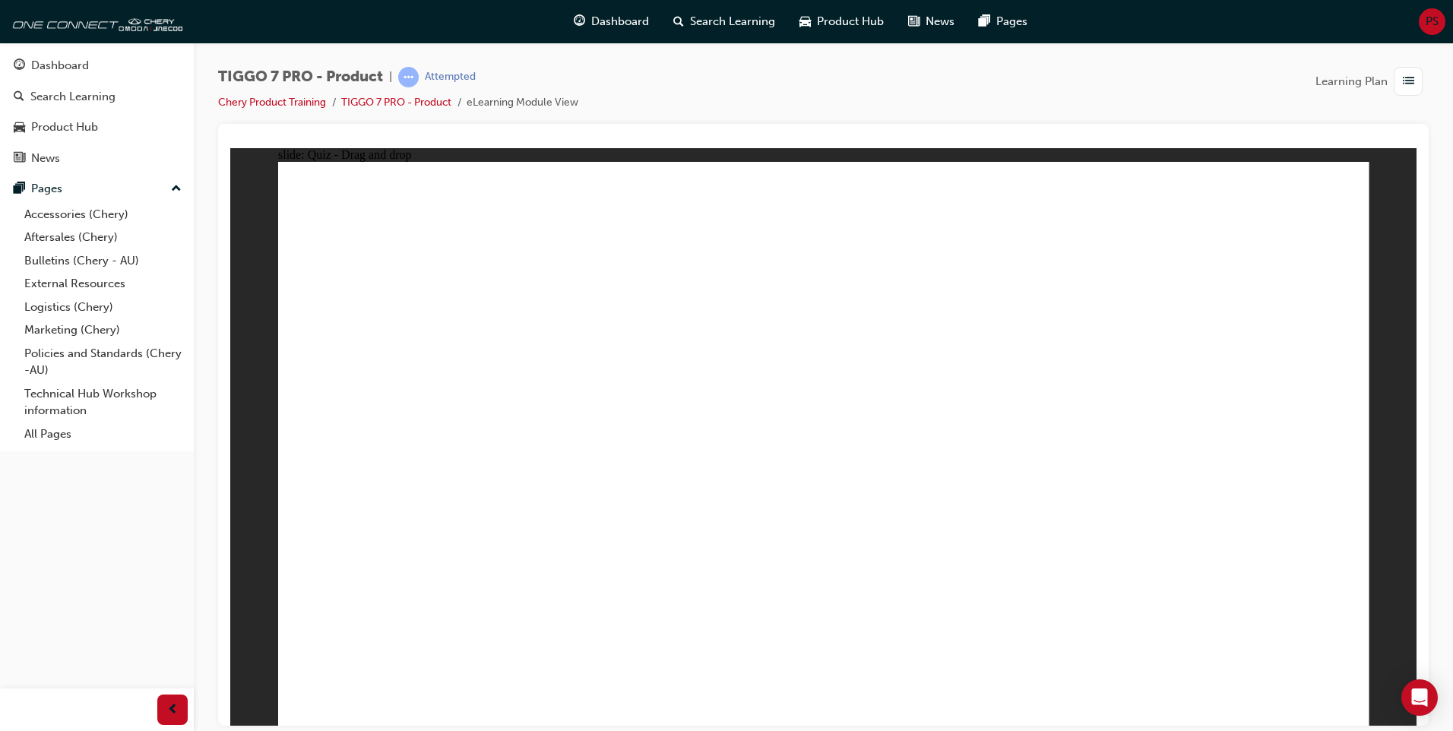
drag, startPoint x: 1212, startPoint y: 213, endPoint x: 1050, endPoint y: 554, distance: 377.7
drag, startPoint x: 1221, startPoint y: 268, endPoint x: 528, endPoint y: 548, distance: 747.4
drag, startPoint x: 1274, startPoint y: 260, endPoint x: 488, endPoint y: 541, distance: 834.7
drag, startPoint x: 1251, startPoint y: 259, endPoint x: 985, endPoint y: 591, distance: 425.5
drag, startPoint x: 1021, startPoint y: 255, endPoint x: 527, endPoint y: 523, distance: 561.8
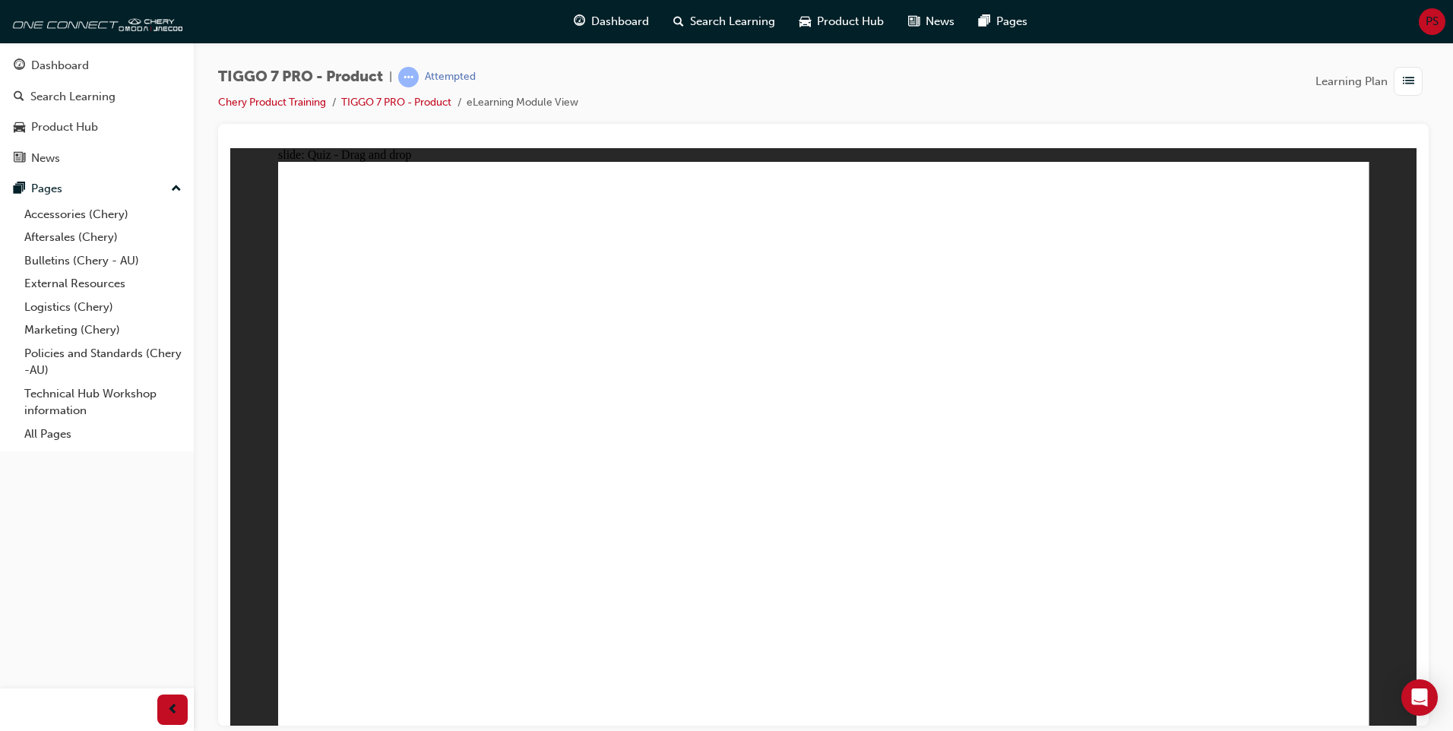
drag, startPoint x: 1079, startPoint y: 309, endPoint x: 1065, endPoint y: 472, distance: 163.3
drag, startPoint x: 1050, startPoint y: 261, endPoint x: 968, endPoint y: 639, distance: 386.4
drag, startPoint x: 1053, startPoint y: 261, endPoint x: 518, endPoint y: 566, distance: 615.5
drag, startPoint x: 1037, startPoint y: 262, endPoint x: 1015, endPoint y: 578, distance: 316.2
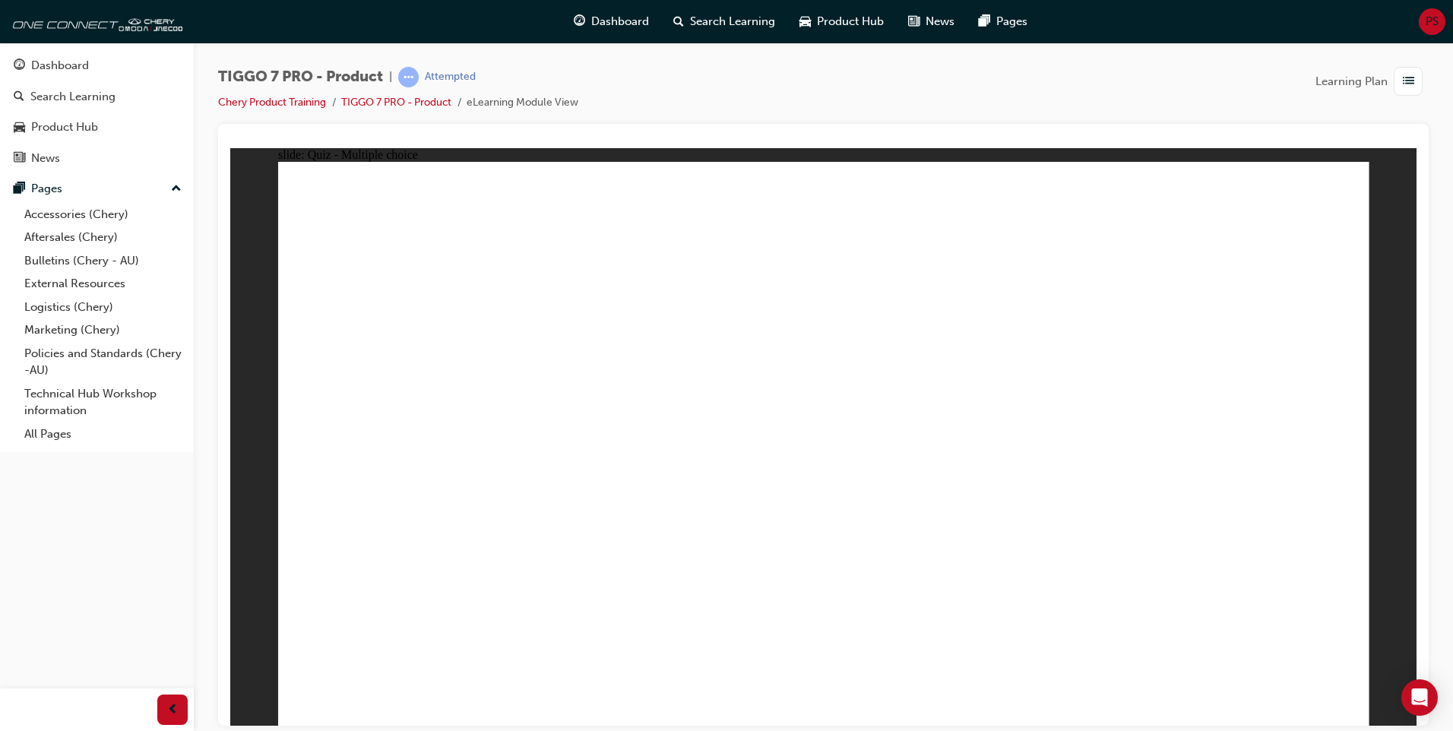
radio input "true"
drag, startPoint x: 1085, startPoint y: 353, endPoint x: 996, endPoint y: 509, distance: 179.0
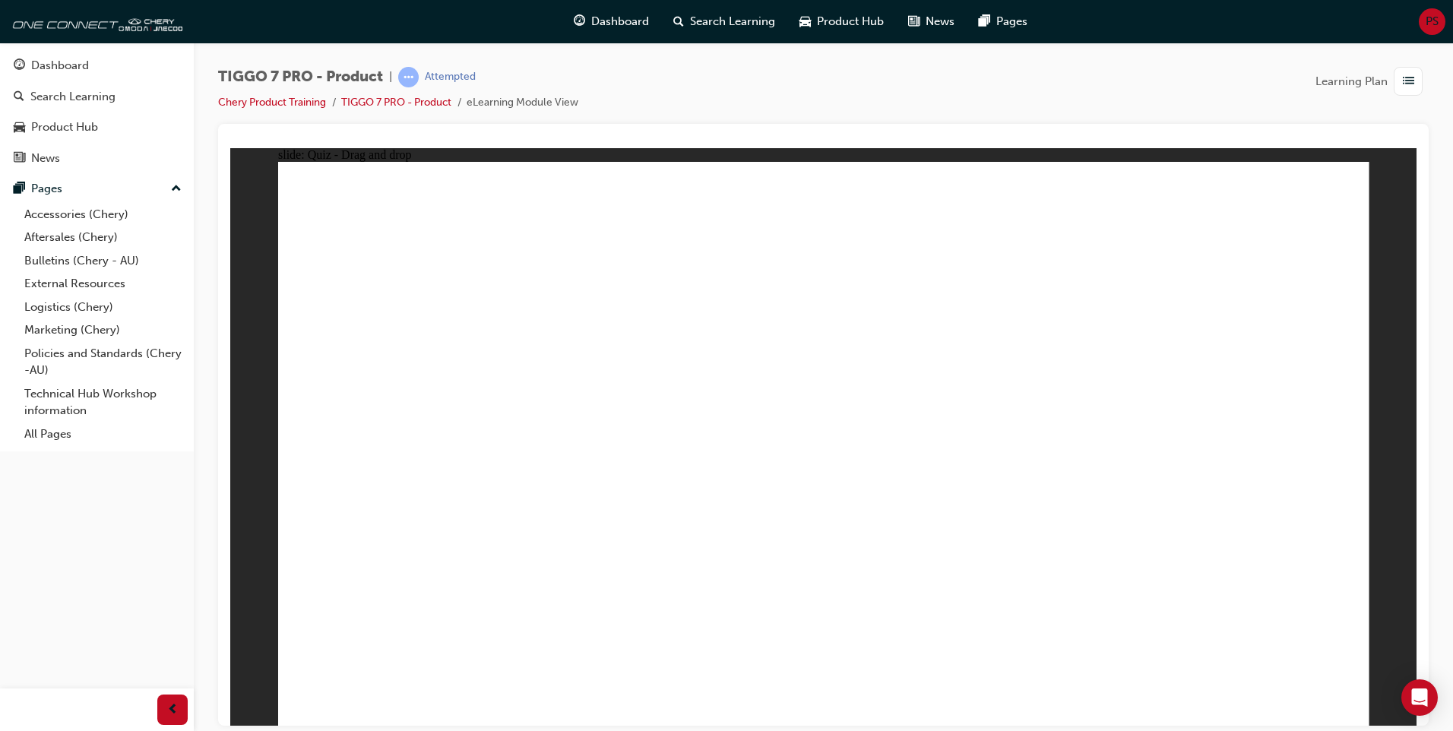
drag, startPoint x: 1050, startPoint y: 219, endPoint x: 439, endPoint y: 473, distance: 661.3
drag, startPoint x: 1246, startPoint y: 228, endPoint x: 615, endPoint y: 507, distance: 689.7
drag, startPoint x: 764, startPoint y: 256, endPoint x: 799, endPoint y: 525, distance: 271.3
drag, startPoint x: 866, startPoint y: 357, endPoint x: 1272, endPoint y: 495, distance: 428.5
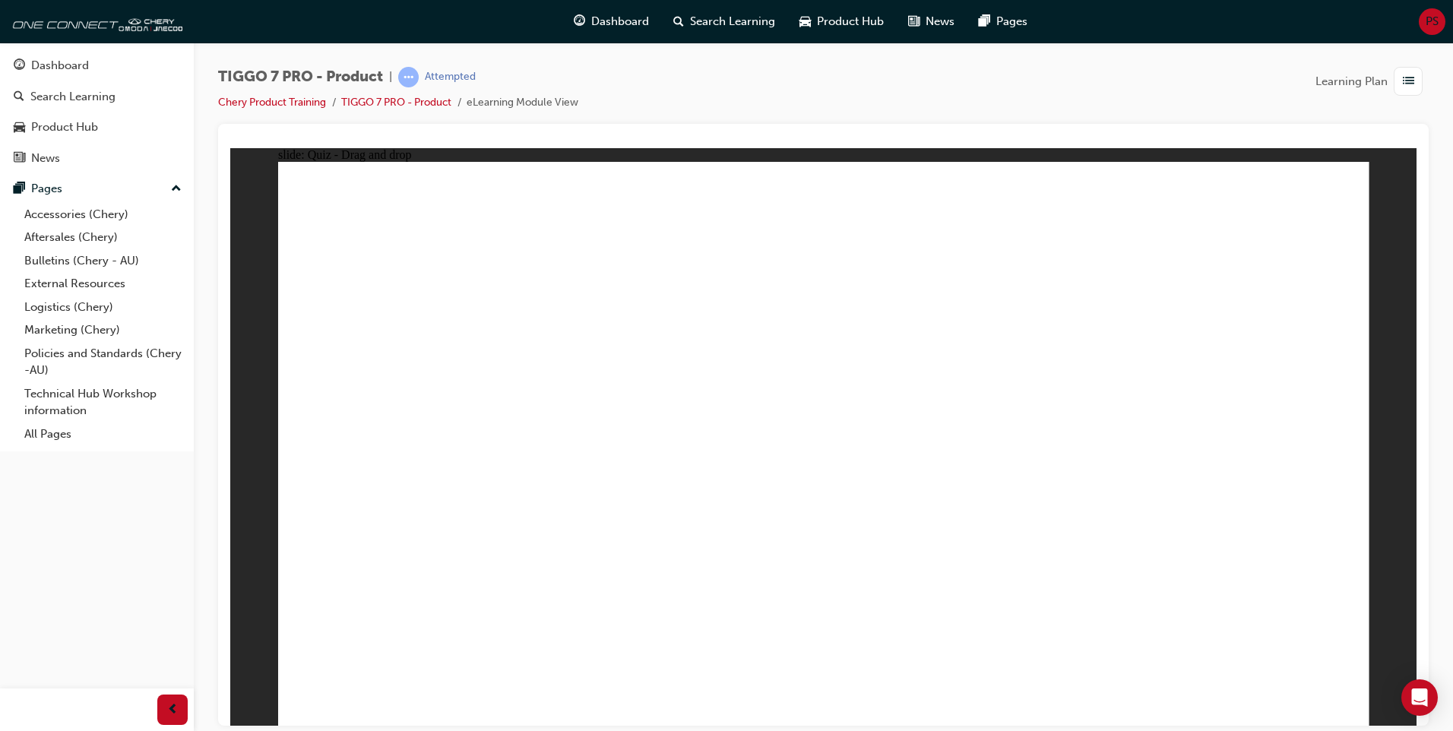
radio input "true"
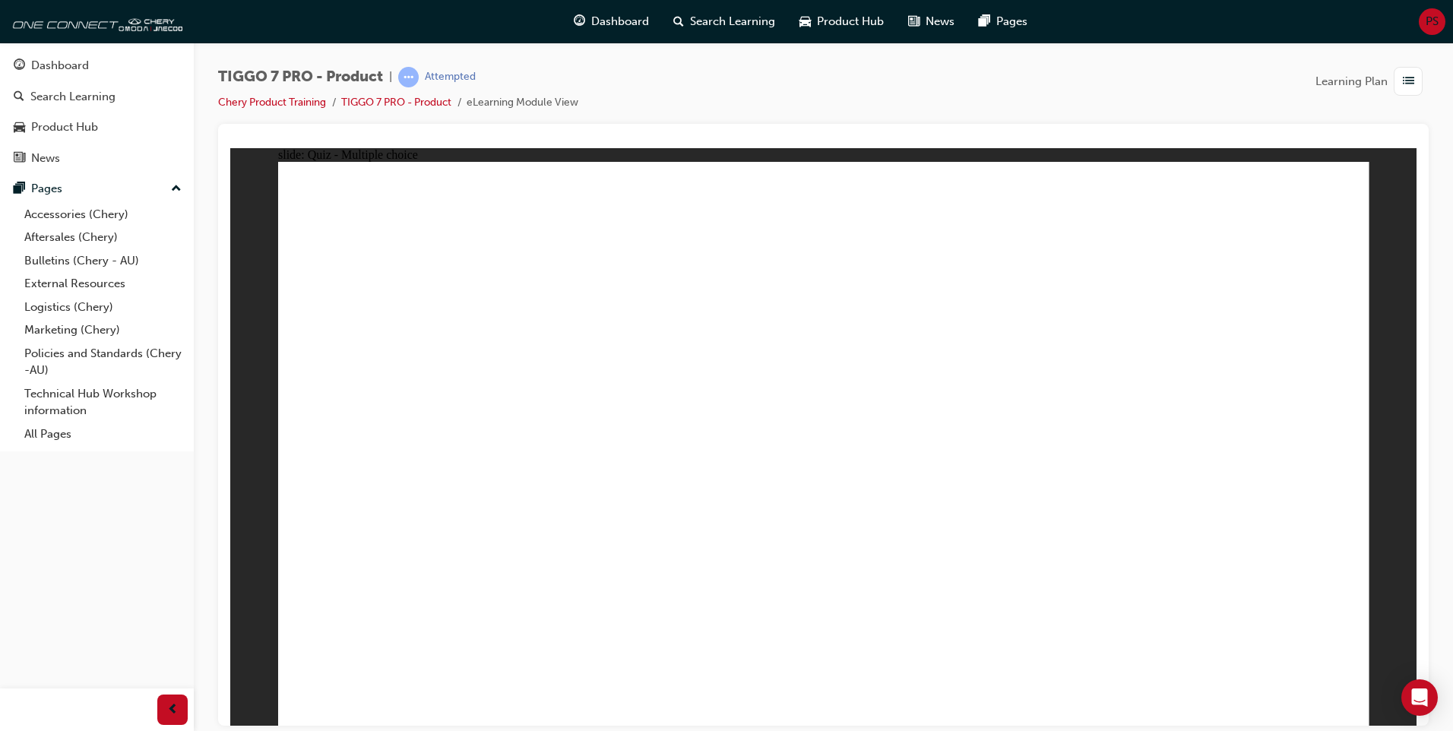
radio input "true"
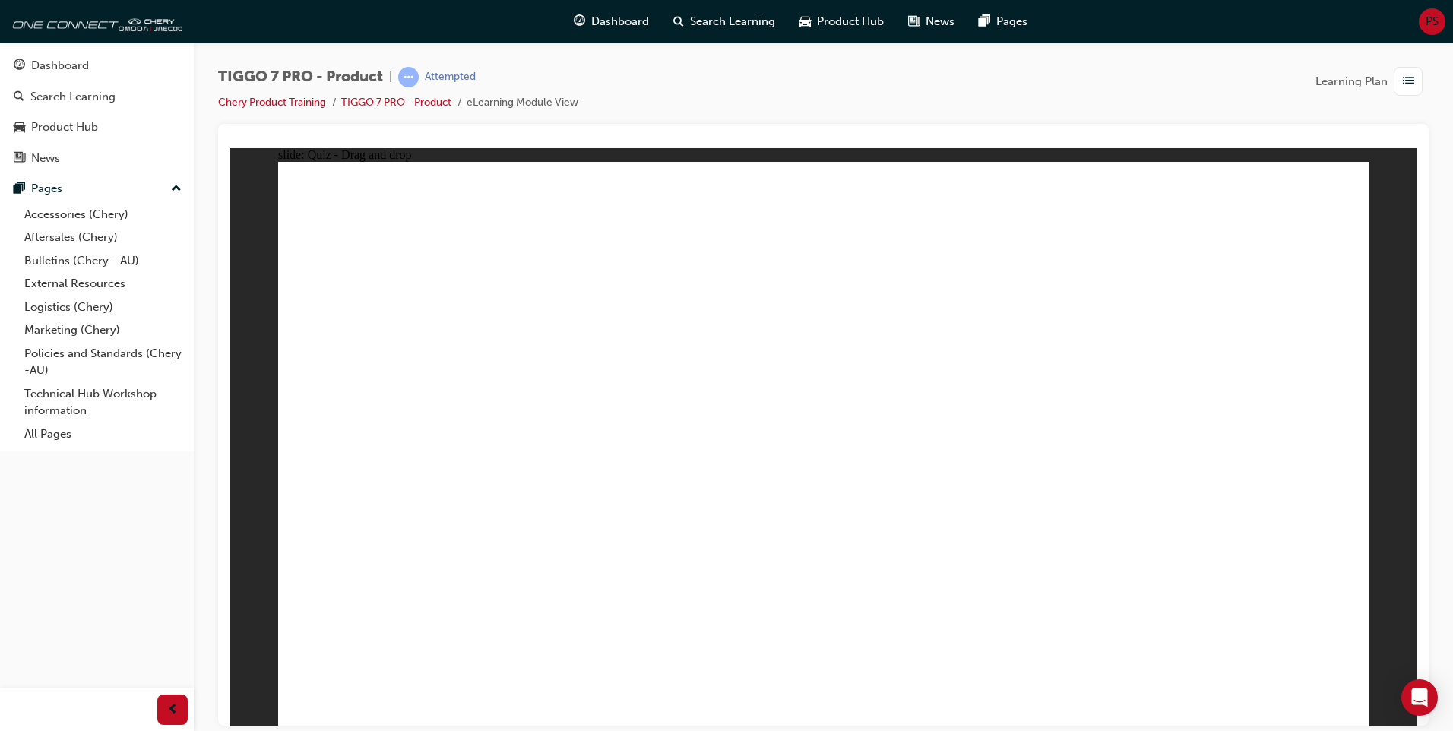
drag, startPoint x: 737, startPoint y: 233, endPoint x: 1211, endPoint y: 496, distance: 541.9
drag, startPoint x: 980, startPoint y: 220, endPoint x: 386, endPoint y: 464, distance: 642.5
drag, startPoint x: 851, startPoint y: 323, endPoint x: 981, endPoint y: 462, distance: 190.4
drag, startPoint x: 1066, startPoint y: 356, endPoint x: 825, endPoint y: 482, distance: 270.9
drag, startPoint x: 1236, startPoint y: 236, endPoint x: 611, endPoint y: 485, distance: 672.6
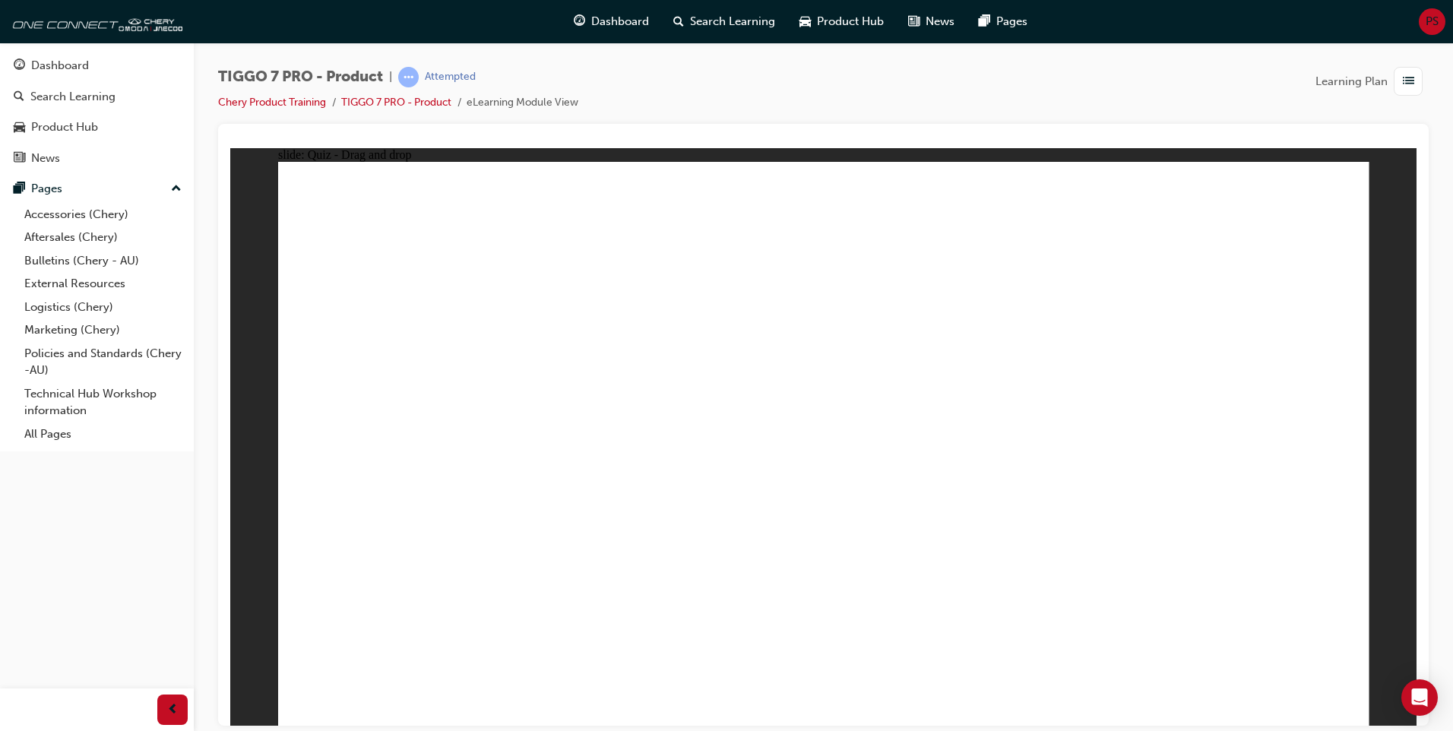
drag, startPoint x: 815, startPoint y: 312, endPoint x: 490, endPoint y: 507, distance: 378.4
drag, startPoint x: 1018, startPoint y: 294, endPoint x: 397, endPoint y: 552, distance: 671.6
drag, startPoint x: 1253, startPoint y: 264, endPoint x: 843, endPoint y: 480, distance: 463.0
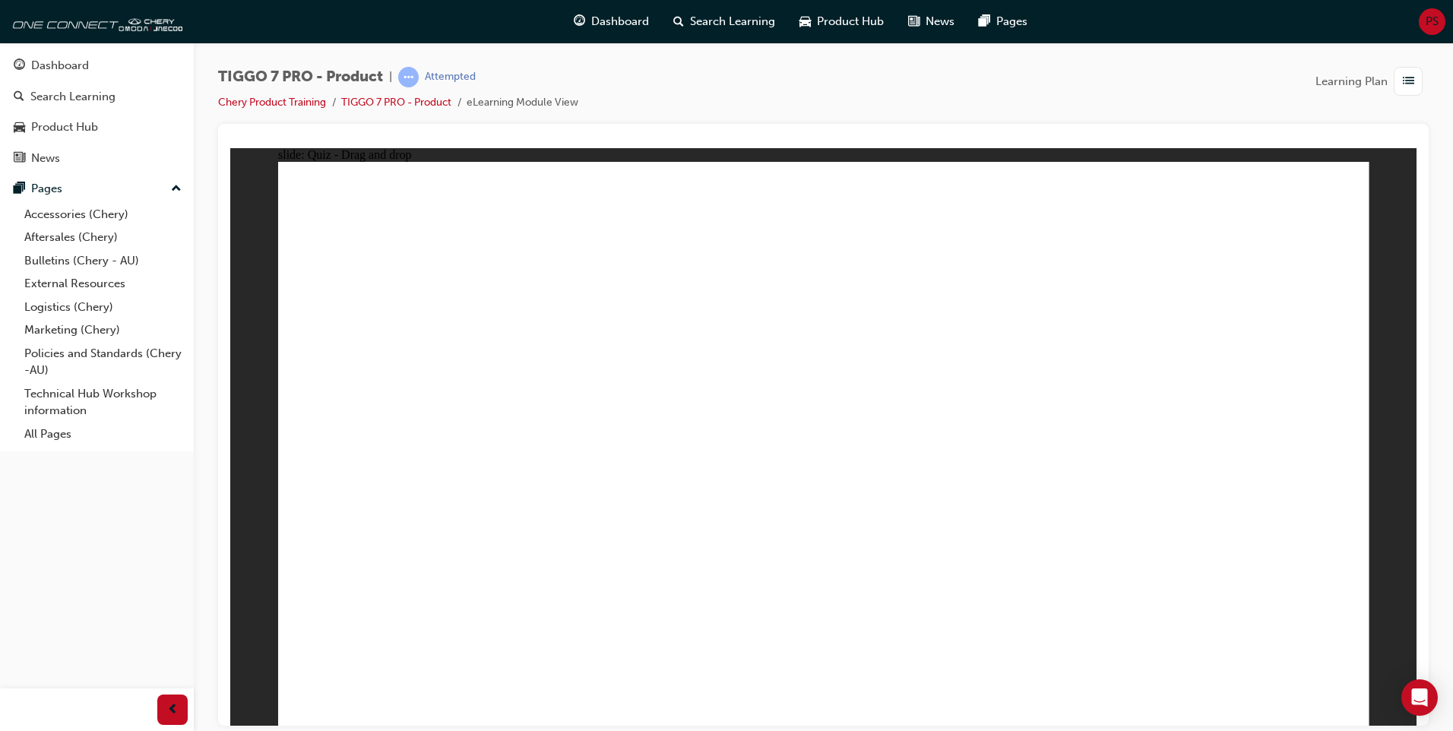
drag, startPoint x: 793, startPoint y: 260, endPoint x: 863, endPoint y: 597, distance: 343.9
drag, startPoint x: 903, startPoint y: 321, endPoint x: 632, endPoint y: 537, distance: 346.7
drag, startPoint x: 918, startPoint y: 258, endPoint x: 923, endPoint y: 562, distance: 304.0
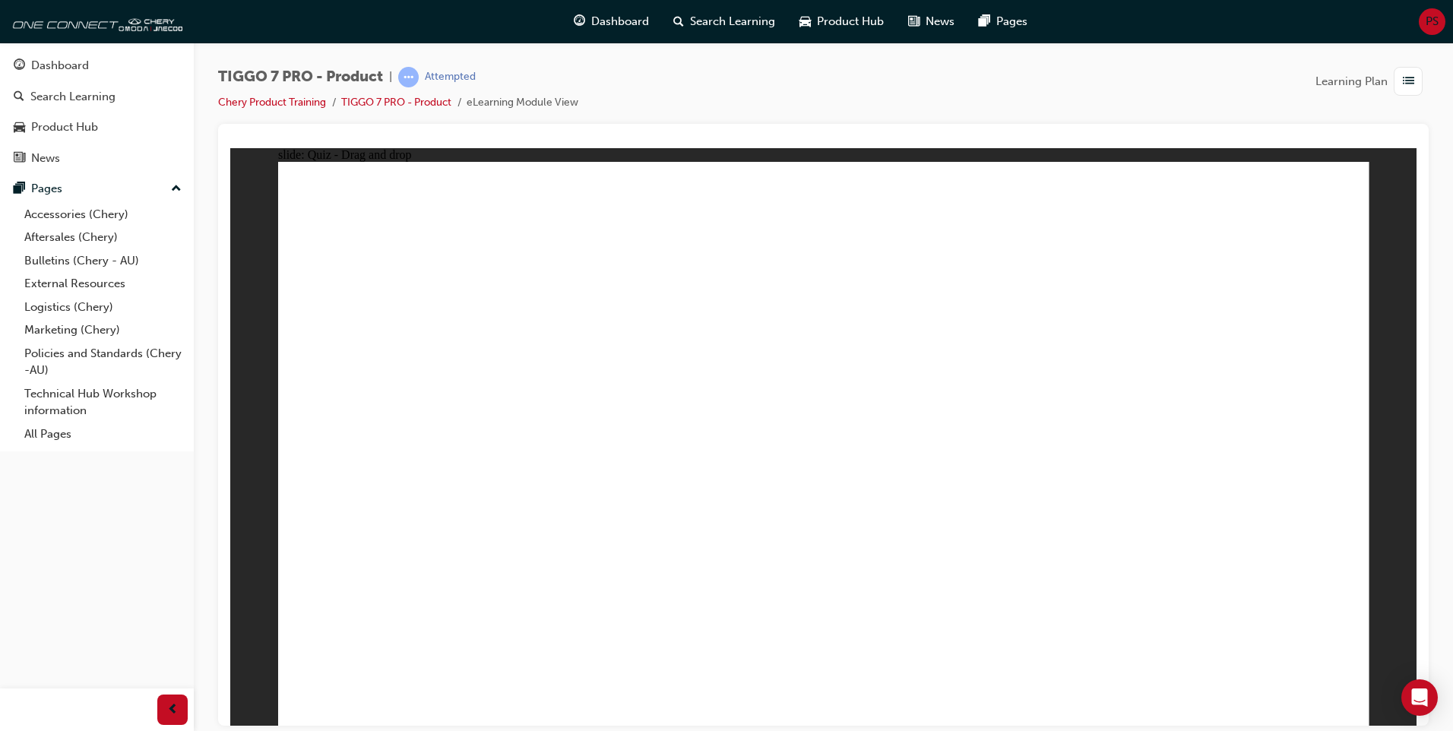
drag, startPoint x: 1036, startPoint y: 310, endPoint x: 889, endPoint y: 615, distance: 338.2
drag, startPoint x: 1028, startPoint y: 268, endPoint x: 969, endPoint y: 536, distance: 274.6
drag, startPoint x: 1136, startPoint y: 315, endPoint x: 968, endPoint y: 580, distance: 313.7
drag, startPoint x: 1154, startPoint y: 276, endPoint x: 916, endPoint y: 560, distance: 371.1
drag, startPoint x: 803, startPoint y: 208, endPoint x: 996, endPoint y: 505, distance: 354.1
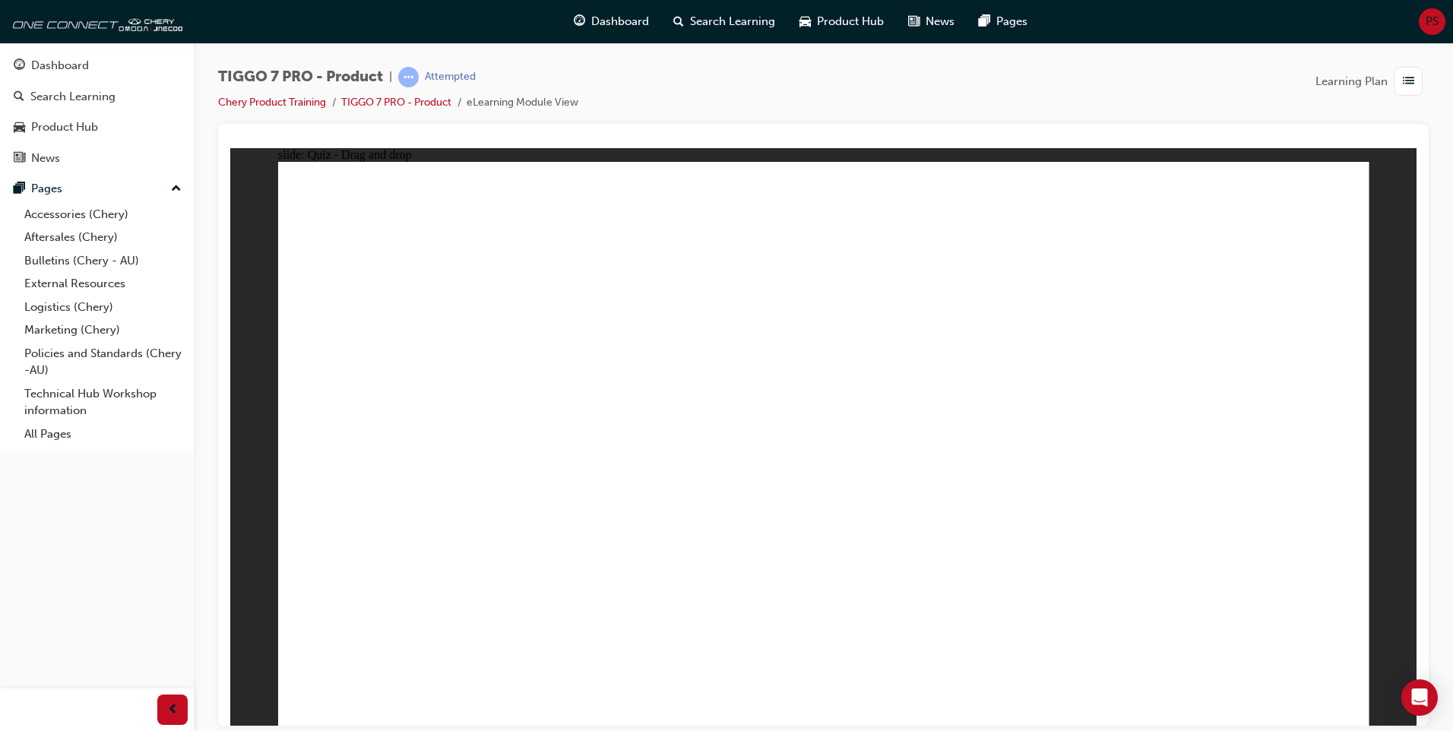
drag, startPoint x: 914, startPoint y: 219, endPoint x: 982, endPoint y: 445, distance: 236.6
drag, startPoint x: 1002, startPoint y: 228, endPoint x: 966, endPoint y: 574, distance: 347.7
drag, startPoint x: 1167, startPoint y: 218, endPoint x: 1031, endPoint y: 550, distance: 359.2
drag, startPoint x: 1249, startPoint y: 267, endPoint x: 904, endPoint y: 633, distance: 503.2
drag, startPoint x: 1244, startPoint y: 259, endPoint x: 1056, endPoint y: 540, distance: 337.9
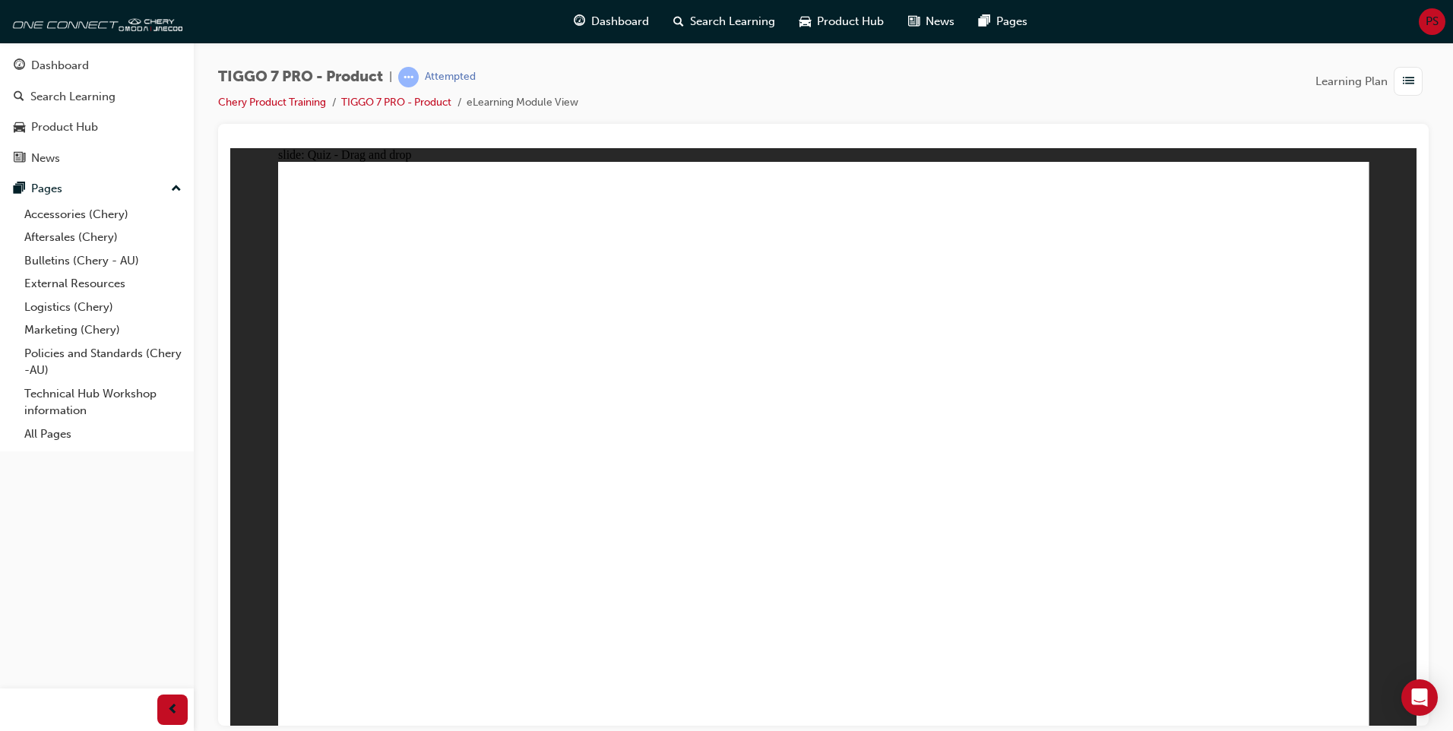
drag, startPoint x: 1261, startPoint y: 219, endPoint x: 1126, endPoint y: 534, distance: 343.2
drag, startPoint x: 803, startPoint y: 263, endPoint x: 334, endPoint y: 478, distance: 515.9
drag, startPoint x: 1010, startPoint y: 287, endPoint x: 622, endPoint y: 421, distance: 410.8
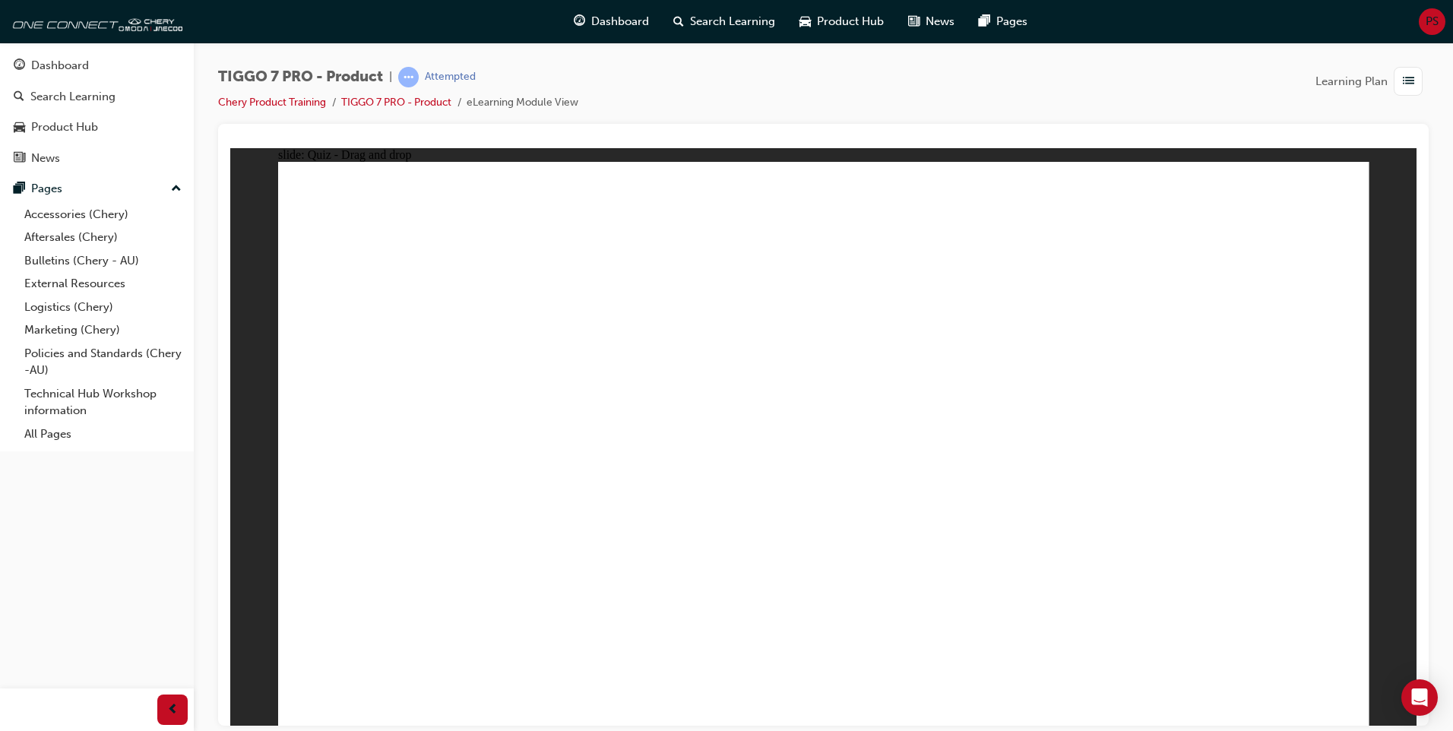
drag, startPoint x: 1263, startPoint y: 248, endPoint x: 834, endPoint y: 416, distance: 461.4
radio input "true"
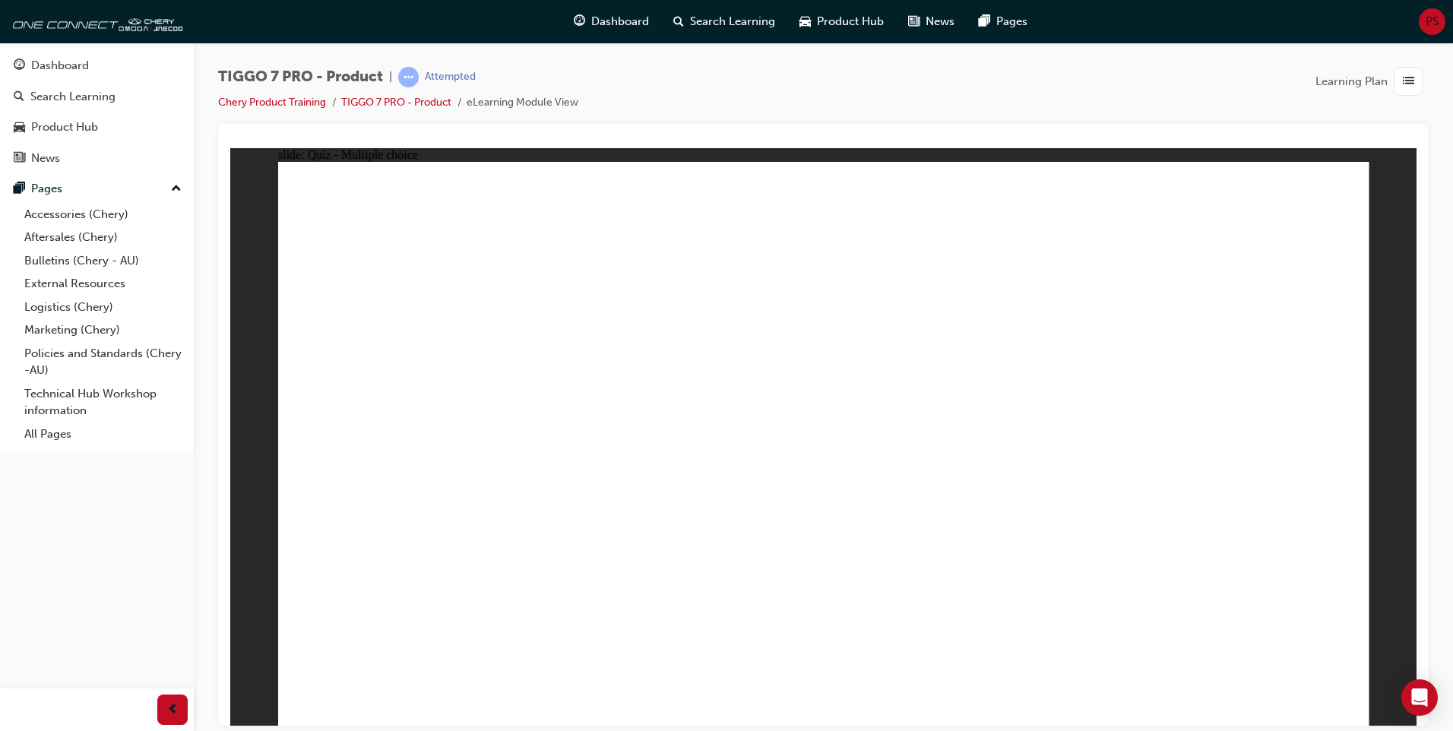
drag, startPoint x: 986, startPoint y: 308, endPoint x: 910, endPoint y: 541, distance: 245.4
drag, startPoint x: 981, startPoint y: 247, endPoint x: 980, endPoint y: 287, distance: 39.6
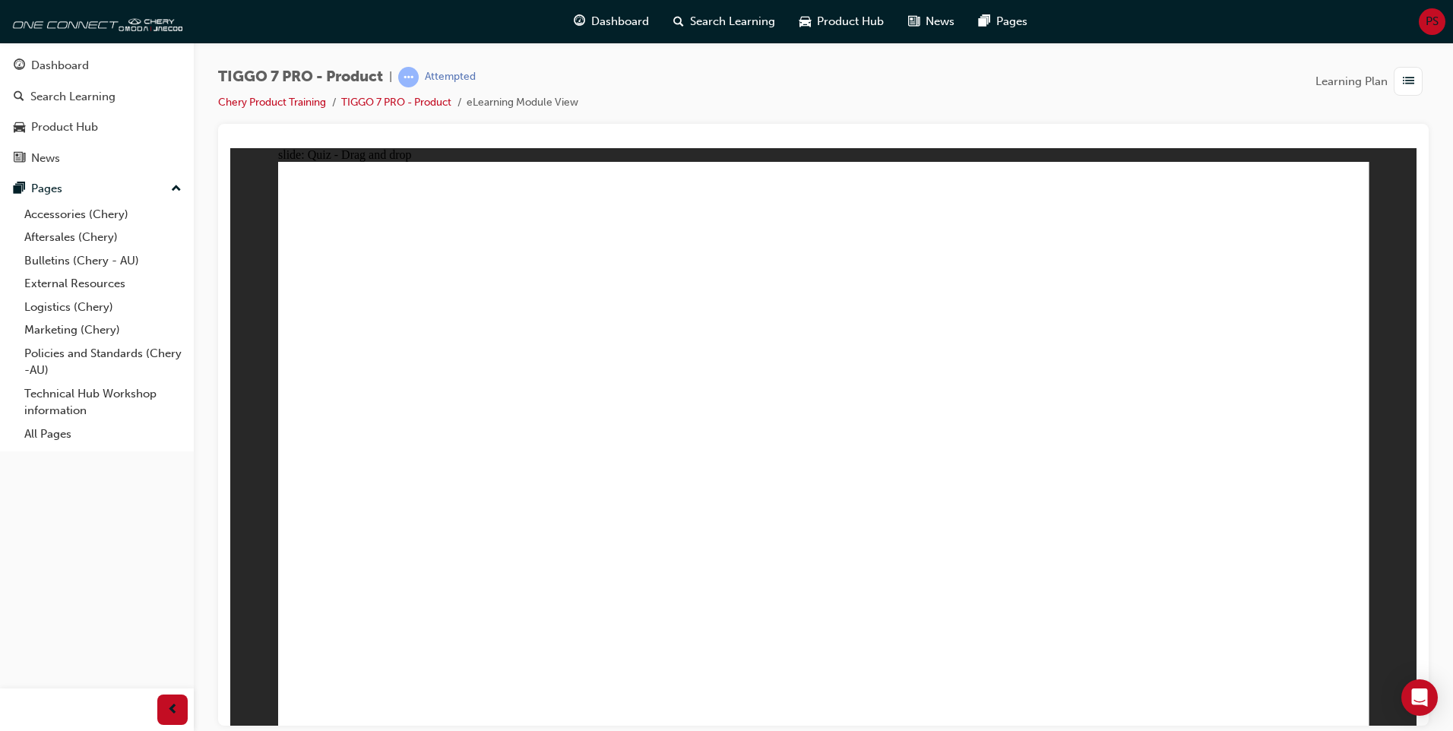
drag, startPoint x: 980, startPoint y: 246, endPoint x: 976, endPoint y: 316, distance: 70.0
drag, startPoint x: 973, startPoint y: 261, endPoint x: 902, endPoint y: 515, distance: 262.8
drag, startPoint x: 1015, startPoint y: 209, endPoint x: 881, endPoint y: 512, distance: 331.4
drag, startPoint x: 827, startPoint y: 254, endPoint x: 985, endPoint y: 553, distance: 337.9
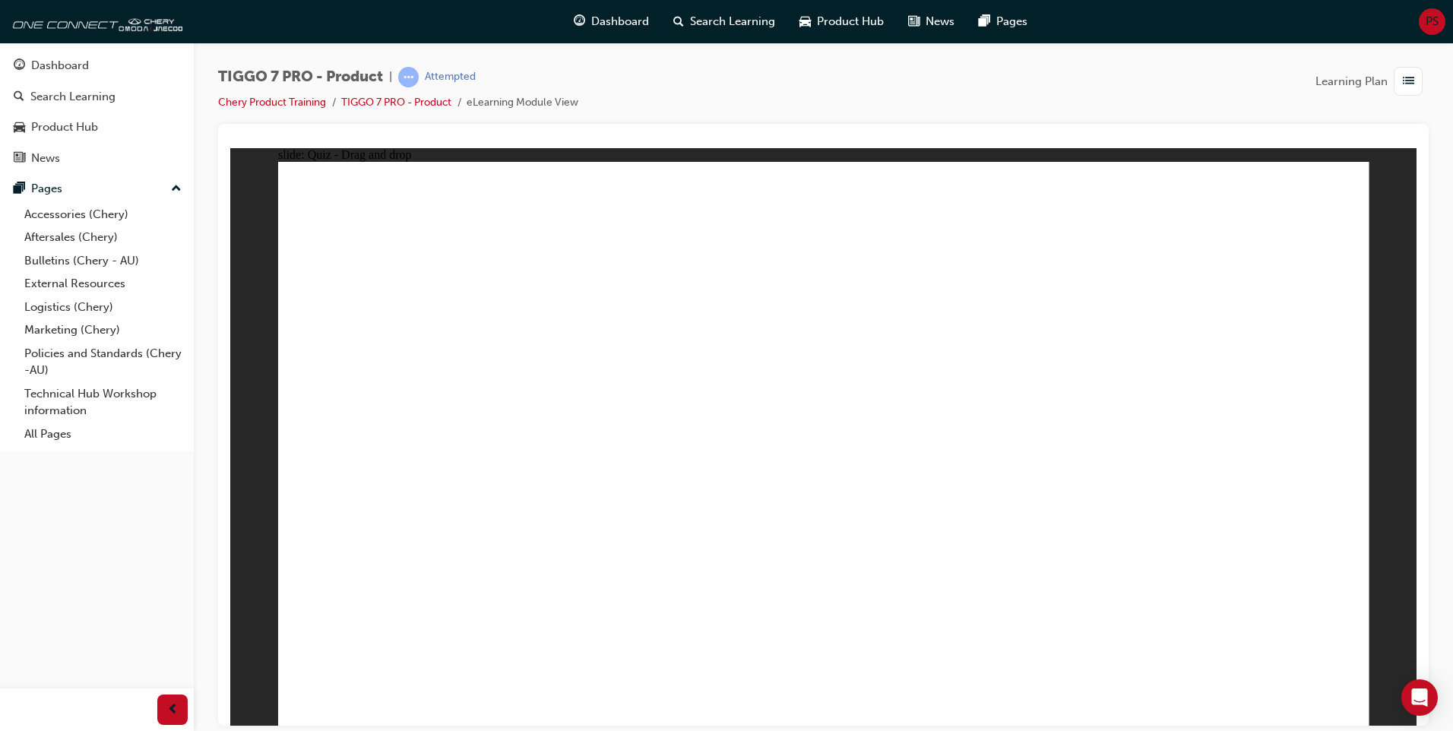
drag, startPoint x: 809, startPoint y: 224, endPoint x: 888, endPoint y: 541, distance: 326.5
drag, startPoint x: 1167, startPoint y: 261, endPoint x: 1020, endPoint y: 561, distance: 333.8
drag, startPoint x: 1197, startPoint y: 223, endPoint x: 904, endPoint y: 562, distance: 448.9
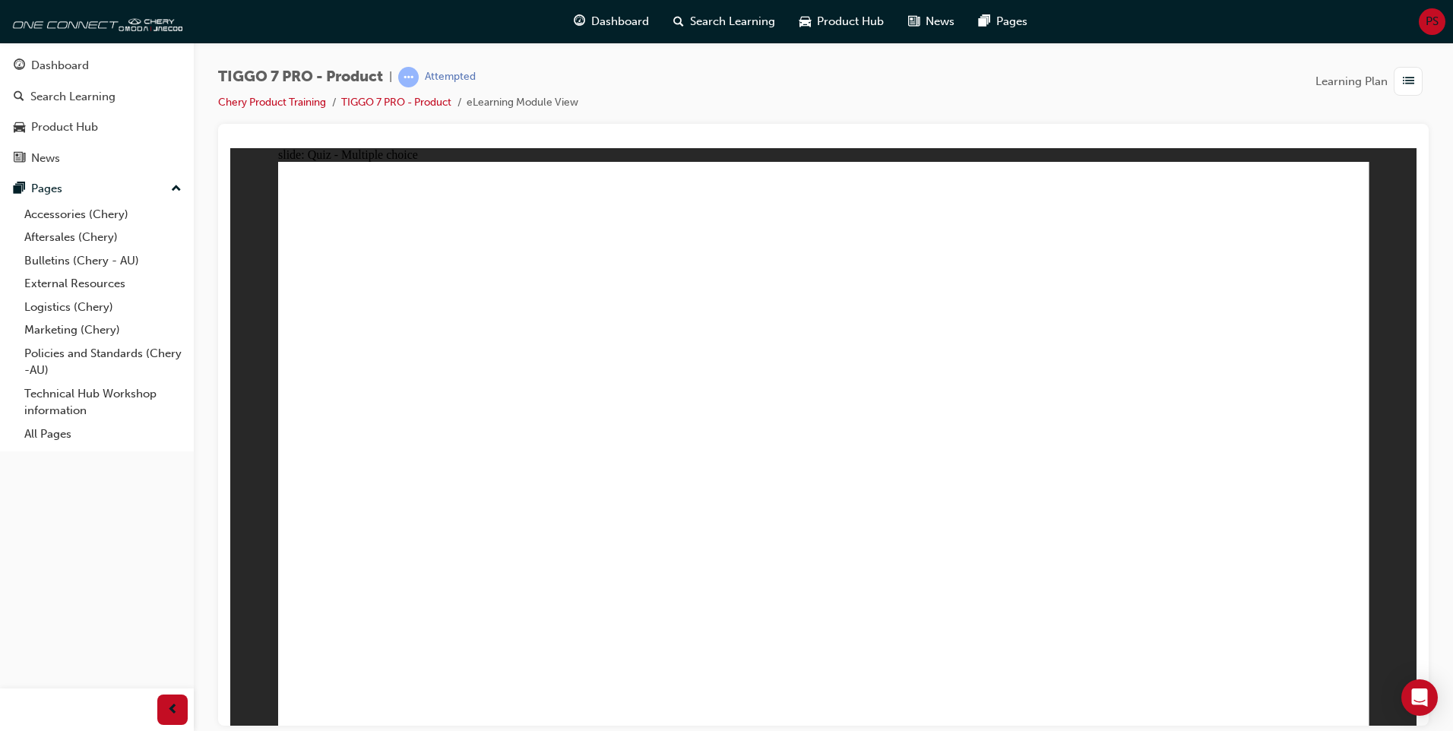
radio input "true"
drag, startPoint x: 730, startPoint y: 229, endPoint x: 388, endPoint y: 456, distance: 410.0
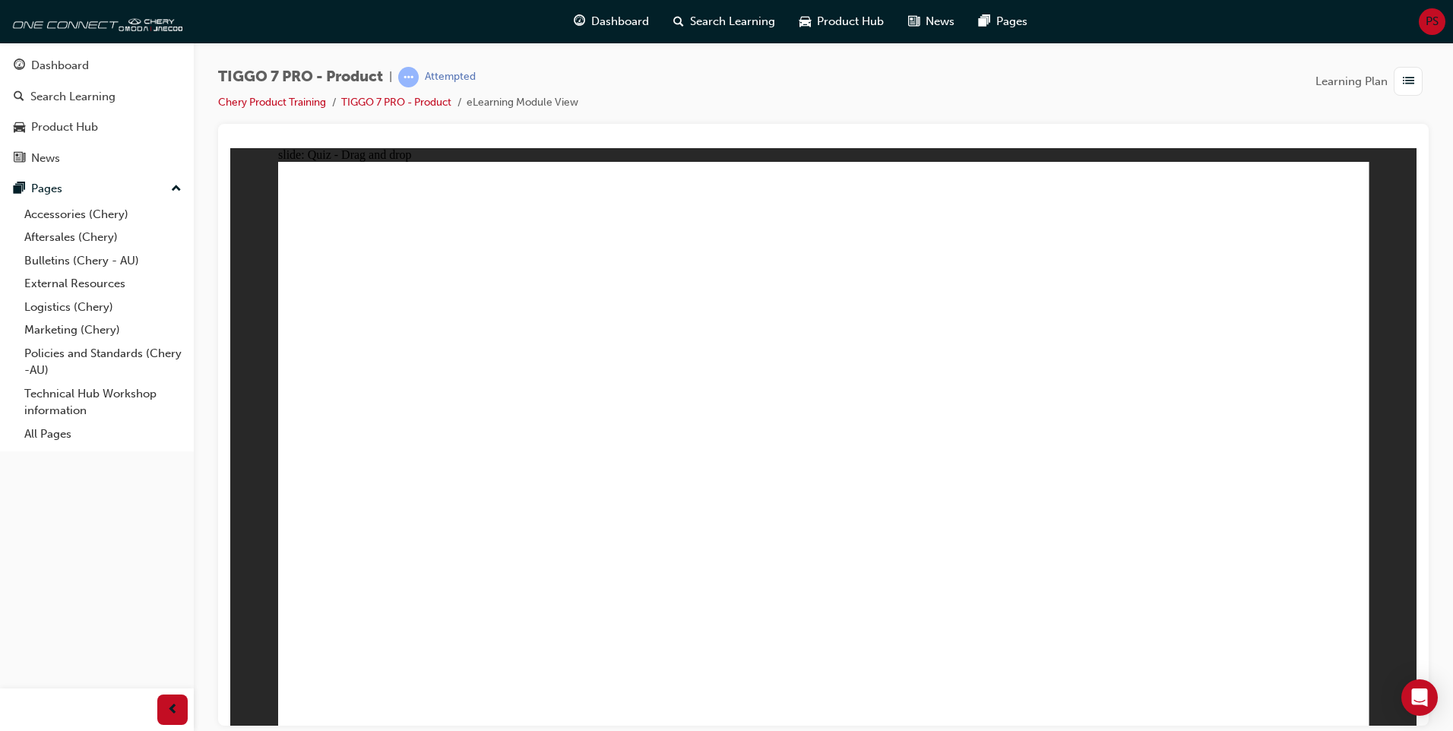
drag, startPoint x: 717, startPoint y: 404, endPoint x: 572, endPoint y: 460, distance: 154.7
drag, startPoint x: 999, startPoint y: 222, endPoint x: 814, endPoint y: 450, distance: 293.9
drag, startPoint x: 1101, startPoint y: 366, endPoint x: 1109, endPoint y: 399, distance: 34.5
drag, startPoint x: 1237, startPoint y: 204, endPoint x: 1232, endPoint y: 472, distance: 267.6
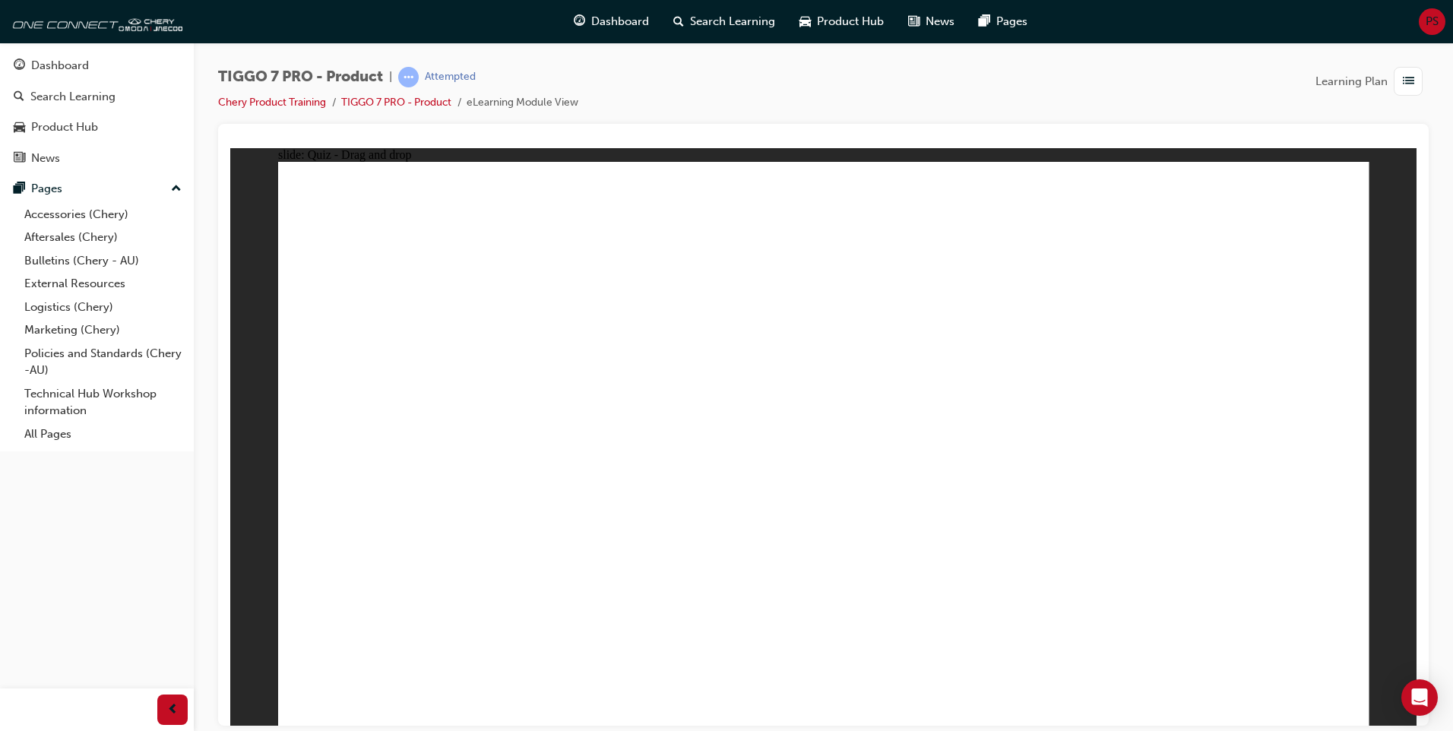
radio input "true"
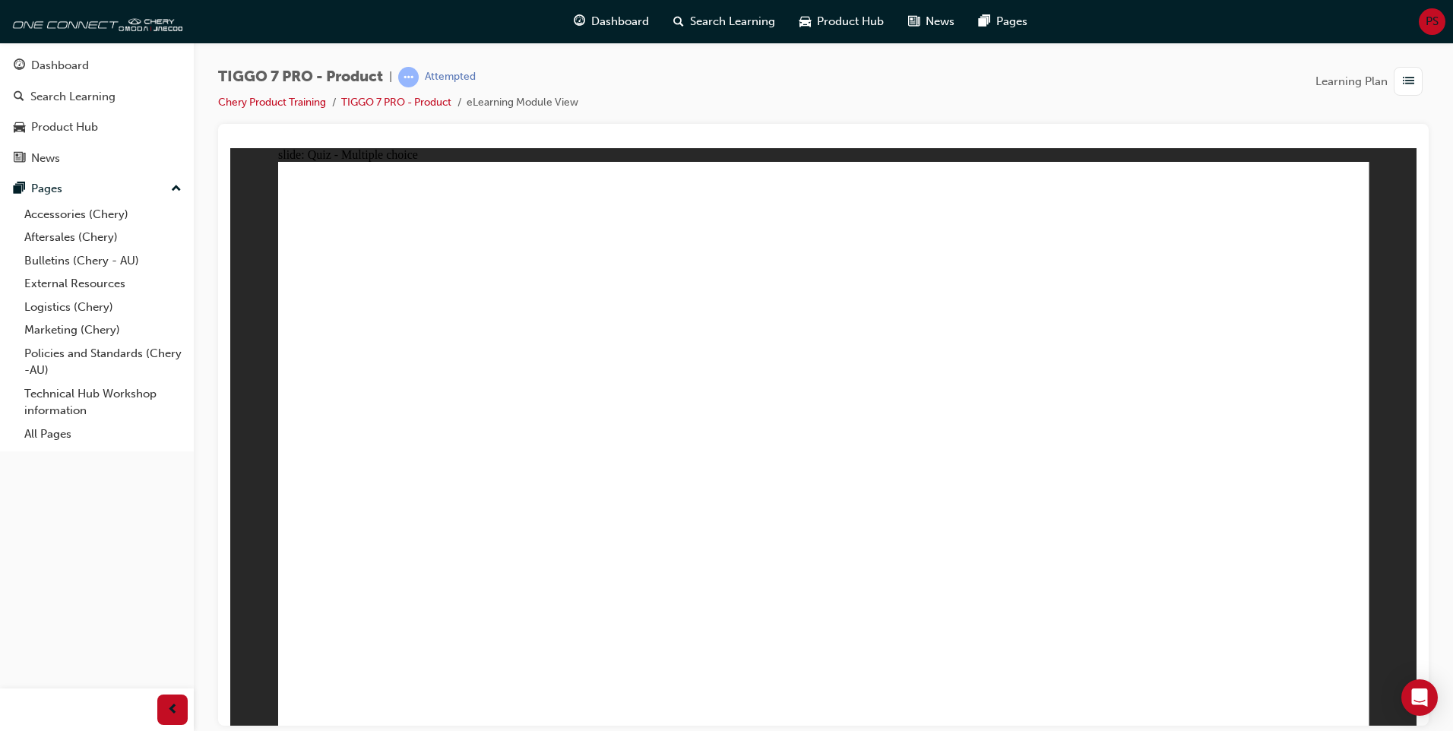
radio input "true"
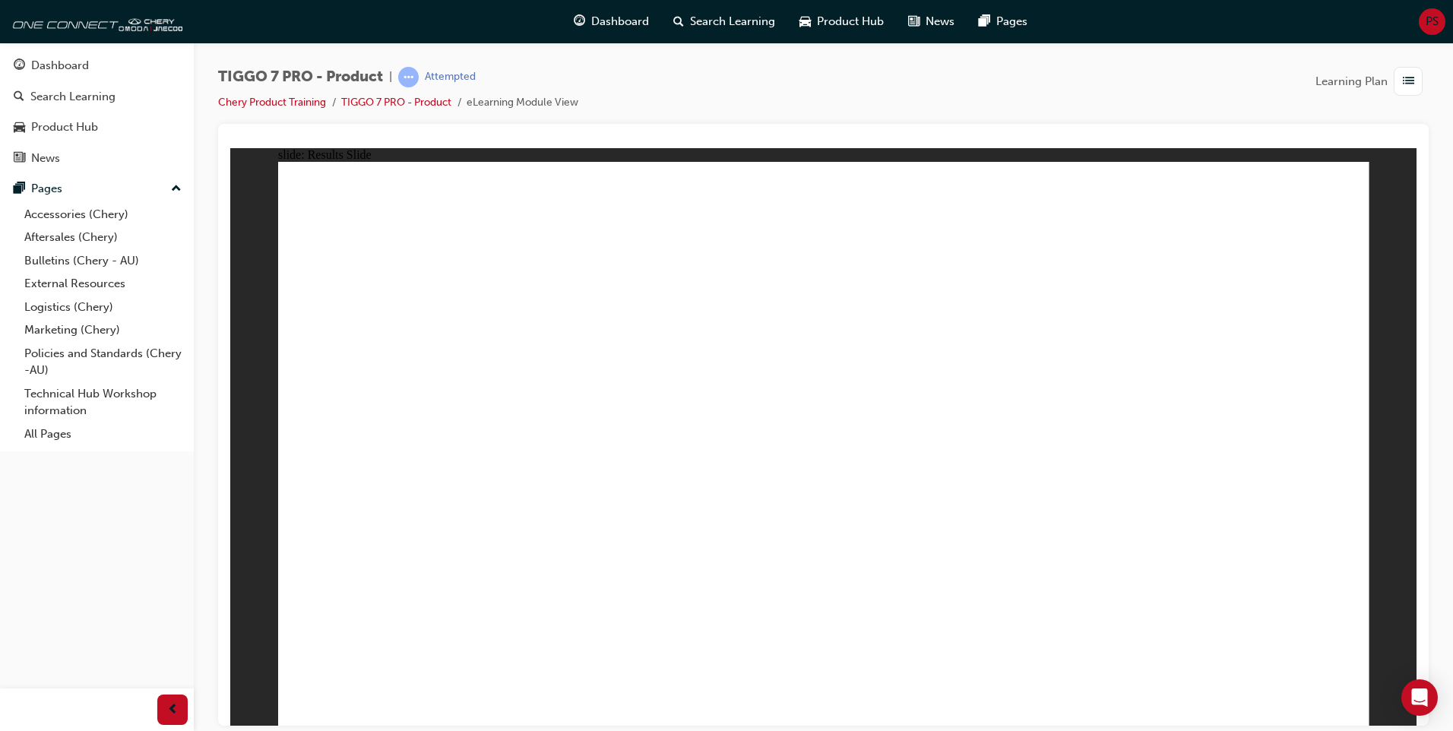
drag, startPoint x: 758, startPoint y: 212, endPoint x: 1197, endPoint y: 445, distance: 496.7
drag, startPoint x: 895, startPoint y: 345, endPoint x: 1020, endPoint y: 477, distance: 182.2
drag, startPoint x: 1091, startPoint y: 331, endPoint x: 793, endPoint y: 471, distance: 329.1
drag, startPoint x: 1277, startPoint y: 218, endPoint x: 662, endPoint y: 467, distance: 663.2
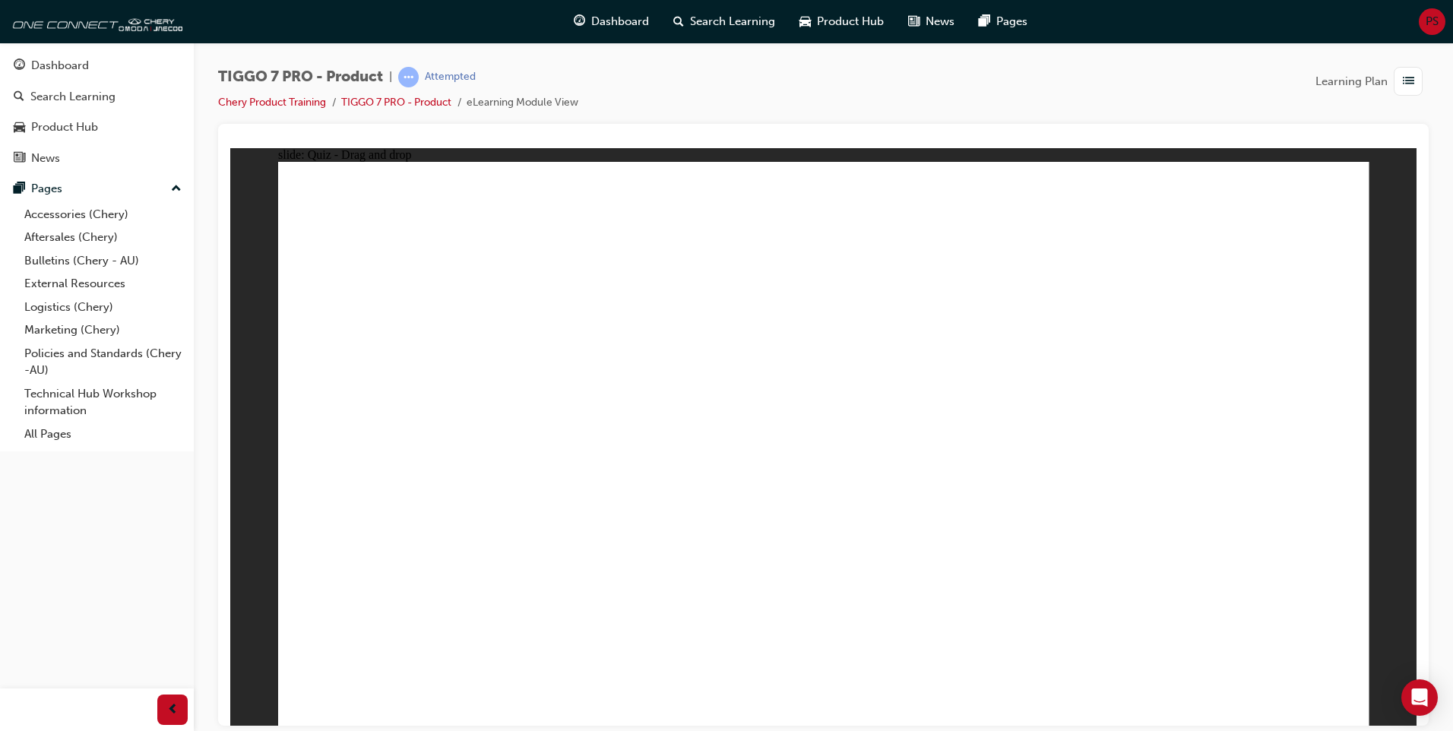
drag, startPoint x: 993, startPoint y: 228, endPoint x: 363, endPoint y: 488, distance: 681.6
drag, startPoint x: 858, startPoint y: 283, endPoint x: 464, endPoint y: 468, distance: 435.5
drag, startPoint x: 1040, startPoint y: 274, endPoint x: 426, endPoint y: 526, distance: 662.9
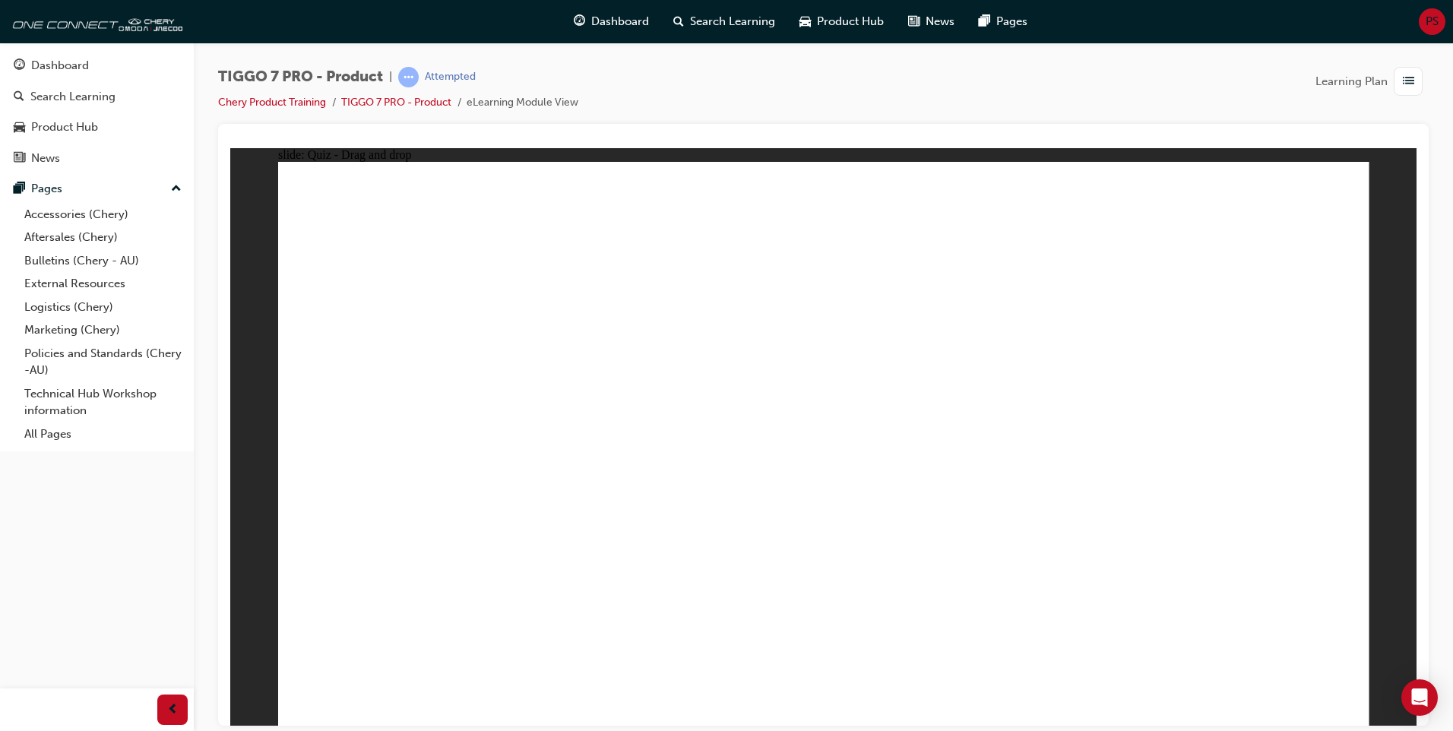
drag, startPoint x: 1236, startPoint y: 295, endPoint x: 902, endPoint y: 504, distance: 393.7
drag, startPoint x: 758, startPoint y: 313, endPoint x: 528, endPoint y: 514, distance: 305.4
drag, startPoint x: 768, startPoint y: 265, endPoint x: 575, endPoint y: 481, distance: 290.1
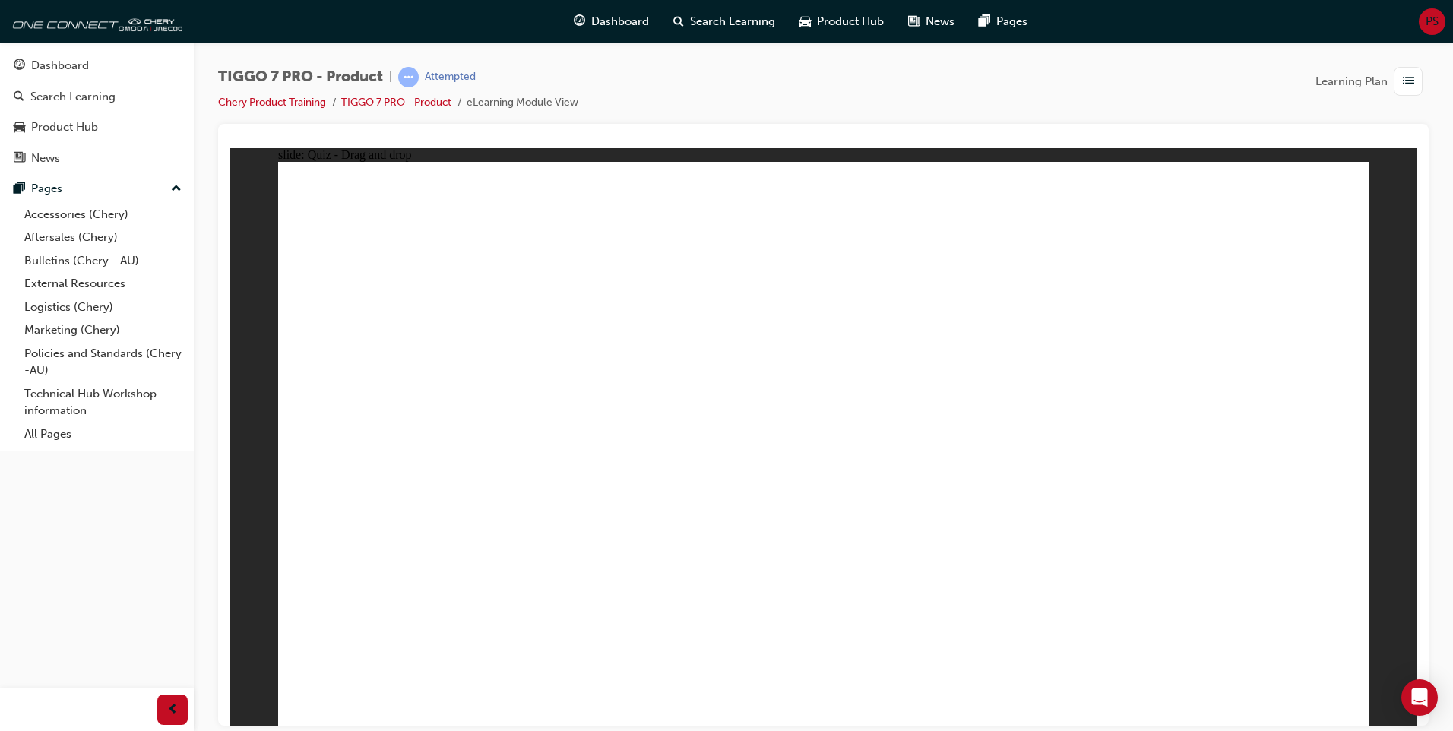
drag, startPoint x: 926, startPoint y: 210, endPoint x: 683, endPoint y: 448, distance: 340.2
drag, startPoint x: 911, startPoint y: 220, endPoint x: 613, endPoint y: 518, distance: 422.4
drag, startPoint x: 905, startPoint y: 270, endPoint x: 835, endPoint y: 578, distance: 315.6
drag, startPoint x: 919, startPoint y: 416, endPoint x: 945, endPoint y: 517, distance: 104.3
drag, startPoint x: 1045, startPoint y: 311, endPoint x: 1044, endPoint y: 356, distance: 44.8
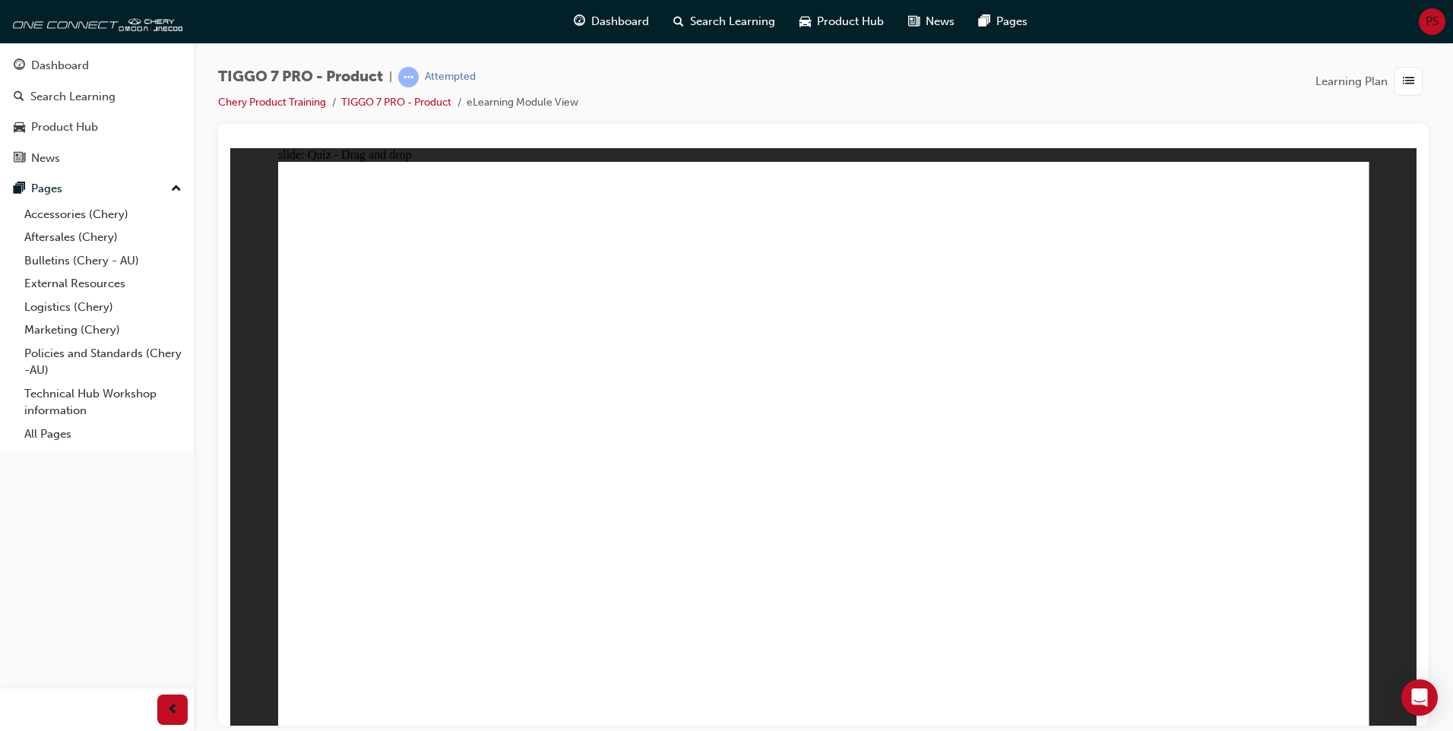
drag, startPoint x: 1028, startPoint y: 302, endPoint x: 1028, endPoint y: 407, distance: 104.1
drag, startPoint x: 1021, startPoint y: 322, endPoint x: 925, endPoint y: 540, distance: 237.5
drag, startPoint x: 1043, startPoint y: 271, endPoint x: 962, endPoint y: 532, distance: 272.9
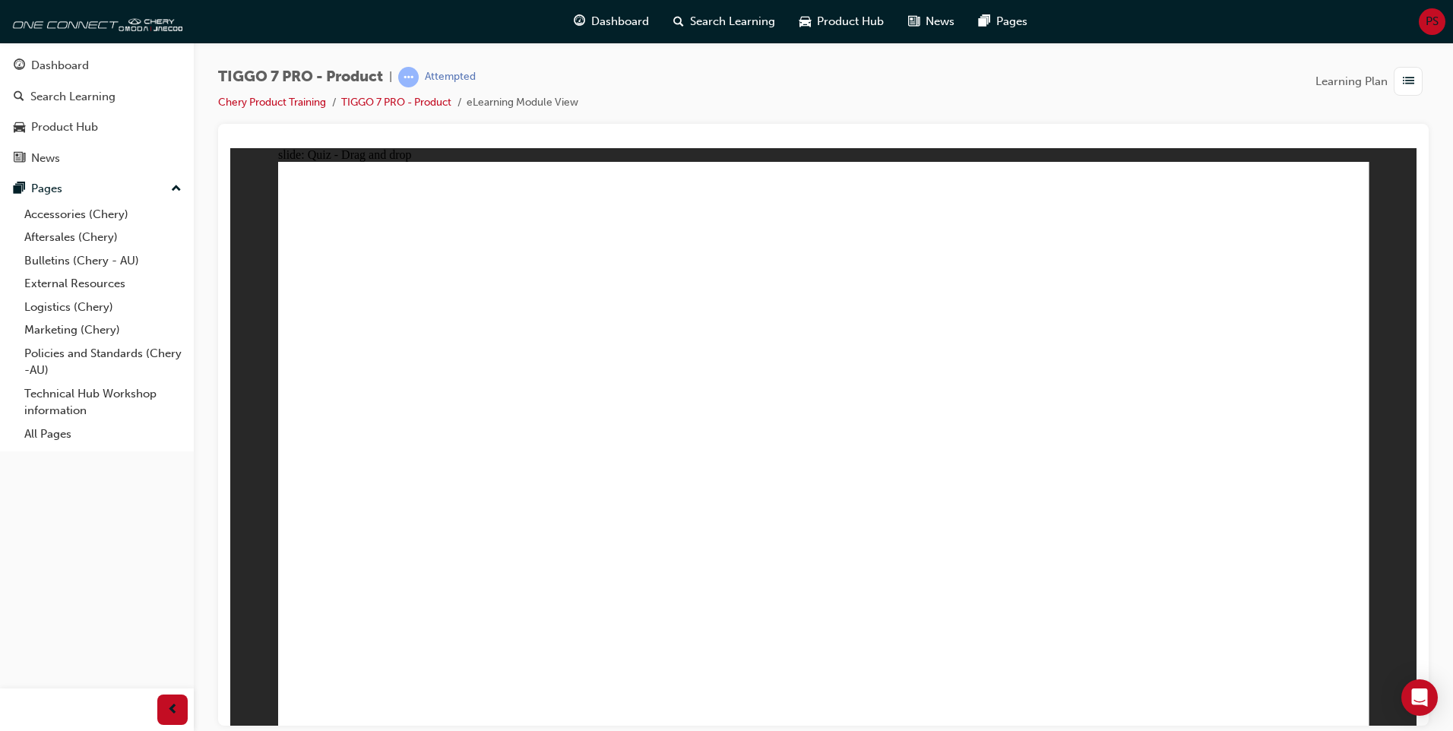
drag, startPoint x: 1037, startPoint y: 220, endPoint x: 669, endPoint y: 513, distance: 471.1
drag, startPoint x: 1157, startPoint y: 318, endPoint x: 681, endPoint y: 473, distance: 500.2
drag, startPoint x: 1124, startPoint y: 270, endPoint x: 889, endPoint y: 569, distance: 380.6
drag, startPoint x: 1155, startPoint y: 227, endPoint x: 619, endPoint y: 543, distance: 622.8
drag, startPoint x: 1271, startPoint y: 261, endPoint x: 641, endPoint y: 527, distance: 683.2
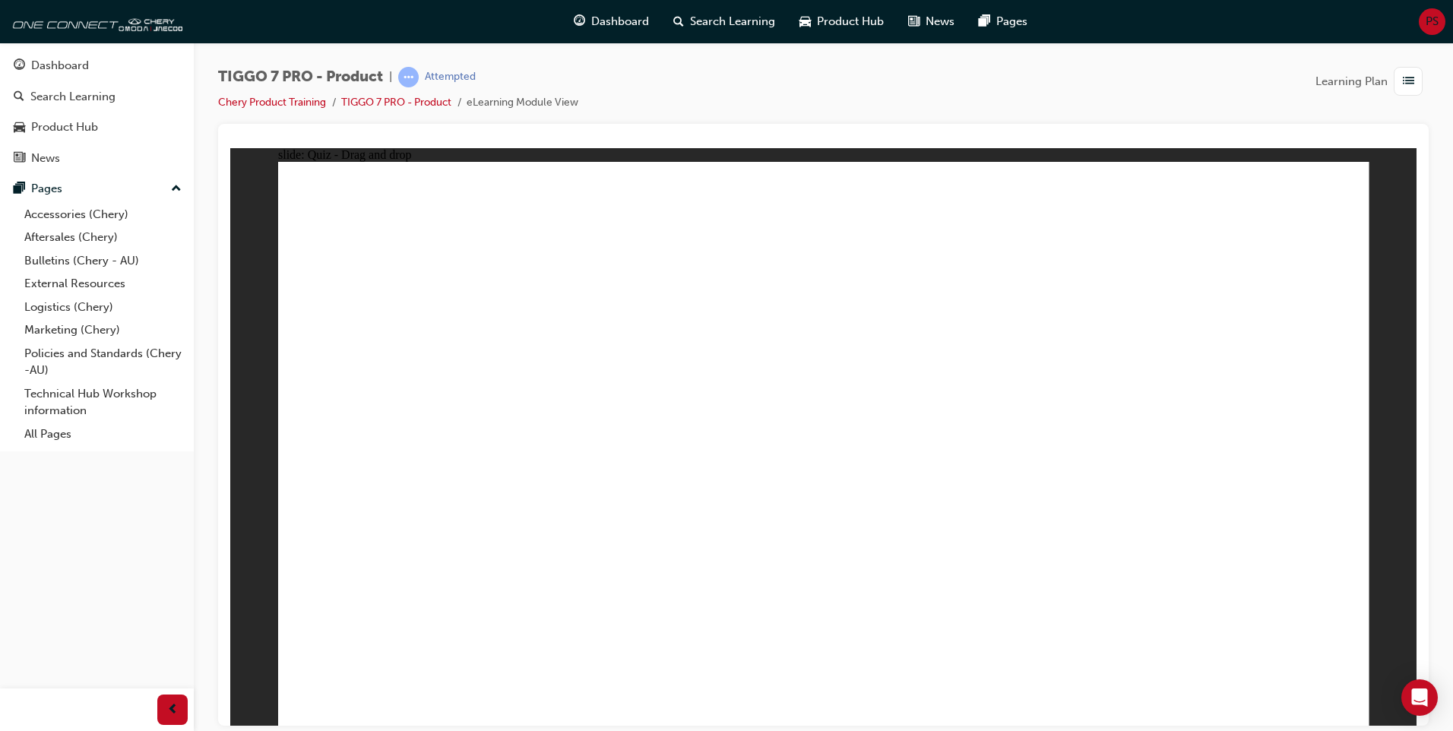
drag, startPoint x: 1240, startPoint y: 213, endPoint x: 989, endPoint y: 534, distance: 408.2
drag, startPoint x: 820, startPoint y: 260, endPoint x: 806, endPoint y: 366, distance: 107.4
drag, startPoint x: 540, startPoint y: 508, endPoint x: 593, endPoint y: 427, distance: 96.1
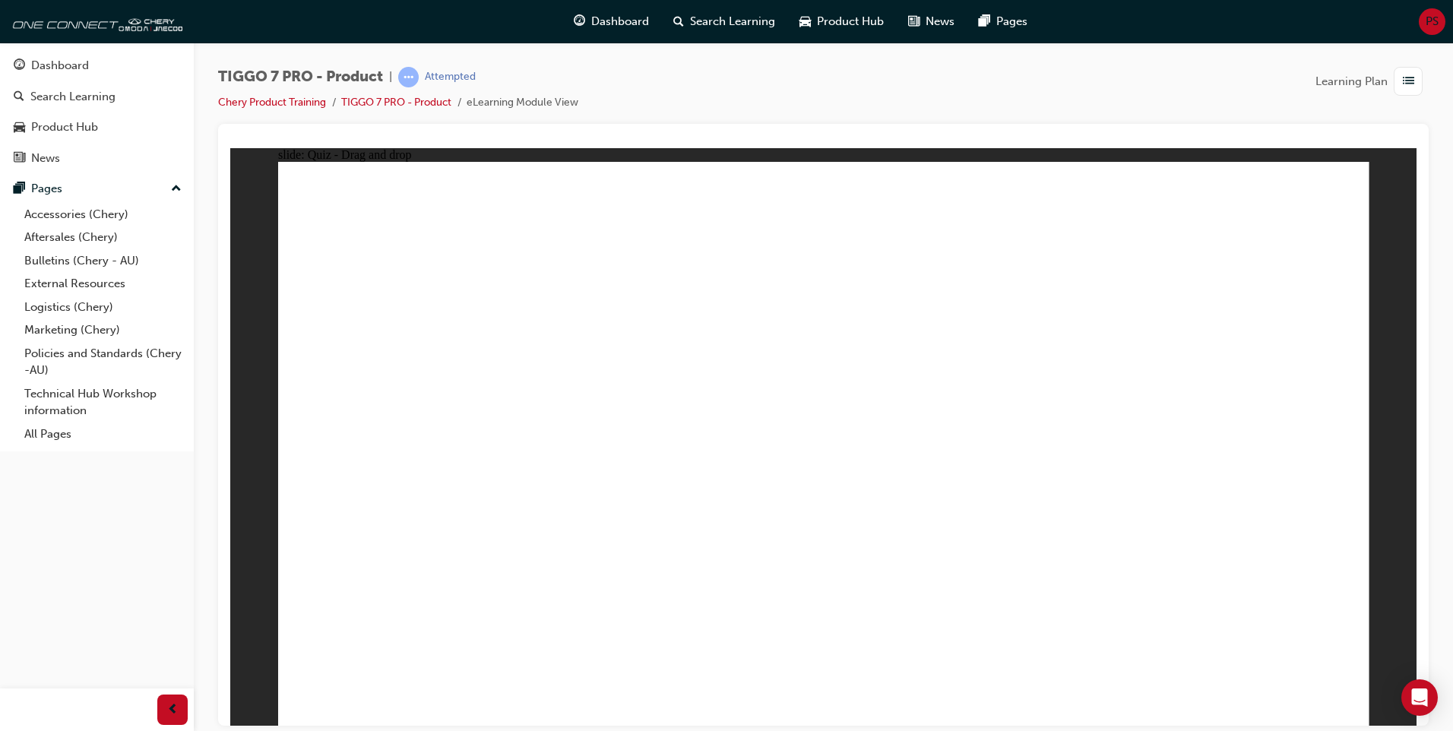
drag, startPoint x: 1238, startPoint y: 275, endPoint x: 985, endPoint y: 434, distance: 298.8
radio input "true"
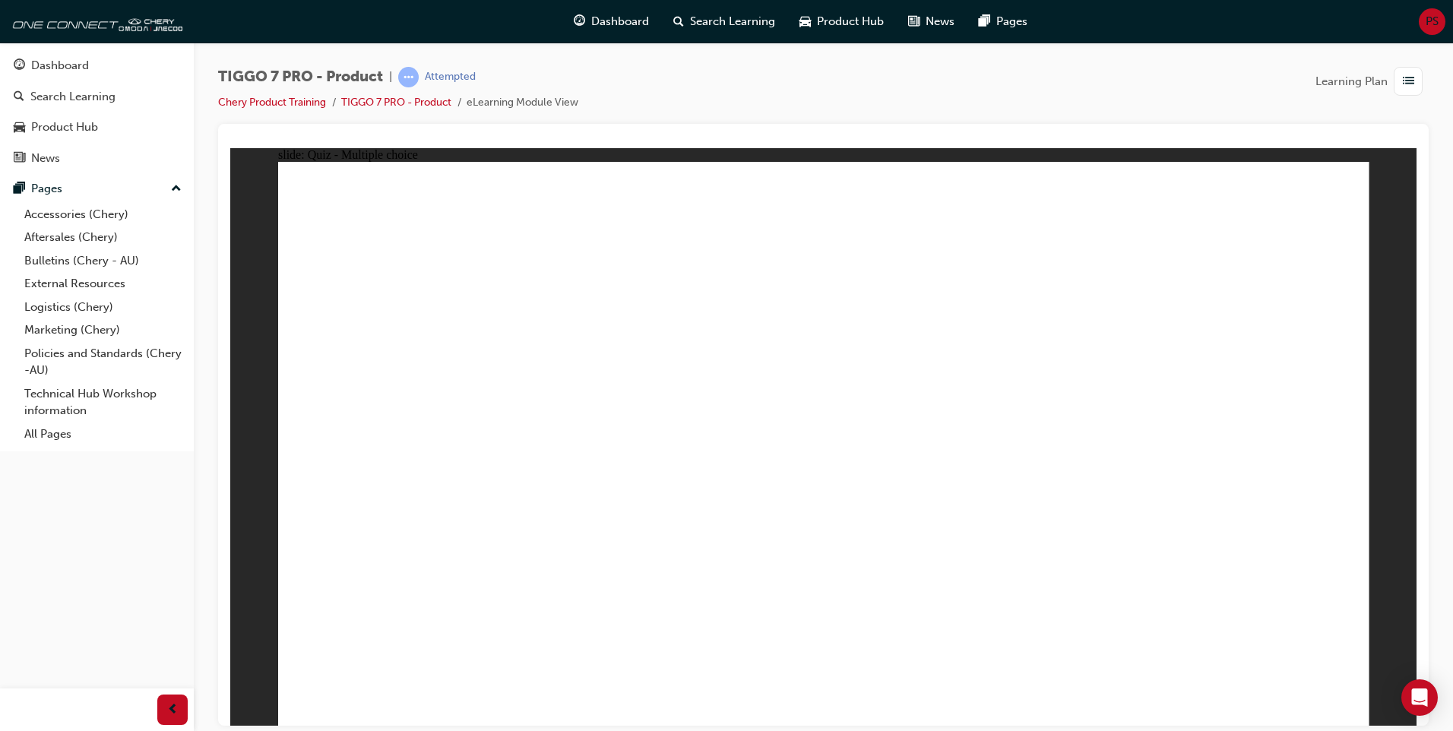
drag, startPoint x: 831, startPoint y: 222, endPoint x: 919, endPoint y: 543, distance: 332.4
drag, startPoint x: 825, startPoint y: 264, endPoint x: 940, endPoint y: 471, distance: 237.1
drag, startPoint x: 992, startPoint y: 301, endPoint x: 869, endPoint y: 572, distance: 298.0
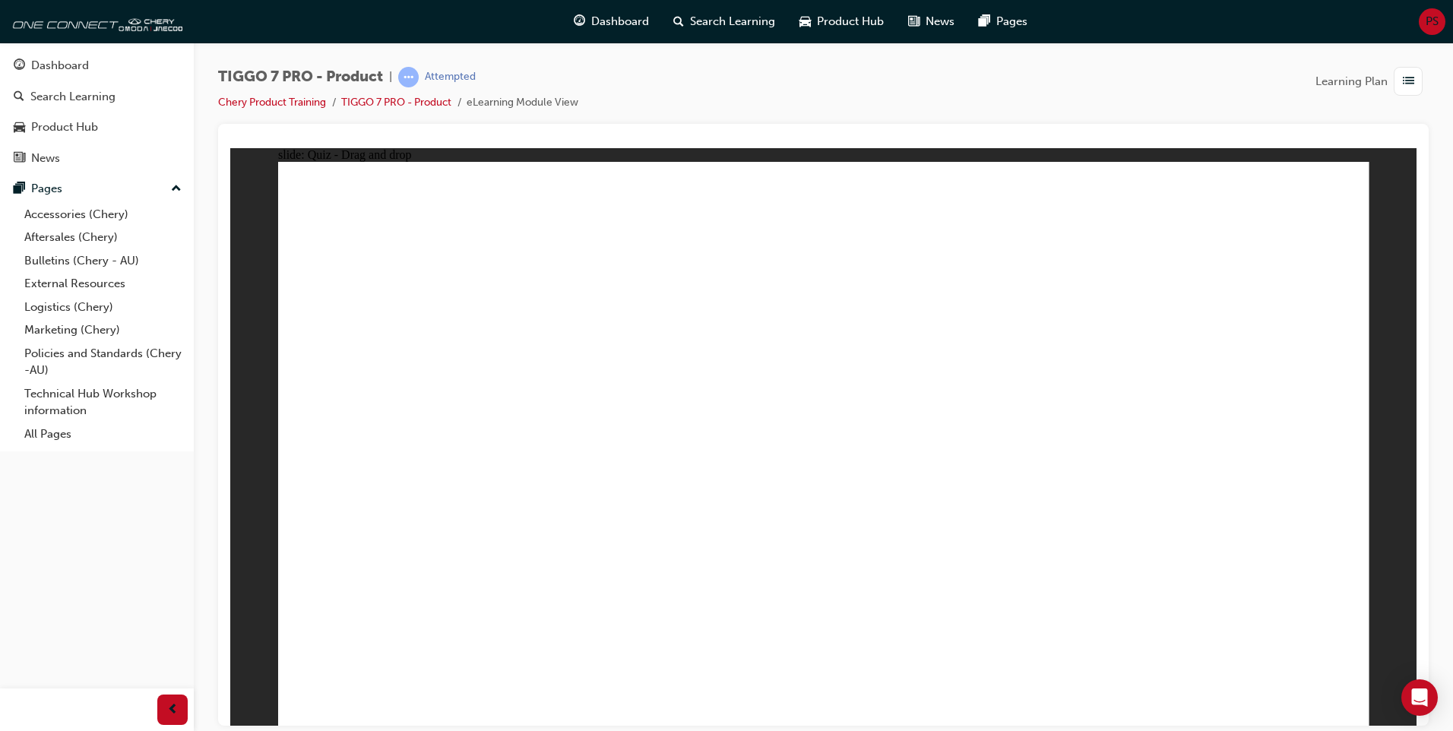
drag, startPoint x: 973, startPoint y: 264, endPoint x: 948, endPoint y: 484, distance: 221.1
drag, startPoint x: 1043, startPoint y: 220, endPoint x: 930, endPoint y: 543, distance: 343.0
drag, startPoint x: 1208, startPoint y: 254, endPoint x: 1015, endPoint y: 433, distance: 264.1
drag, startPoint x: 1220, startPoint y: 256, endPoint x: 903, endPoint y: 580, distance: 453.1
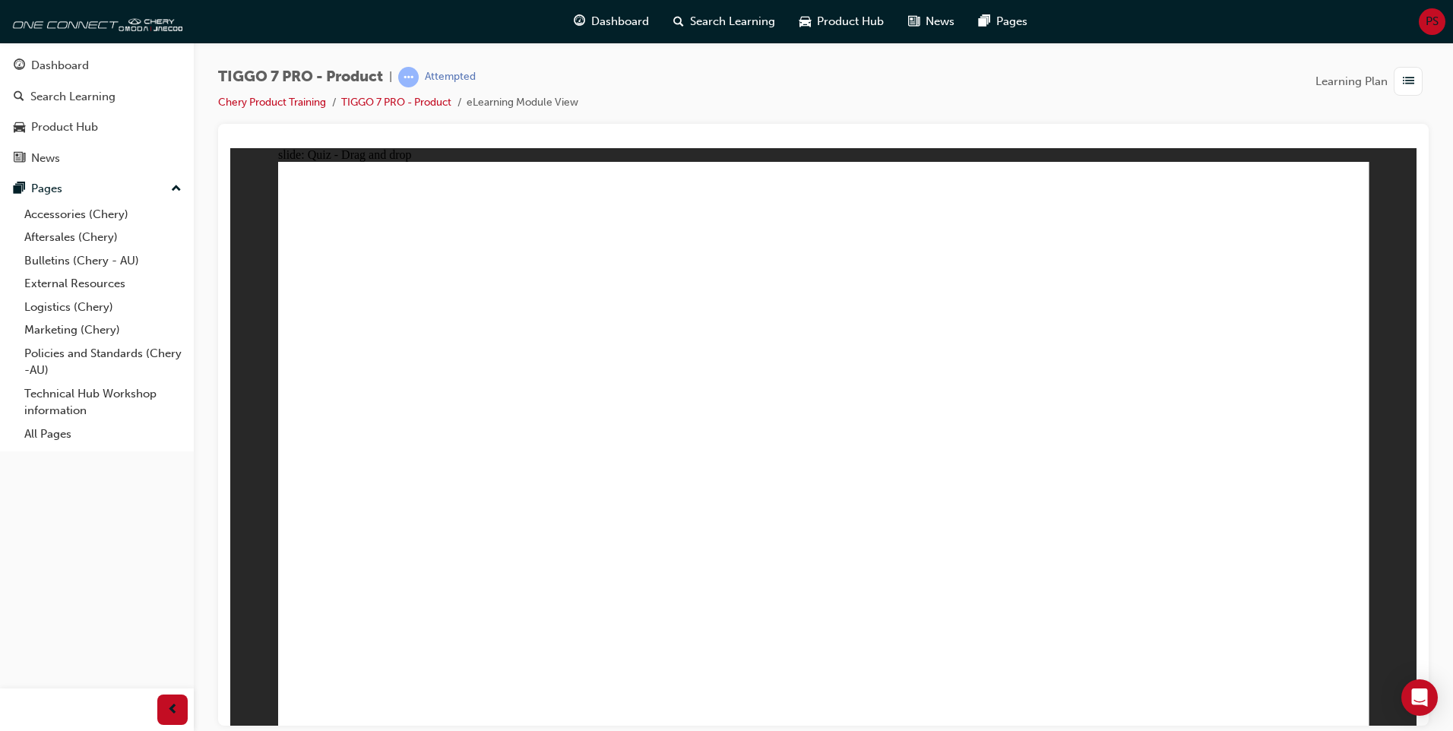
radio input "true"
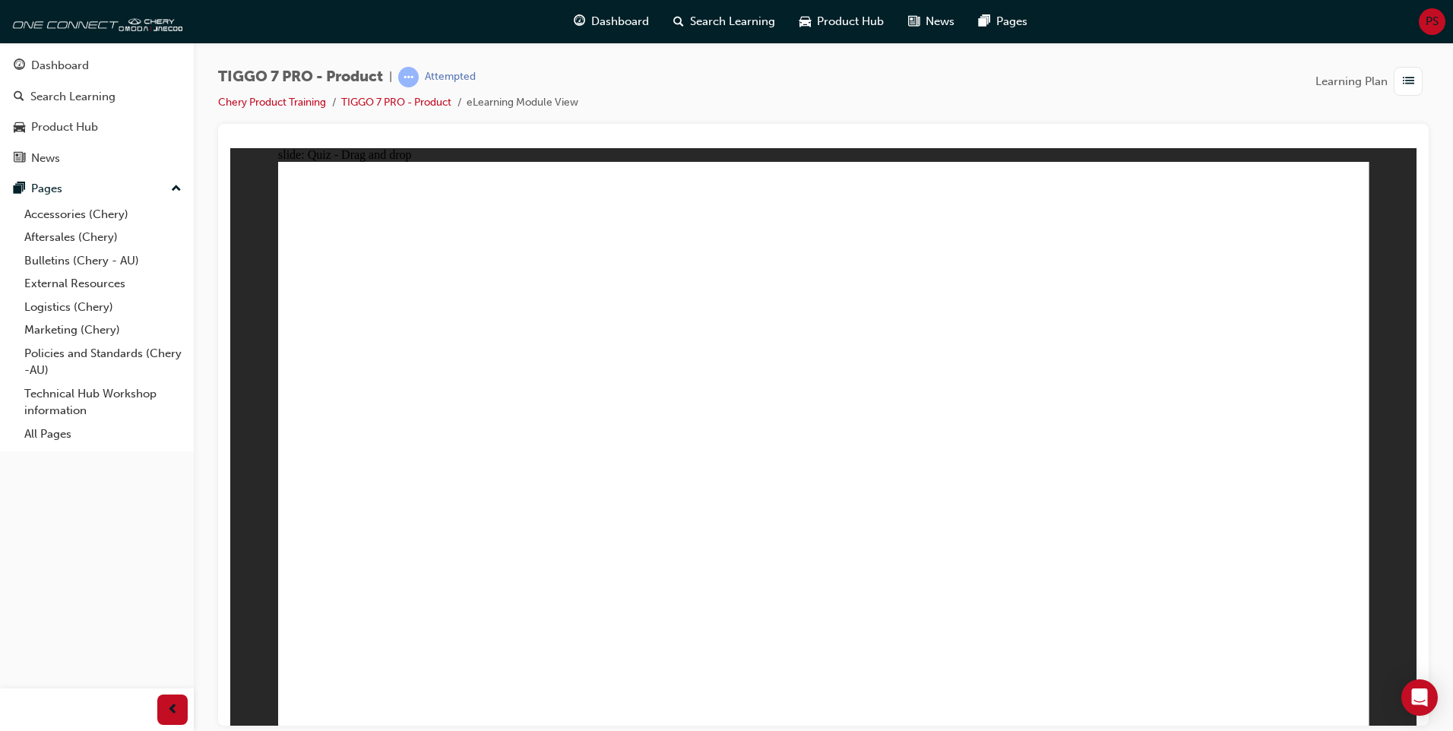
drag, startPoint x: 1110, startPoint y: 338, endPoint x: 369, endPoint y: 487, distance: 755.8
drag, startPoint x: 886, startPoint y: 323, endPoint x: 807, endPoint y: 515, distance: 207.2
drag, startPoint x: 797, startPoint y: 231, endPoint x: 1044, endPoint y: 481, distance: 350.9
drag, startPoint x: 983, startPoint y: 233, endPoint x: 660, endPoint y: 461, distance: 395.4
drag, startPoint x: 1199, startPoint y: 211, endPoint x: 1221, endPoint y: 460, distance: 249.6
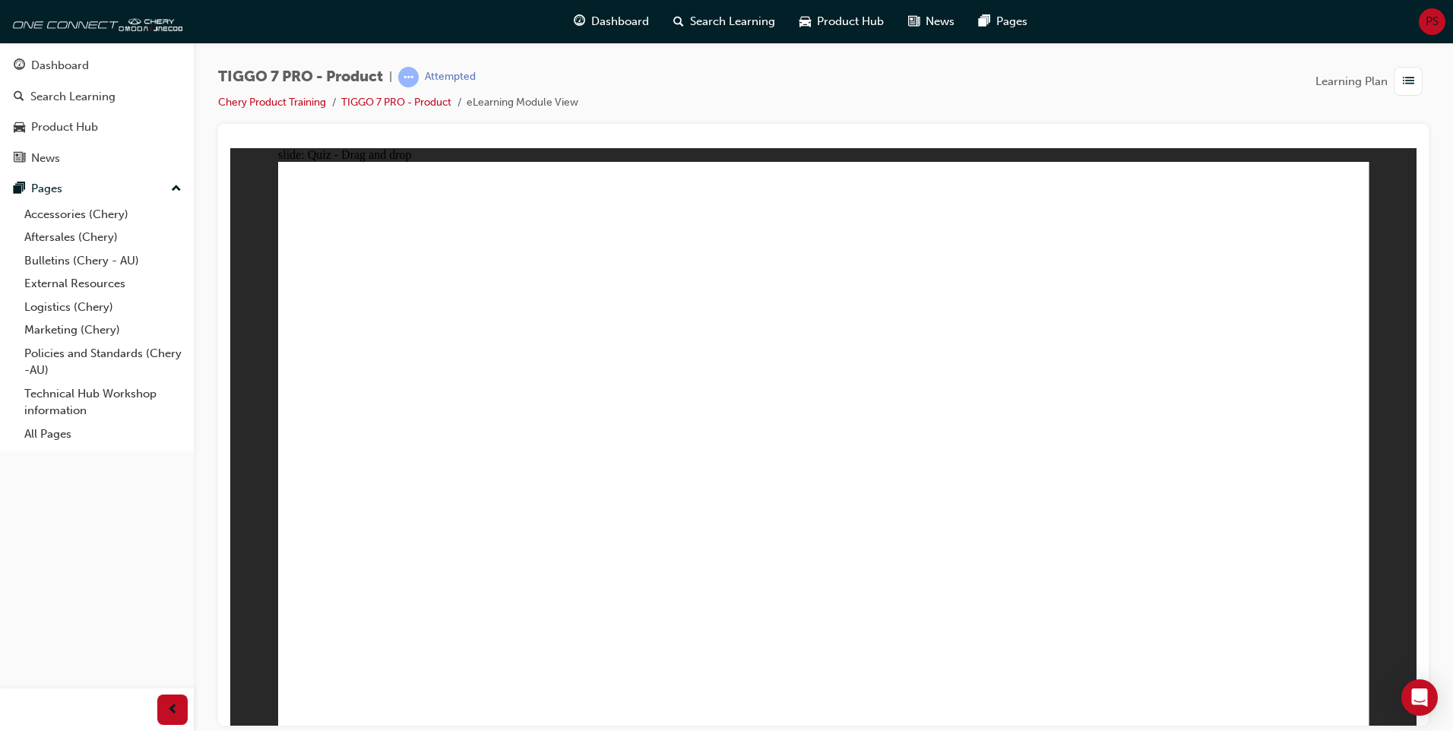
radio input "true"
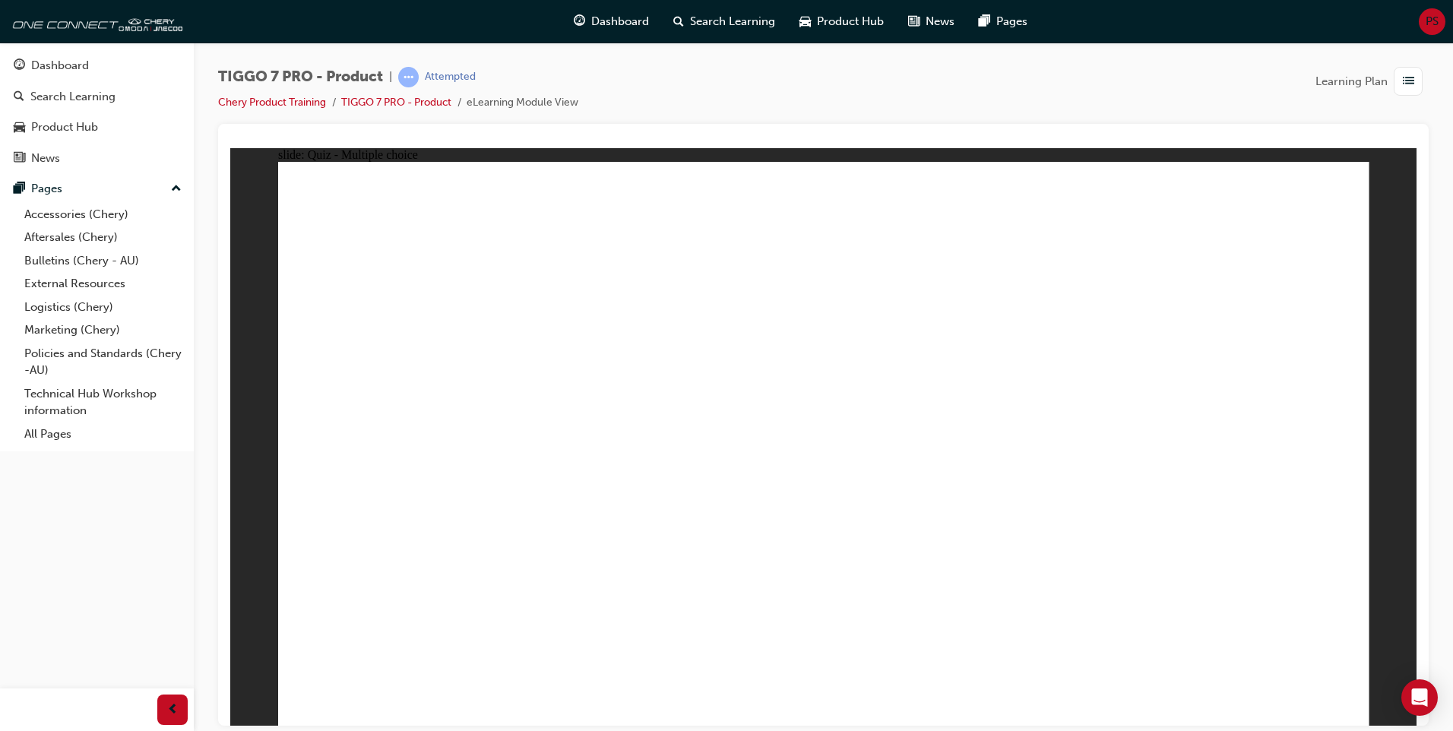
radio input "true"
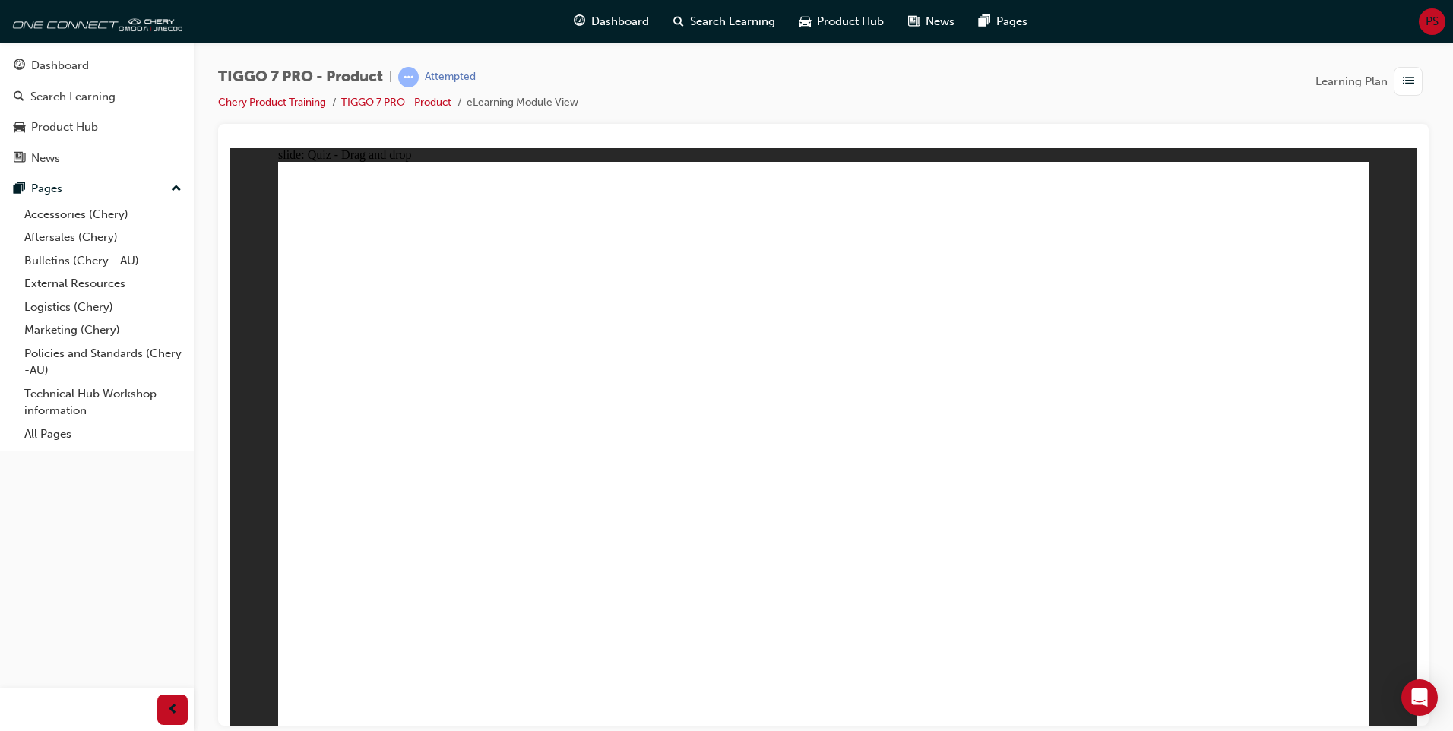
drag, startPoint x: 790, startPoint y: 214, endPoint x: 1257, endPoint y: 463, distance: 529.7
drag, startPoint x: 894, startPoint y: 330, endPoint x: 1030, endPoint y: 471, distance: 196.2
drag, startPoint x: 1085, startPoint y: 310, endPoint x: 850, endPoint y: 446, distance: 270.7
drag, startPoint x: 1219, startPoint y: 212, endPoint x: 646, endPoint y: 469, distance: 628.0
drag, startPoint x: 1000, startPoint y: 230, endPoint x: 403, endPoint y: 473, distance: 645.0
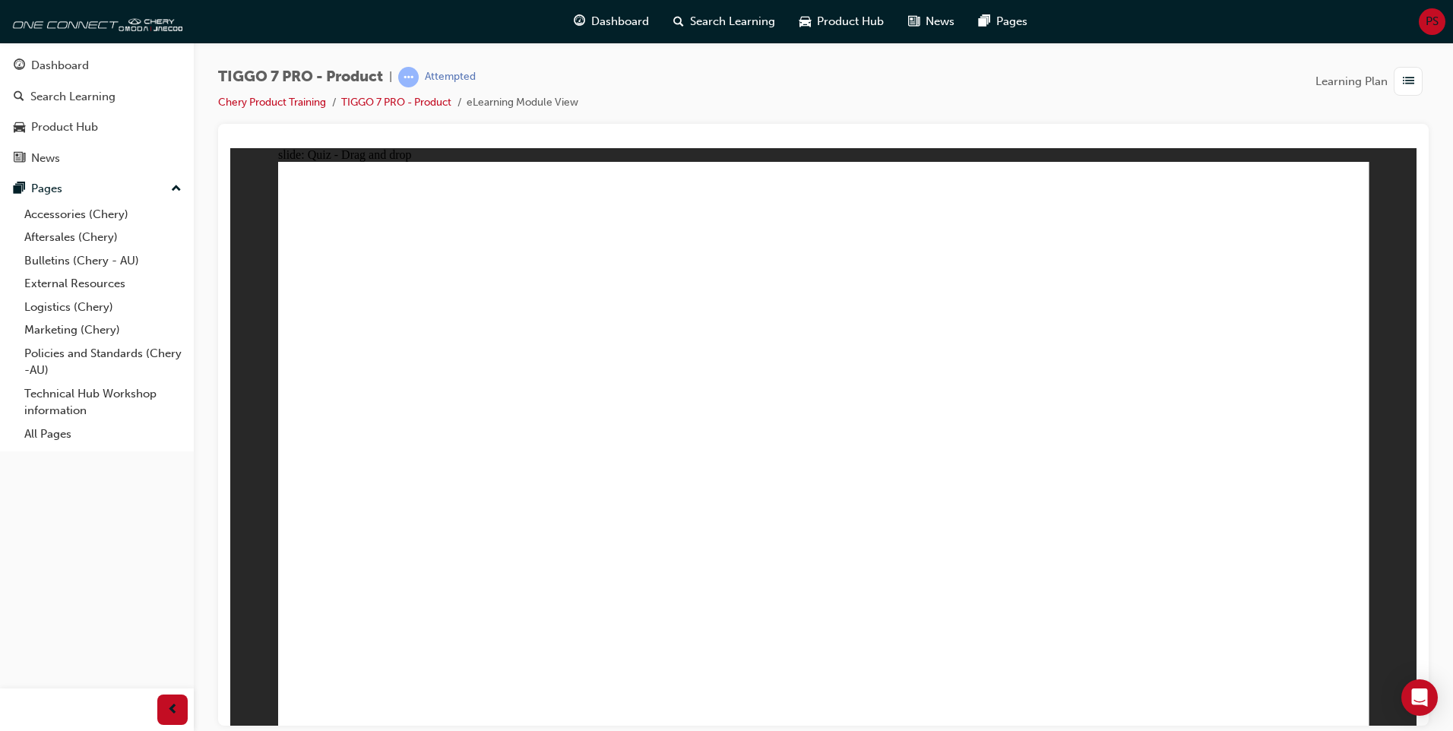
drag, startPoint x: 847, startPoint y: 280, endPoint x: 448, endPoint y: 489, distance: 450.1
drag, startPoint x: 1021, startPoint y: 289, endPoint x: 390, endPoint y: 587, distance: 698.0
drag, startPoint x: 1170, startPoint y: 335, endPoint x: 929, endPoint y: 484, distance: 283.9
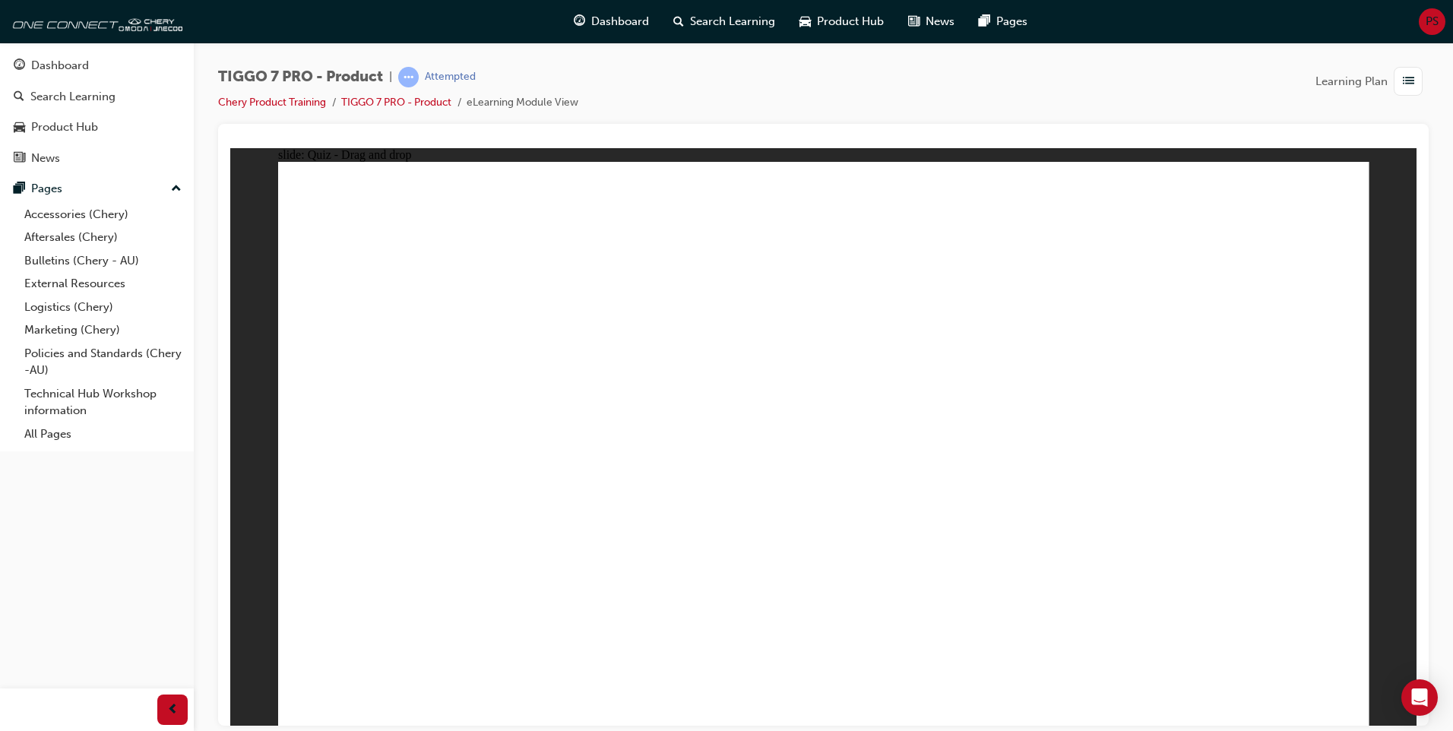
drag, startPoint x: 802, startPoint y: 223, endPoint x: 613, endPoint y: 535, distance: 364.2
drag, startPoint x: 796, startPoint y: 267, endPoint x: 565, endPoint y: 540, distance: 357.5
drag, startPoint x: 917, startPoint y: 214, endPoint x: 660, endPoint y: 555, distance: 427.1
drag, startPoint x: 909, startPoint y: 380, endPoint x: 907, endPoint y: 529, distance: 149.0
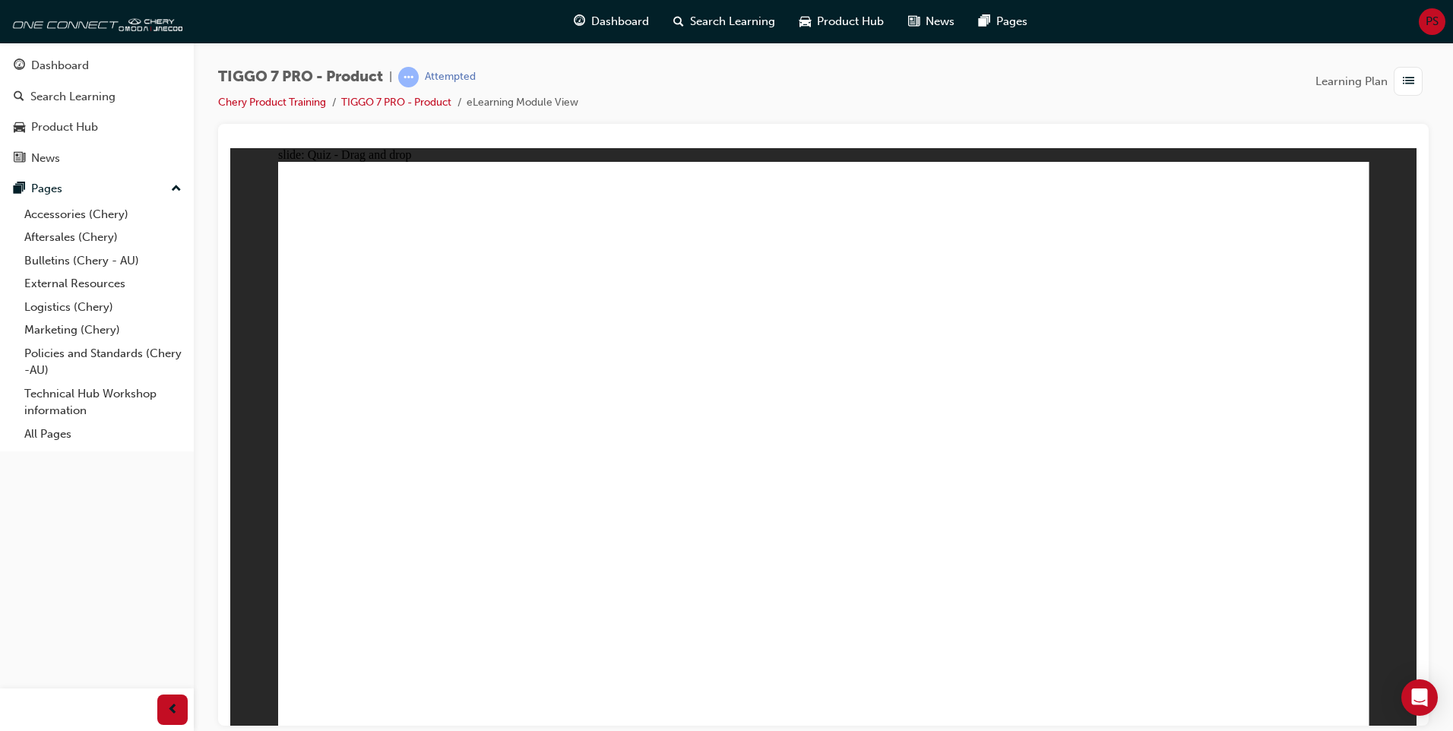
drag, startPoint x: 937, startPoint y: 307, endPoint x: 1008, endPoint y: 495, distance: 200.6
drag, startPoint x: 1050, startPoint y: 312, endPoint x: 1029, endPoint y: 543, distance: 232.0
drag, startPoint x: 1028, startPoint y: 267, endPoint x: 1005, endPoint y: 562, distance: 296.6
drag, startPoint x: 1025, startPoint y: 212, endPoint x: 968, endPoint y: 537, distance: 329.4
drag, startPoint x: 1132, startPoint y: 325, endPoint x: 667, endPoint y: 565, distance: 523.8
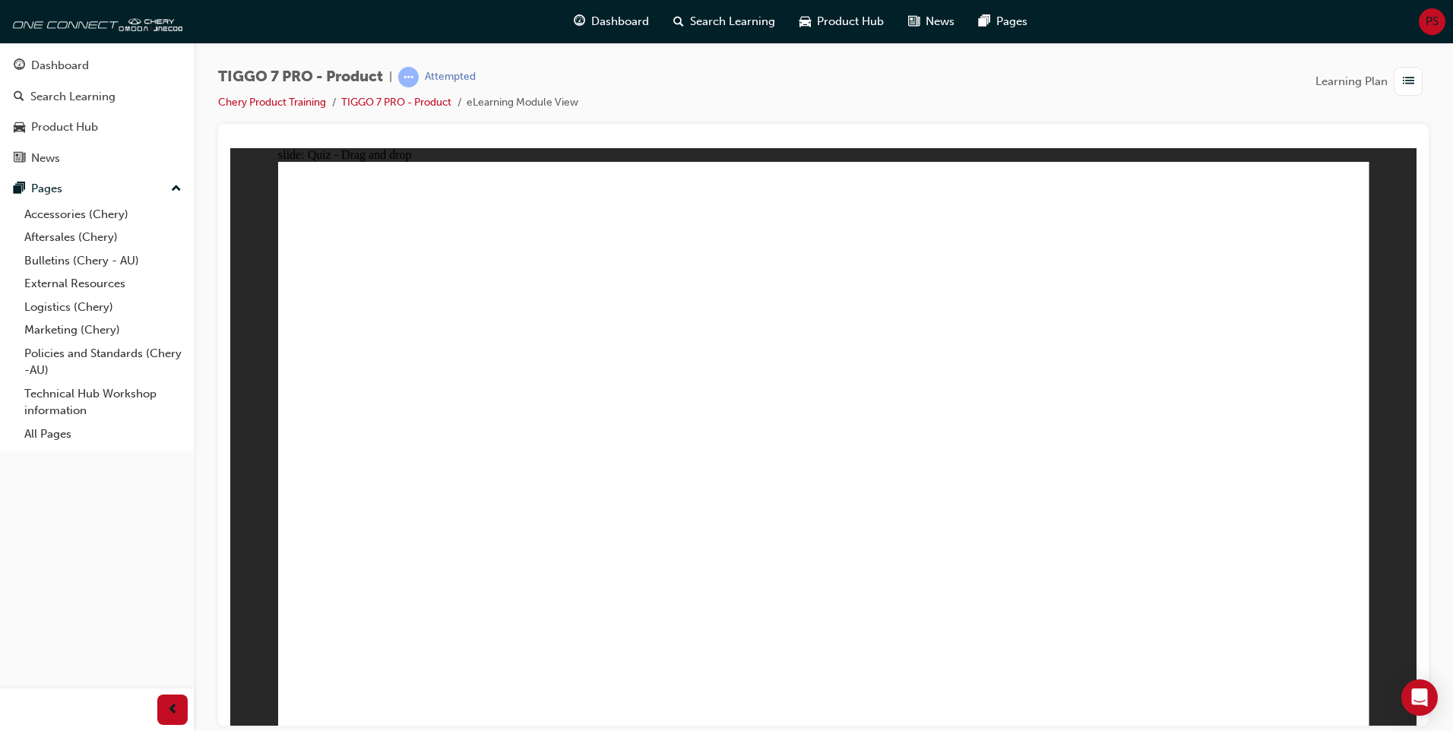
drag, startPoint x: 1139, startPoint y: 268, endPoint x: 955, endPoint y: 543, distance: 330.5
drag, startPoint x: 1150, startPoint y: 232, endPoint x: 590, endPoint y: 566, distance: 652.4
drag, startPoint x: 1229, startPoint y: 355, endPoint x: 1073, endPoint y: 549, distance: 249.3
drag, startPoint x: 1300, startPoint y: 218, endPoint x: 1051, endPoint y: 553, distance: 417.3
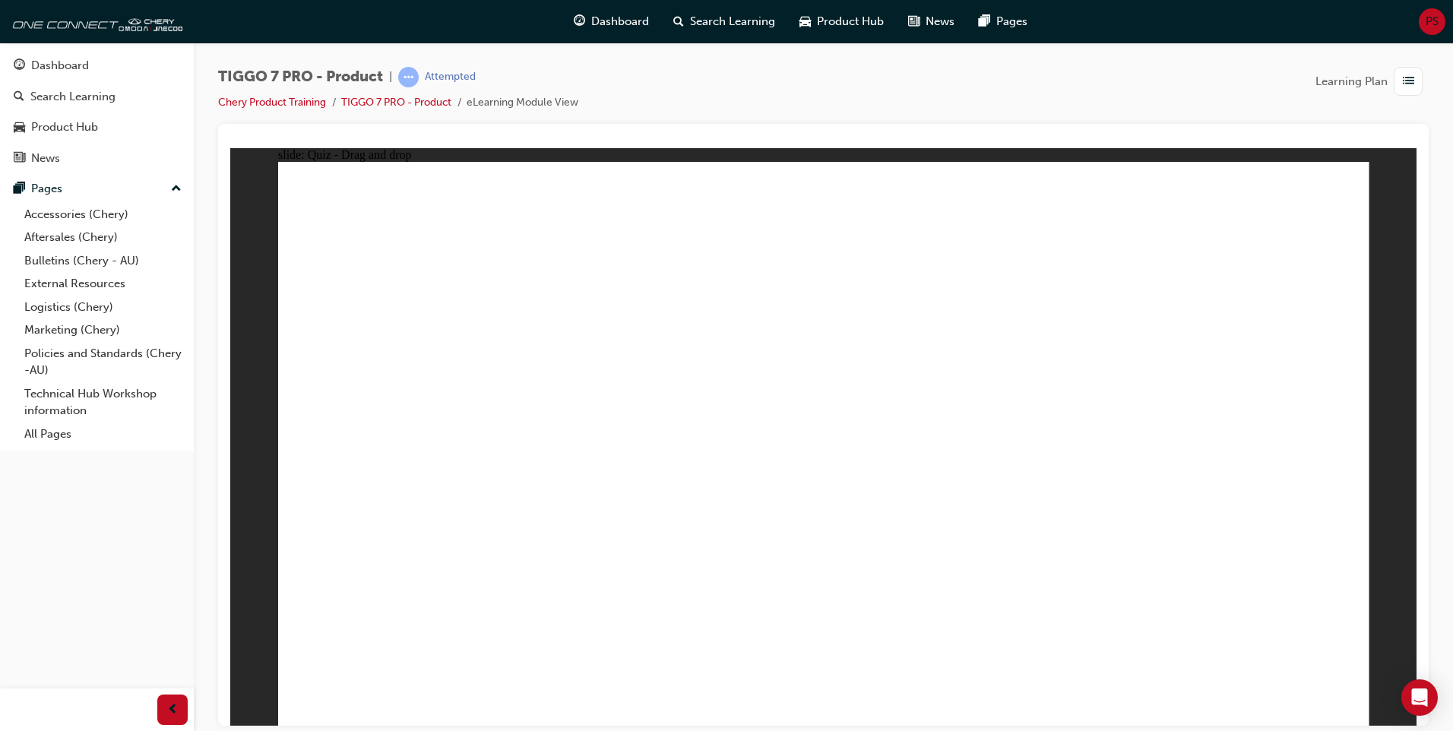
drag, startPoint x: 759, startPoint y: 322, endPoint x: 486, endPoint y: 511, distance: 332.2
drag, startPoint x: 997, startPoint y: 261, endPoint x: 497, endPoint y: 483, distance: 547.1
drag, startPoint x: 1256, startPoint y: 268, endPoint x: 903, endPoint y: 552, distance: 453.1
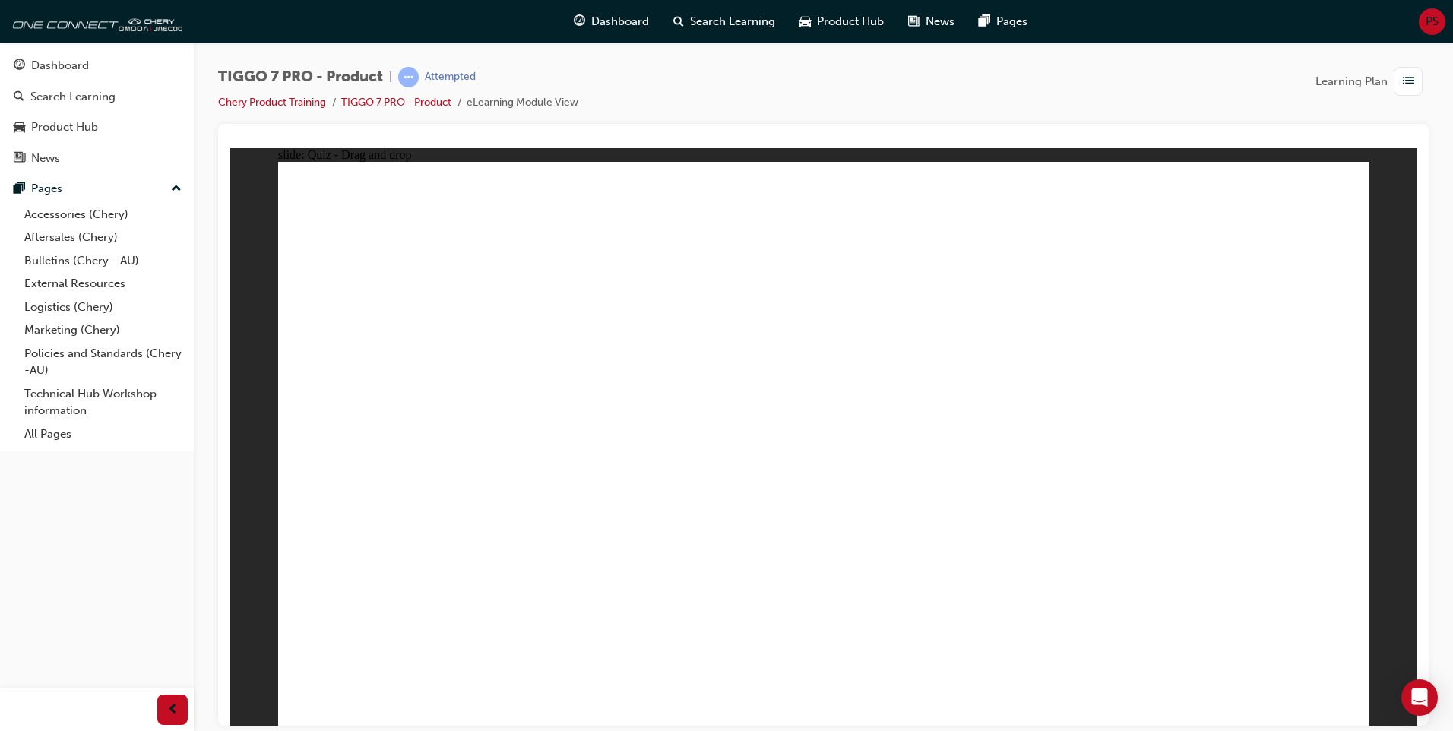
radio input "true"
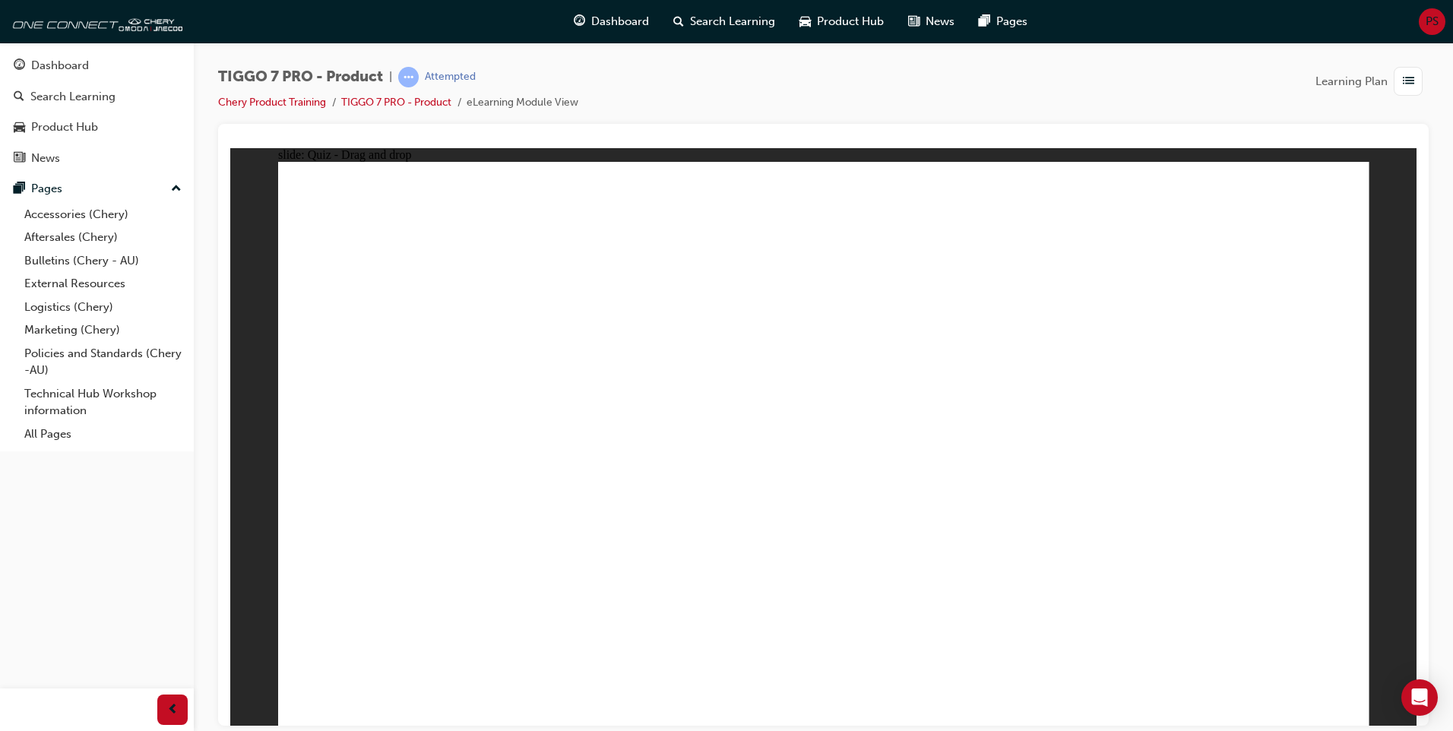
drag, startPoint x: 865, startPoint y: 212, endPoint x: 962, endPoint y: 549, distance: 351.2
drag, startPoint x: 848, startPoint y: 263, endPoint x: 931, endPoint y: 523, distance: 272.8
drag, startPoint x: 1010, startPoint y: 294, endPoint x: 975, endPoint y: 505, distance: 214.2
drag, startPoint x: 1015, startPoint y: 255, endPoint x: 994, endPoint y: 543, distance: 288.1
drag, startPoint x: 996, startPoint y: 212, endPoint x: 1027, endPoint y: 445, distance: 235.4
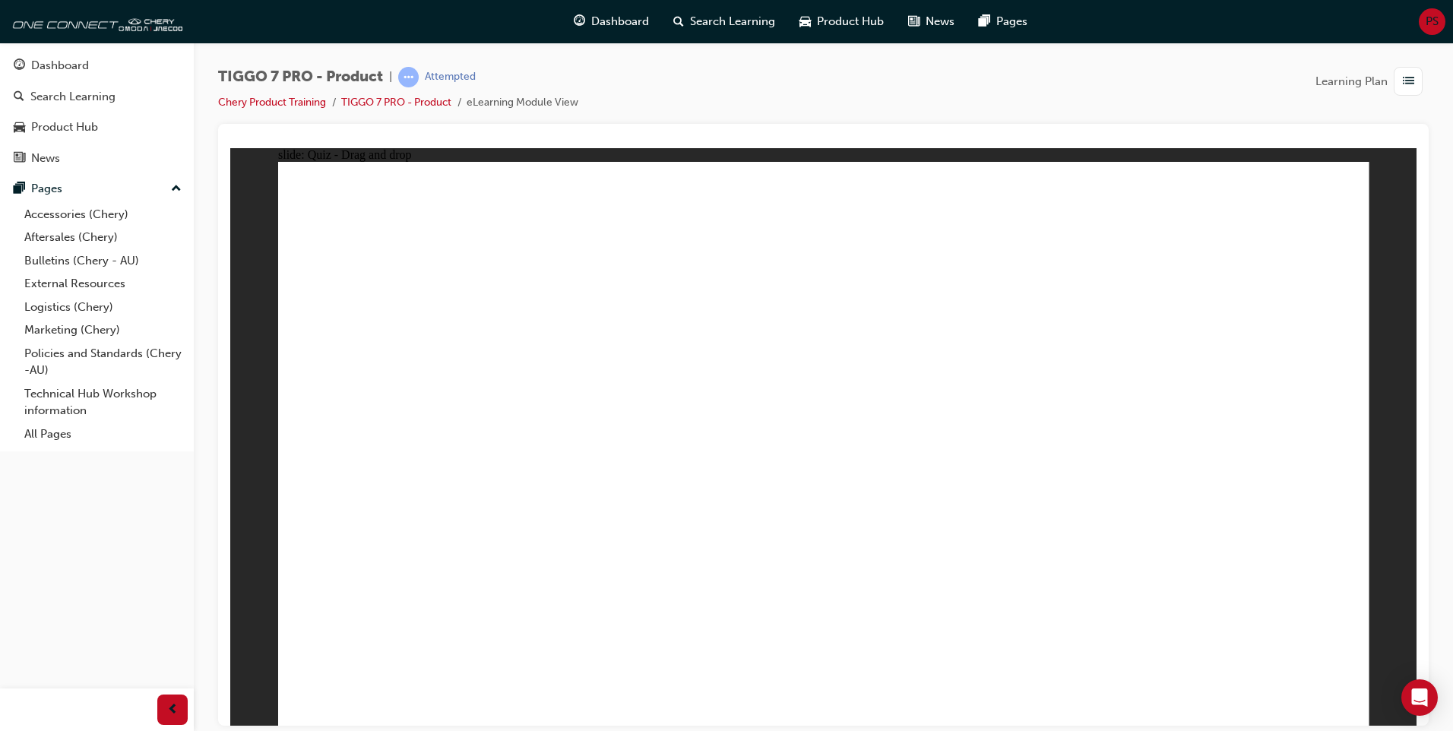
drag, startPoint x: 1261, startPoint y: 214, endPoint x: 1087, endPoint y: 532, distance: 362.2
drag, startPoint x: 1211, startPoint y: 265, endPoint x: 1023, endPoint y: 553, distance: 343.6
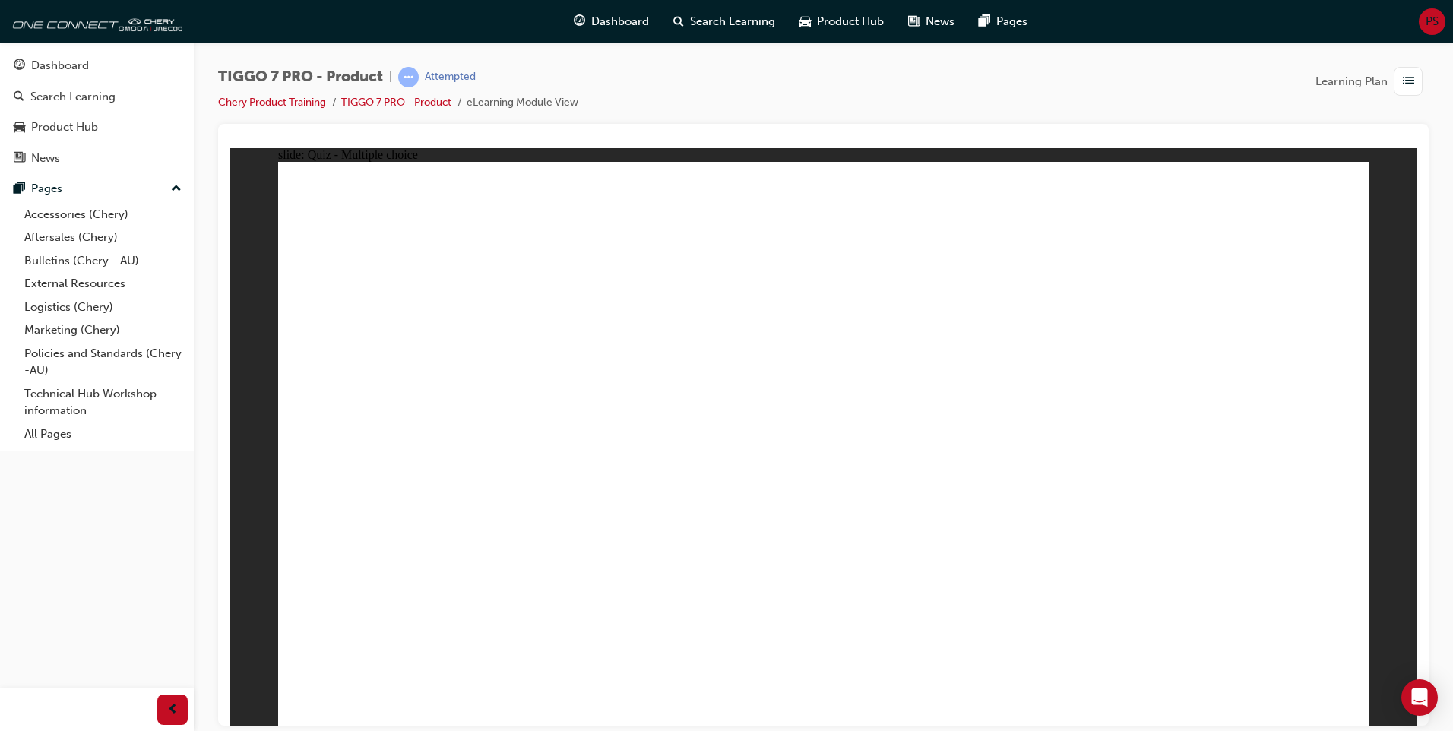
radio input "true"
drag, startPoint x: 764, startPoint y: 232, endPoint x: 458, endPoint y: 488, distance: 399.3
drag, startPoint x: 838, startPoint y: 340, endPoint x: 535, endPoint y: 460, distance: 325.9
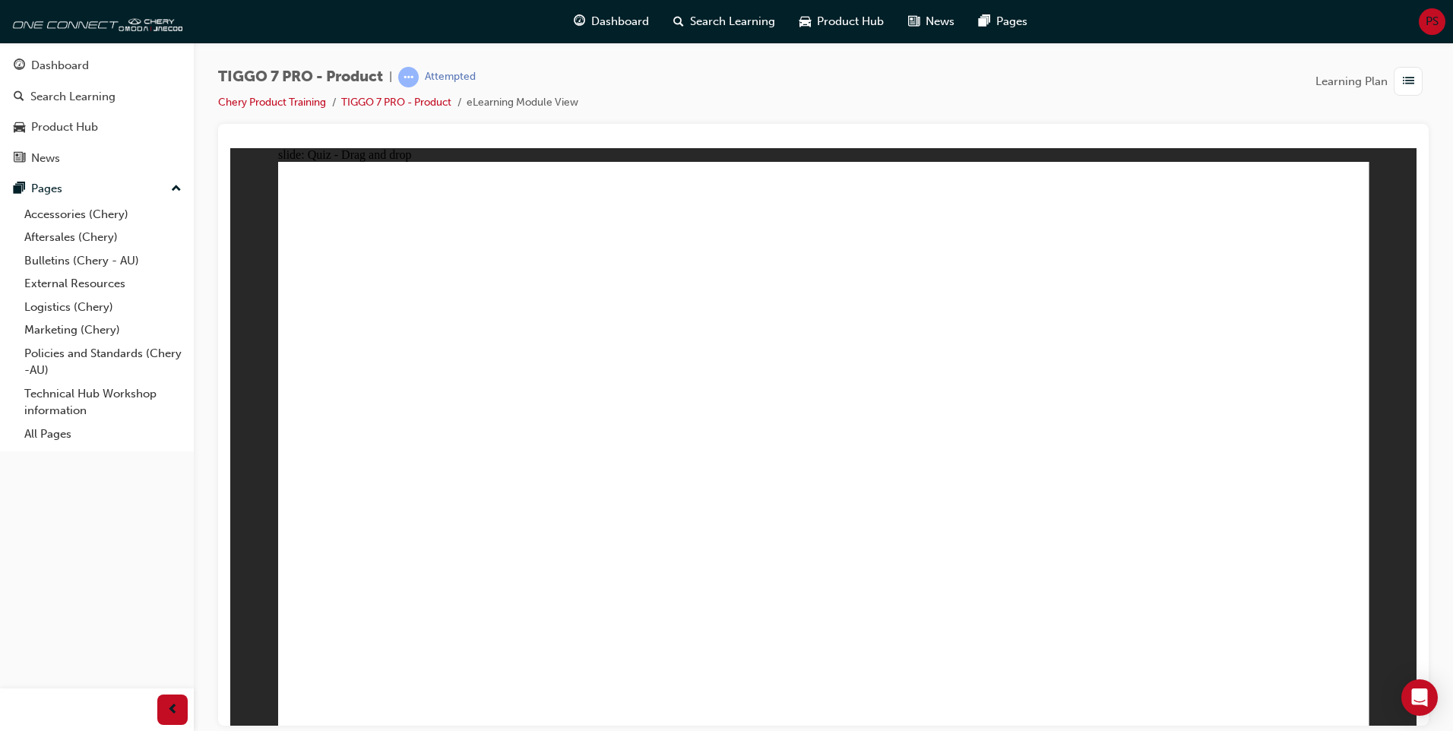
drag, startPoint x: 1014, startPoint y: 208, endPoint x: 888, endPoint y: 474, distance: 294.1
drag, startPoint x: 1154, startPoint y: 312, endPoint x: 1056, endPoint y: 424, distance: 148.7
drag, startPoint x: 1294, startPoint y: 224, endPoint x: 1297, endPoint y: 492, distance: 267.6
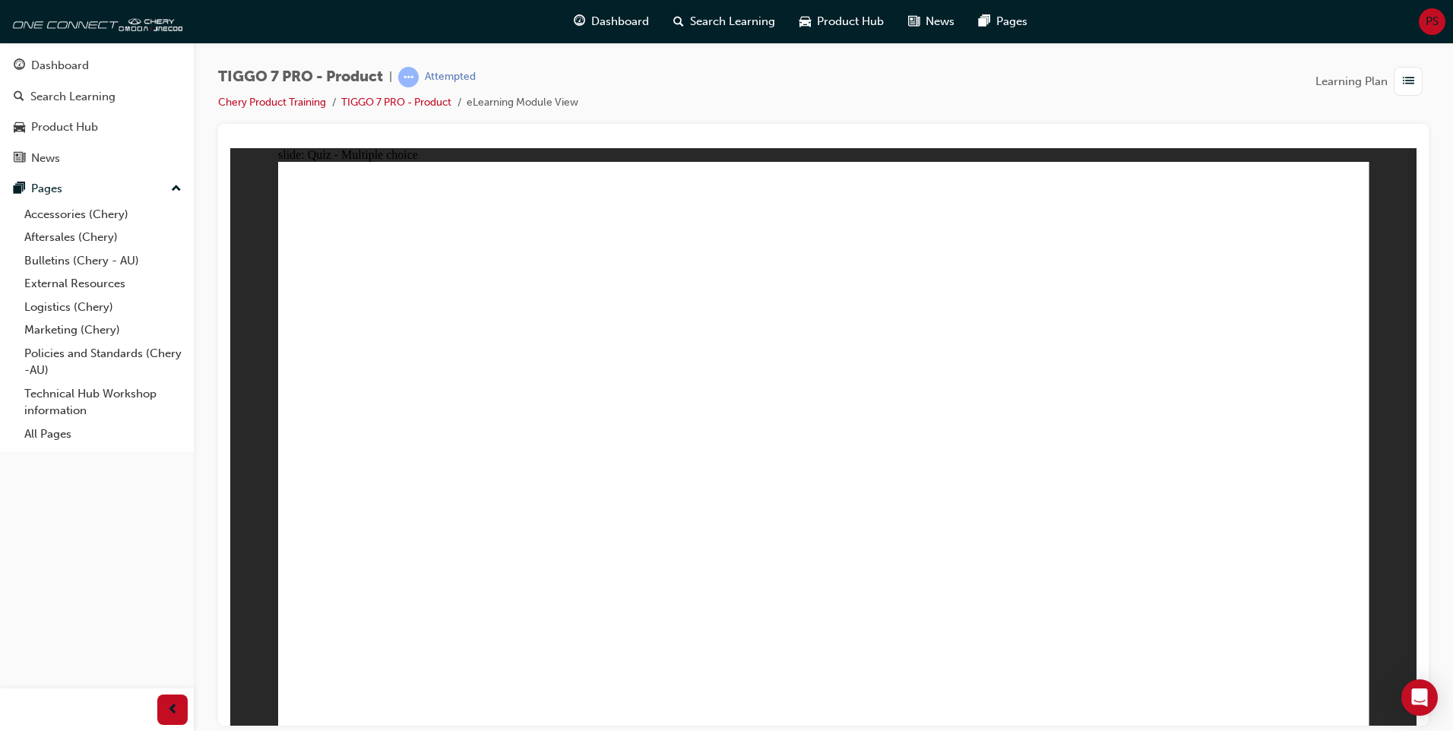
radio input "true"
drag, startPoint x: 772, startPoint y: 540, endPoint x: 834, endPoint y: 541, distance: 62.3
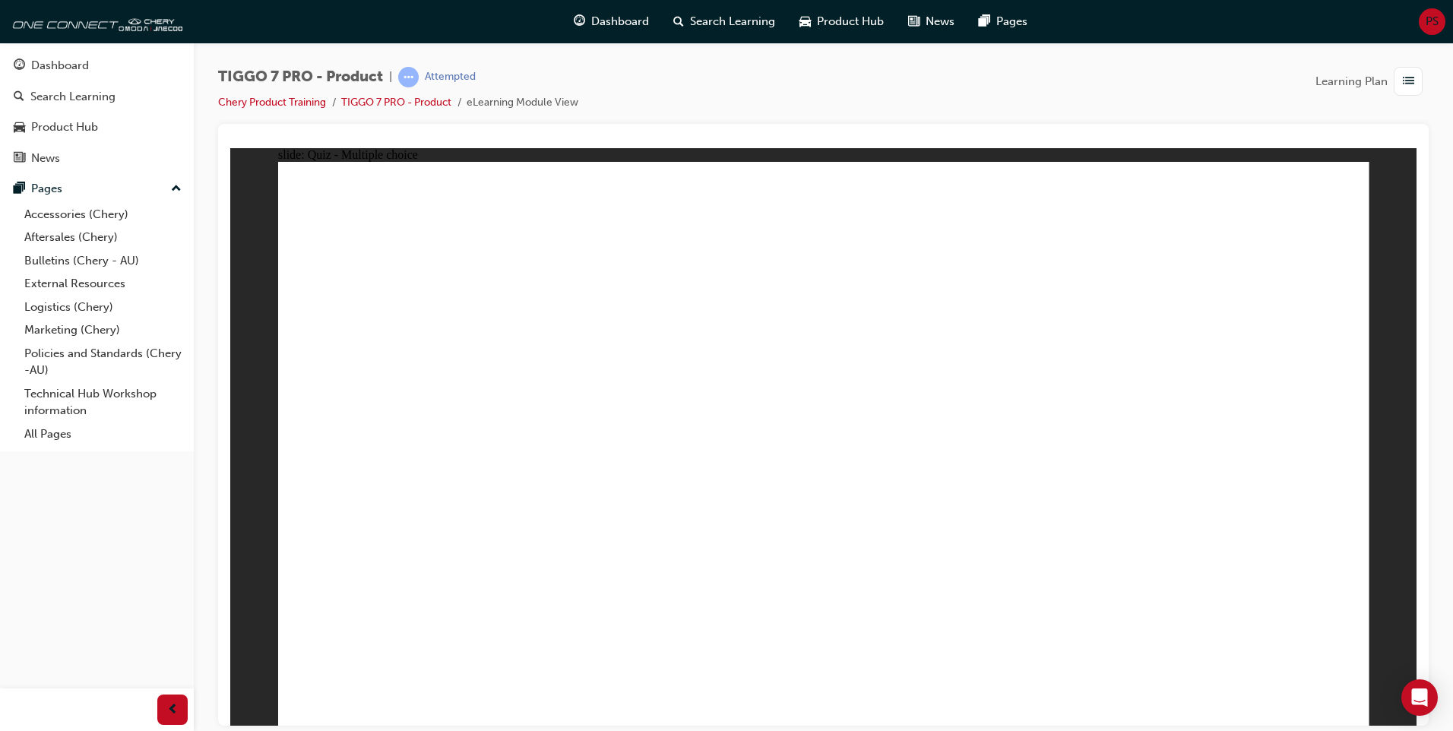
radio input "true"
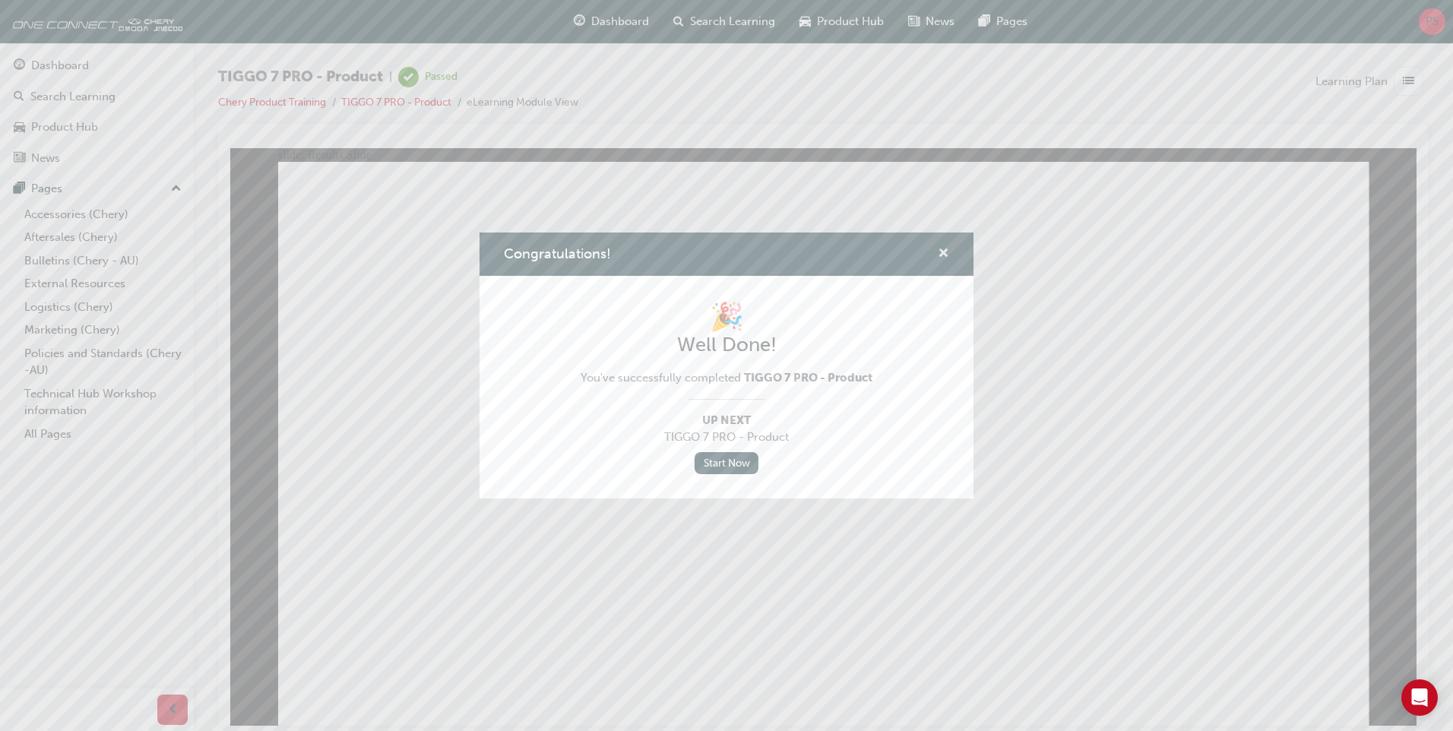
click at [948, 251] on span "cross-icon" at bounding box center [943, 255] width 11 height 14
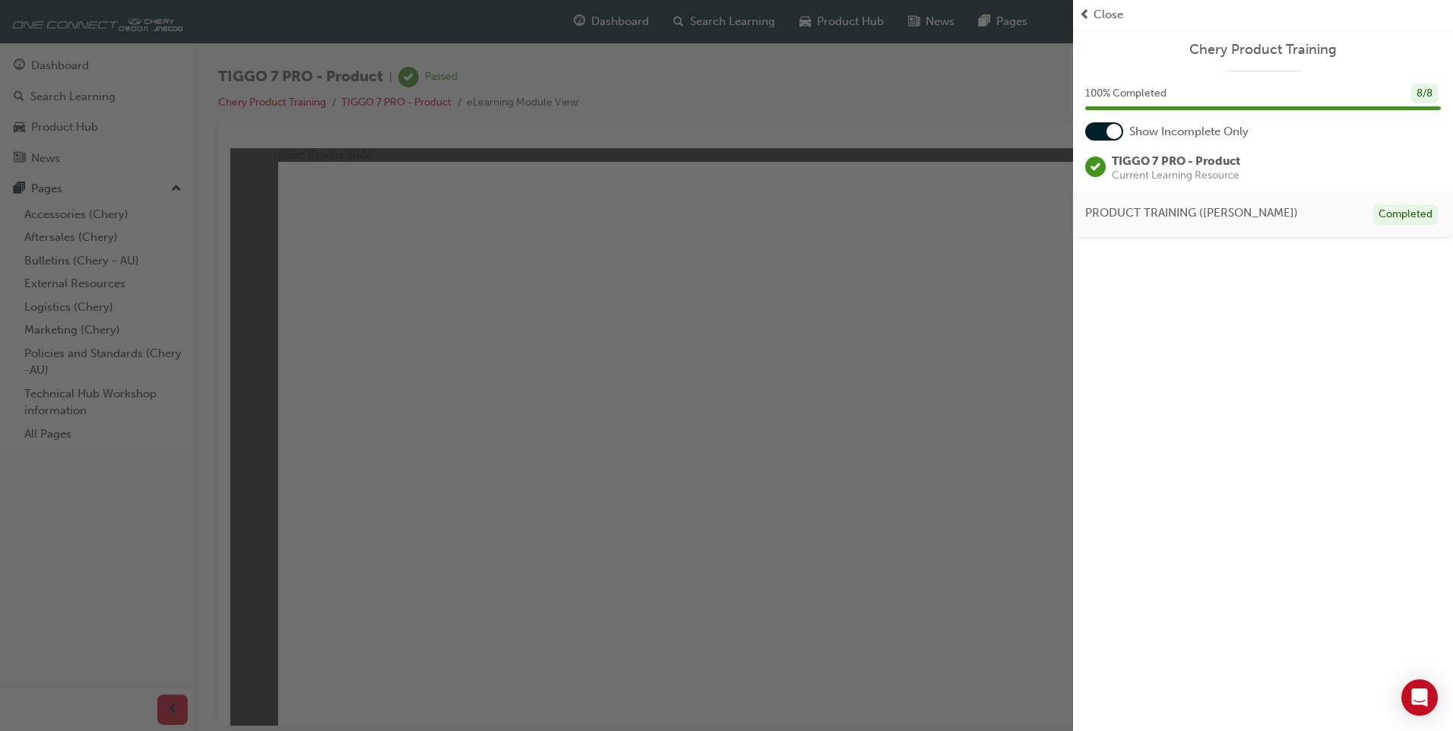
click at [1097, 128] on div at bounding box center [1104, 131] width 38 height 18
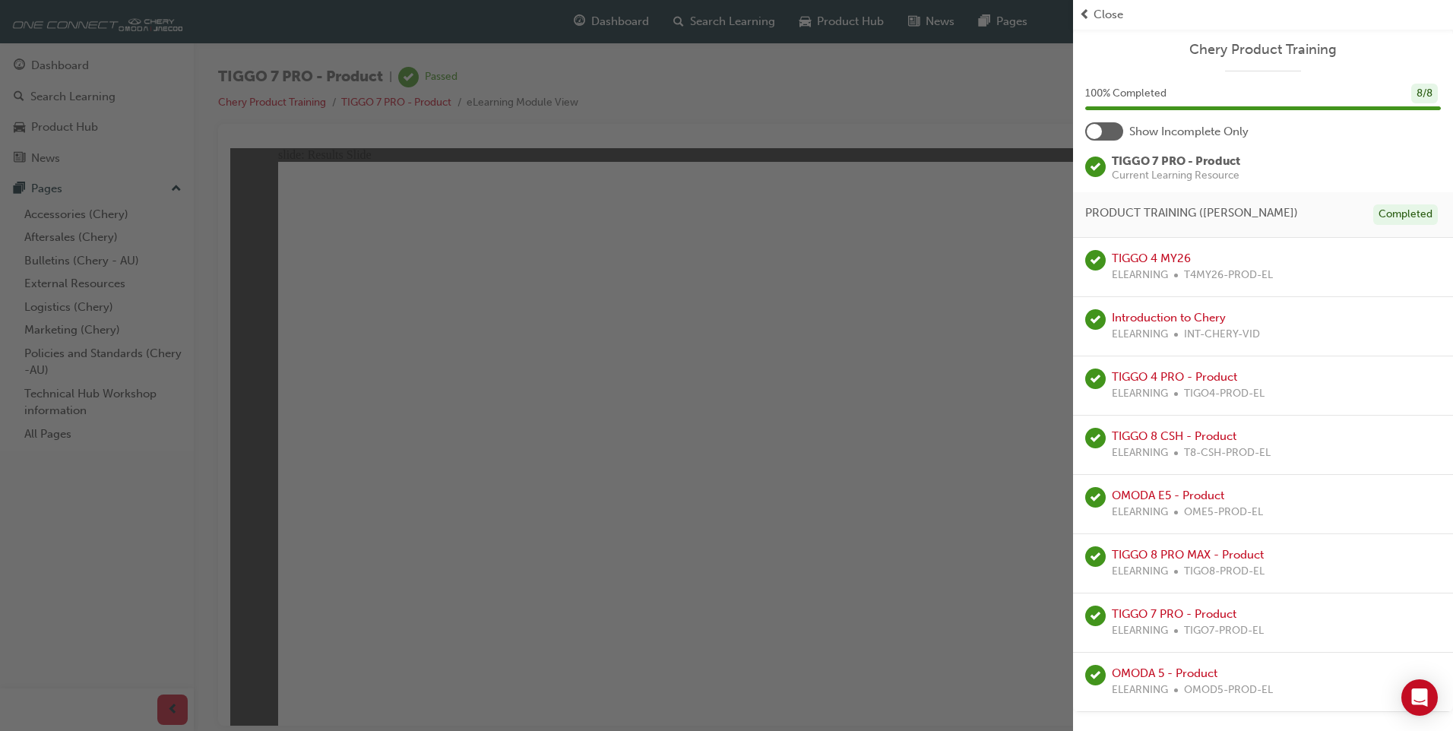
click at [1103, 128] on div at bounding box center [1104, 131] width 38 height 18
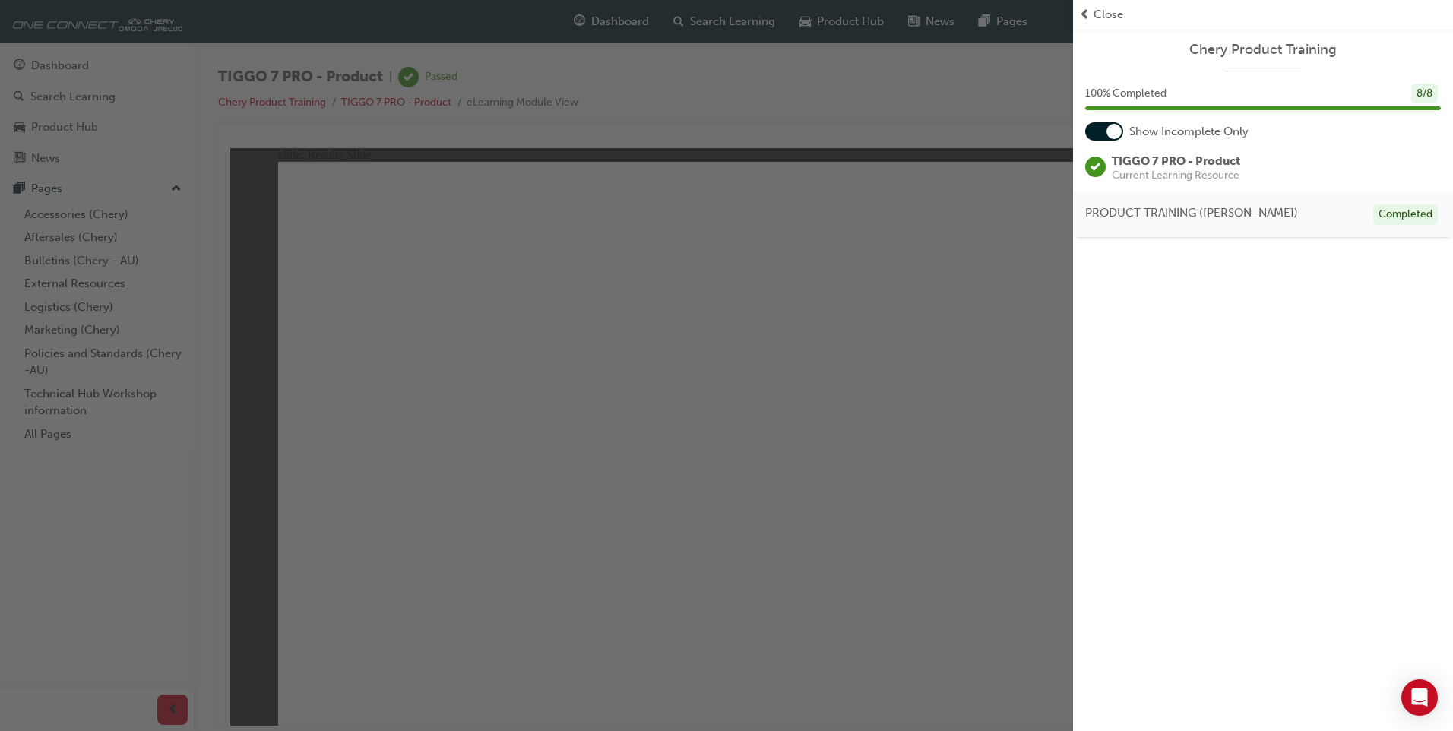
click at [1103, 128] on div at bounding box center [1104, 131] width 38 height 18
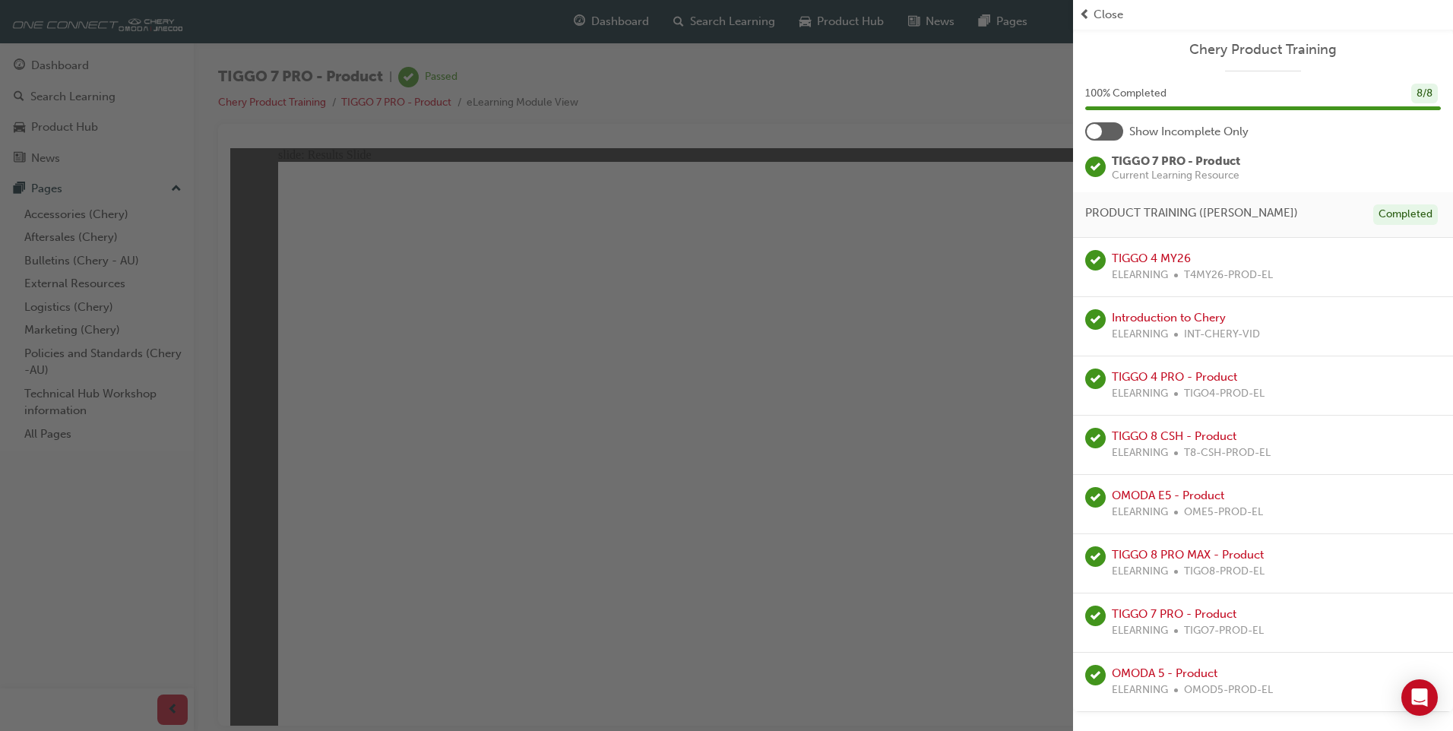
click at [1170, 170] on span "Current Learning Resource" at bounding box center [1176, 175] width 128 height 11
click at [1109, 14] on span "Close" at bounding box center [1109, 14] width 30 height 17
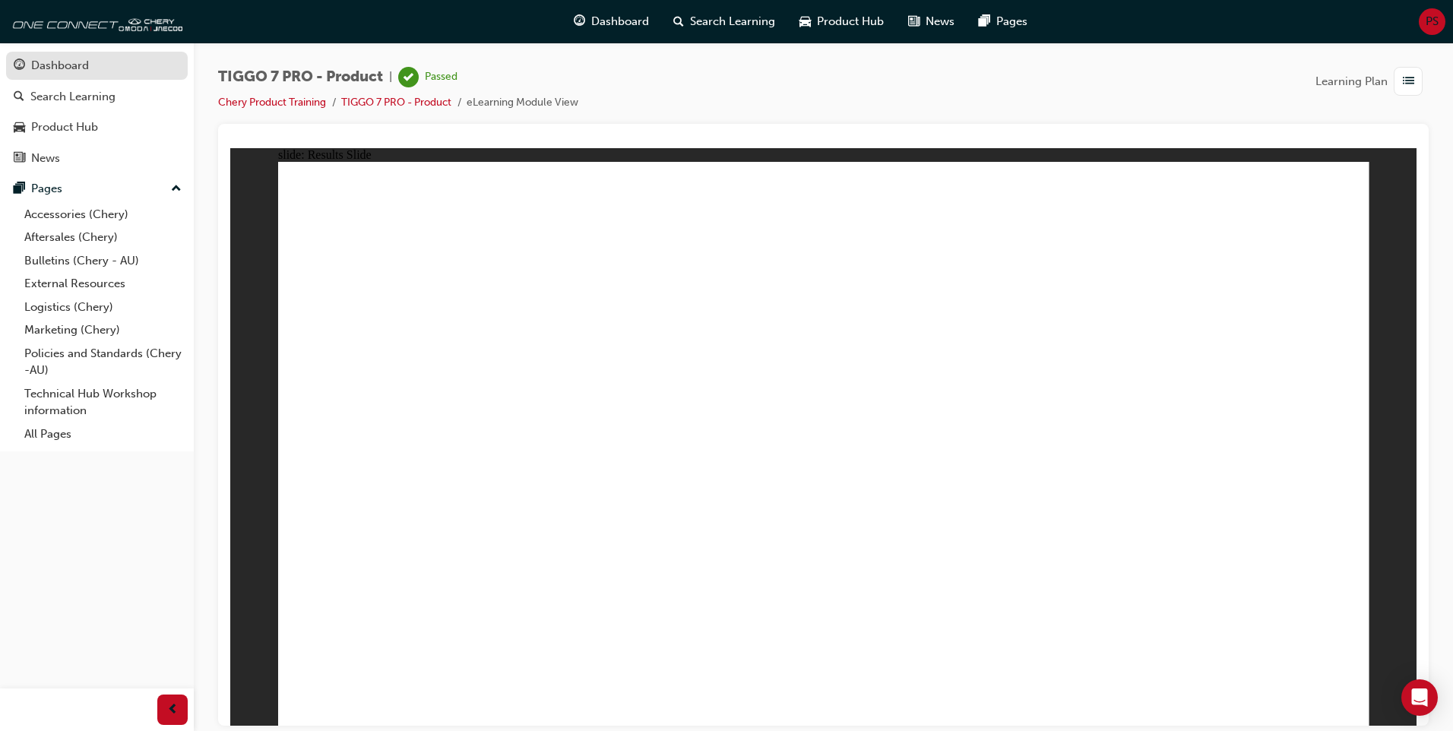
click at [130, 63] on div "Dashboard" at bounding box center [97, 65] width 166 height 19
